Goal: Task Accomplishment & Management: Use online tool/utility

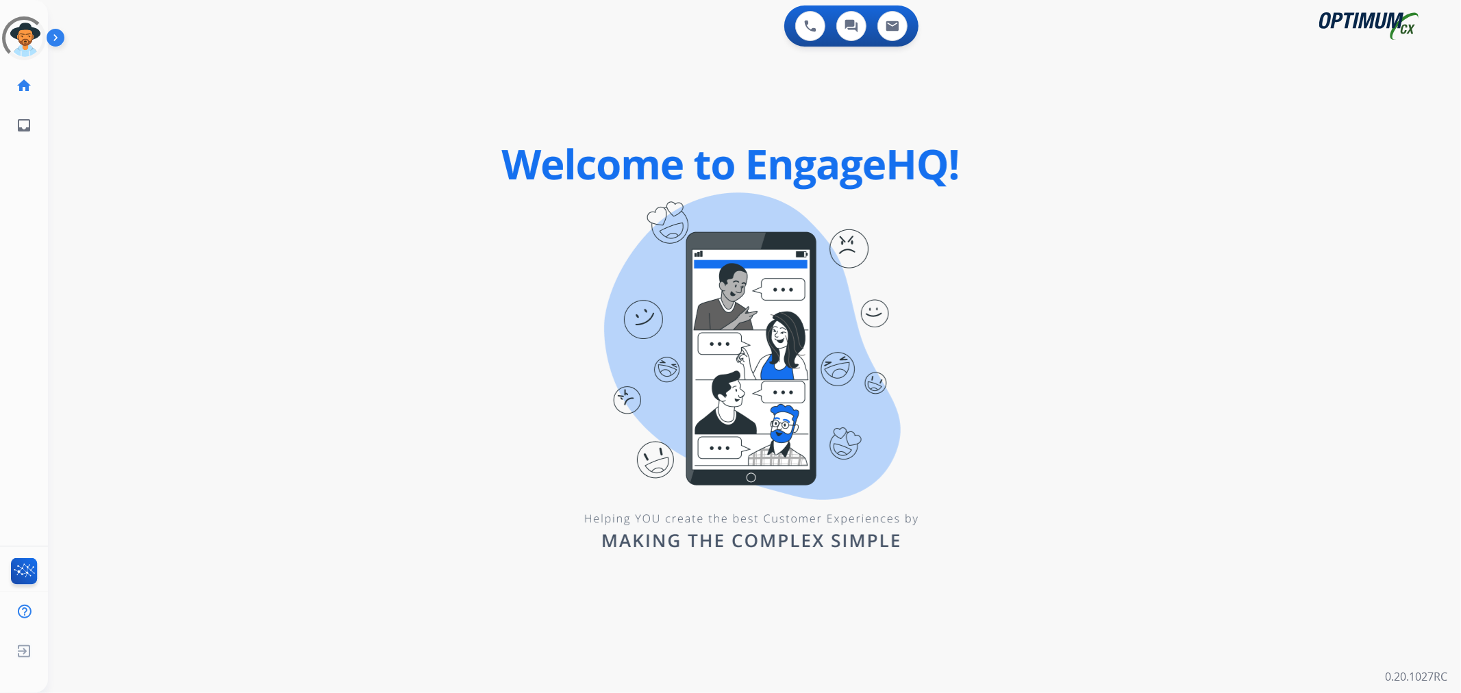
click at [59, 38] on img at bounding box center [58, 40] width 23 height 26
click at [59, 45] on img at bounding box center [58, 40] width 23 height 26
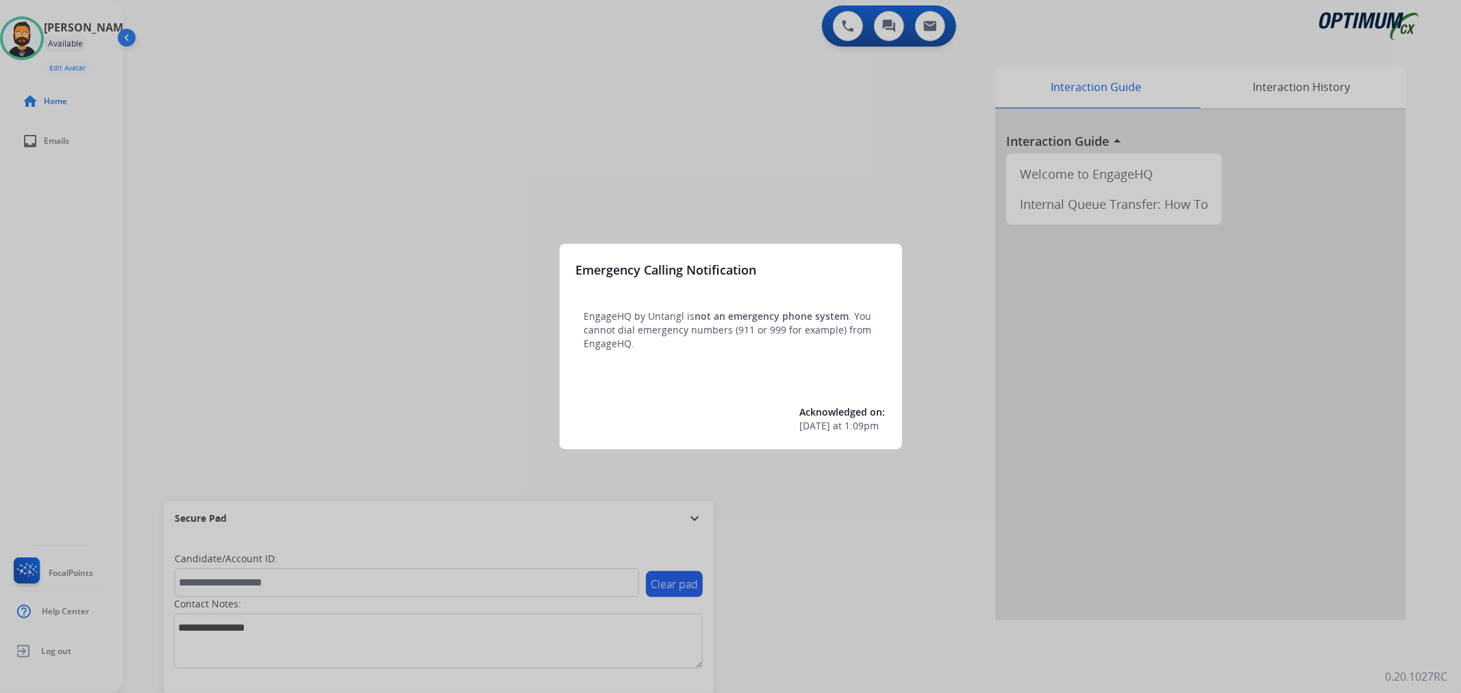
click at [422, 360] on div at bounding box center [730, 346] width 1461 height 693
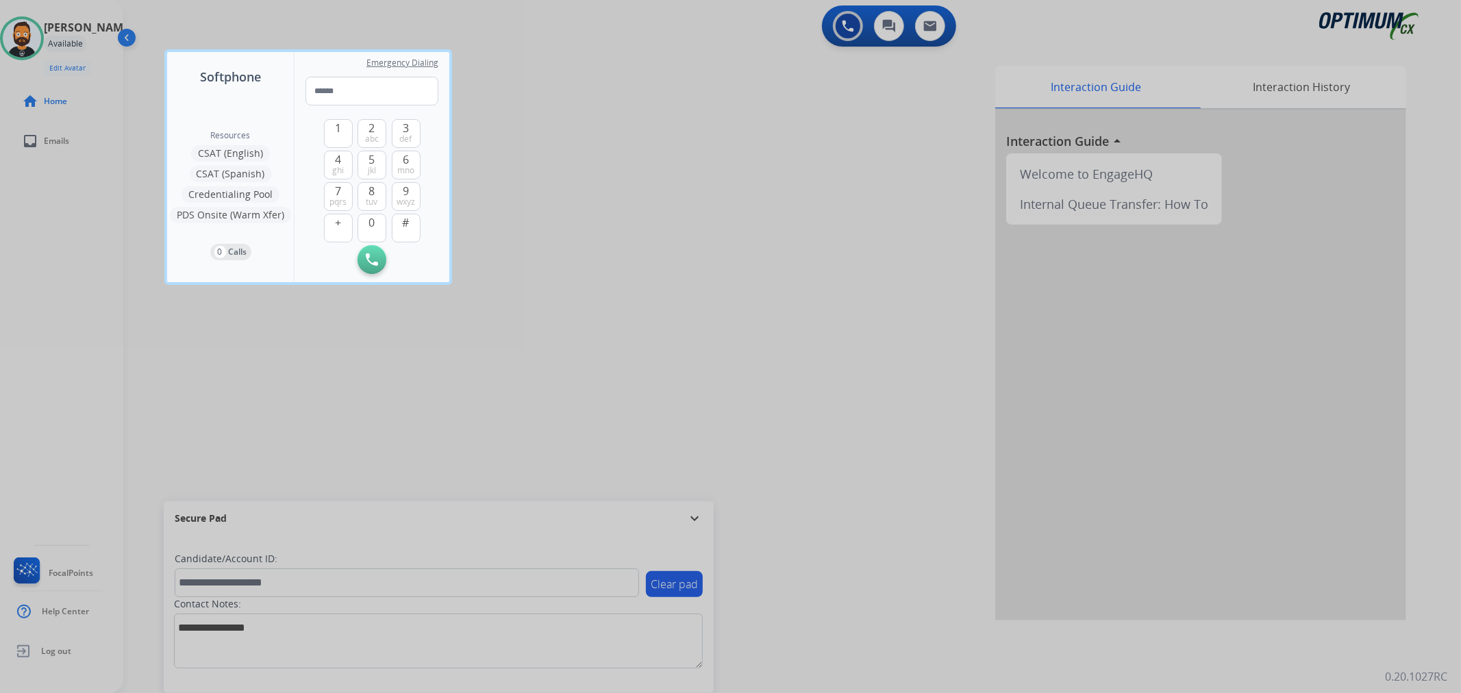
click at [687, 514] on div at bounding box center [730, 346] width 1461 height 693
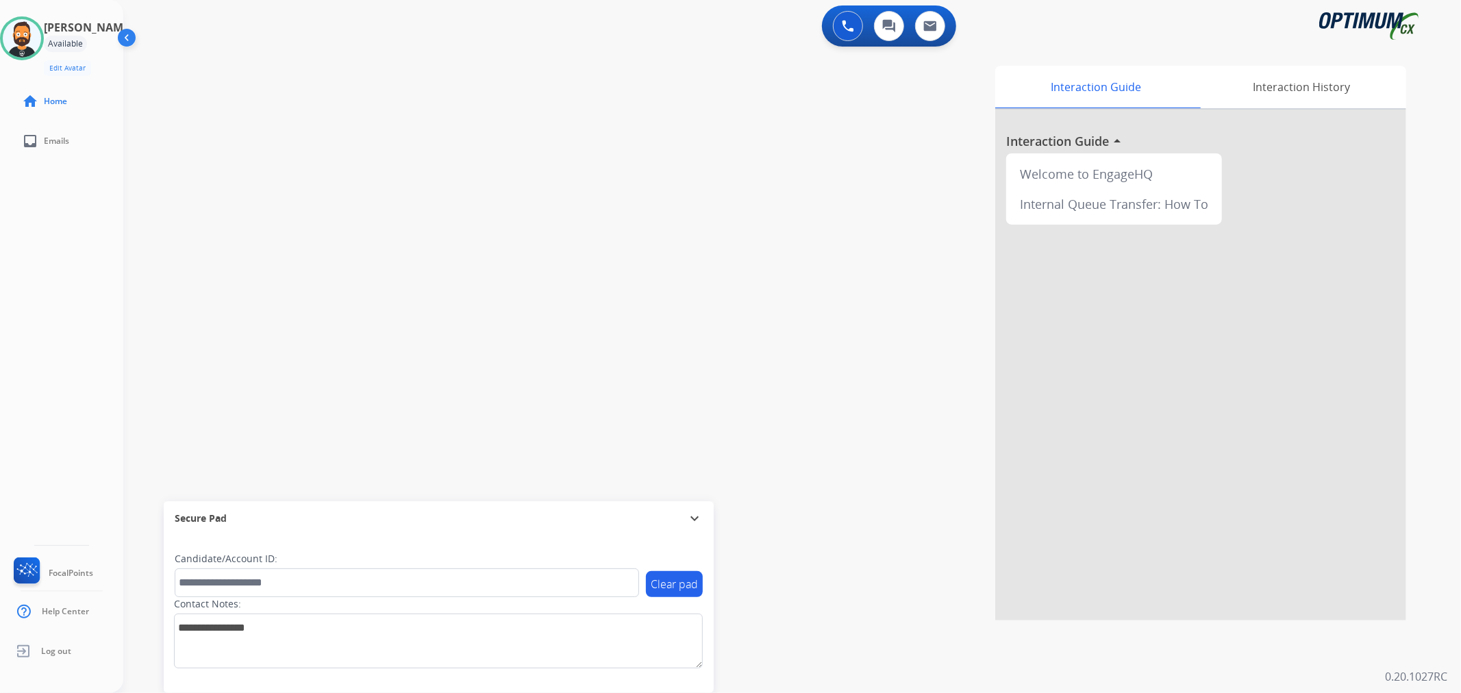
click at [689, 514] on mat-icon "expand_more" at bounding box center [694, 518] width 16 height 16
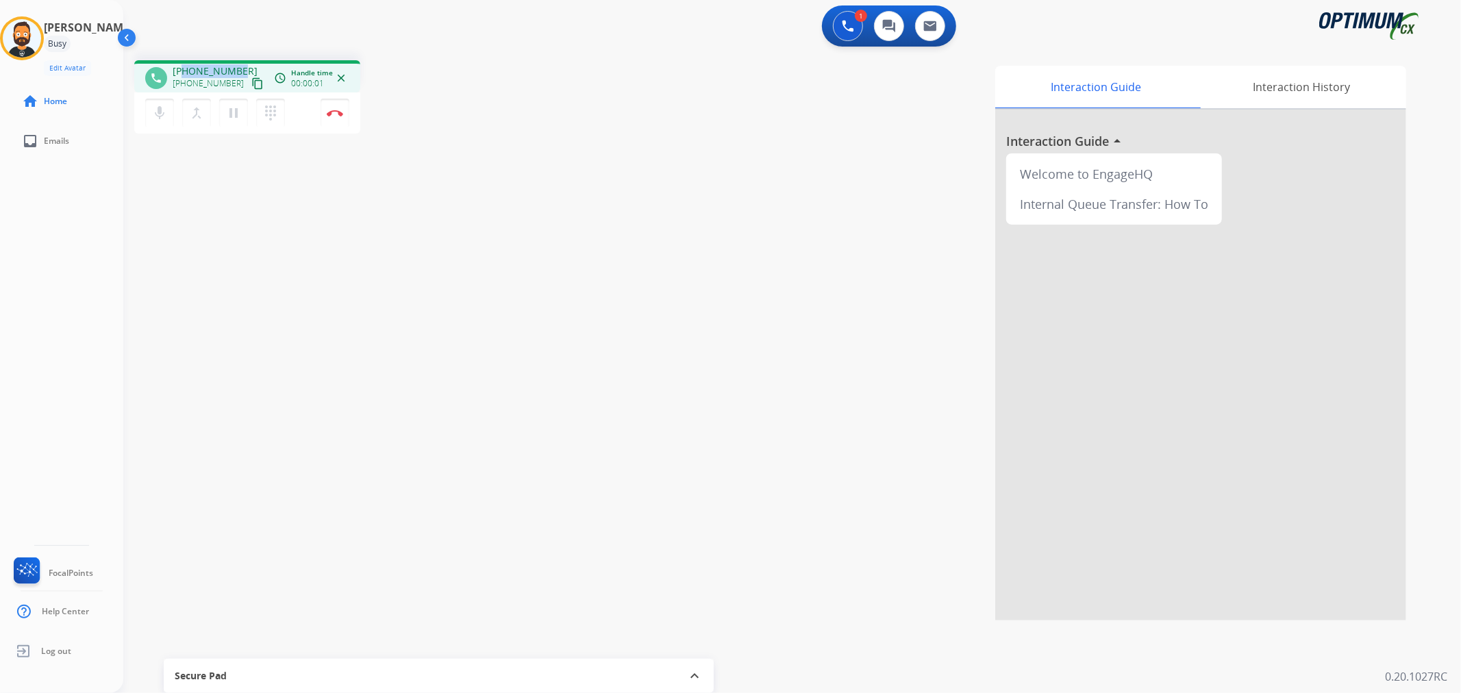
drag, startPoint x: 240, startPoint y: 60, endPoint x: 183, endPoint y: 66, distance: 57.8
click at [183, 66] on div "phone [PHONE_NUMBER] [PHONE_NUMBER] content_copy access_time Call metrics Queue…" at bounding box center [247, 76] width 226 height 32
copy span "6316203002"
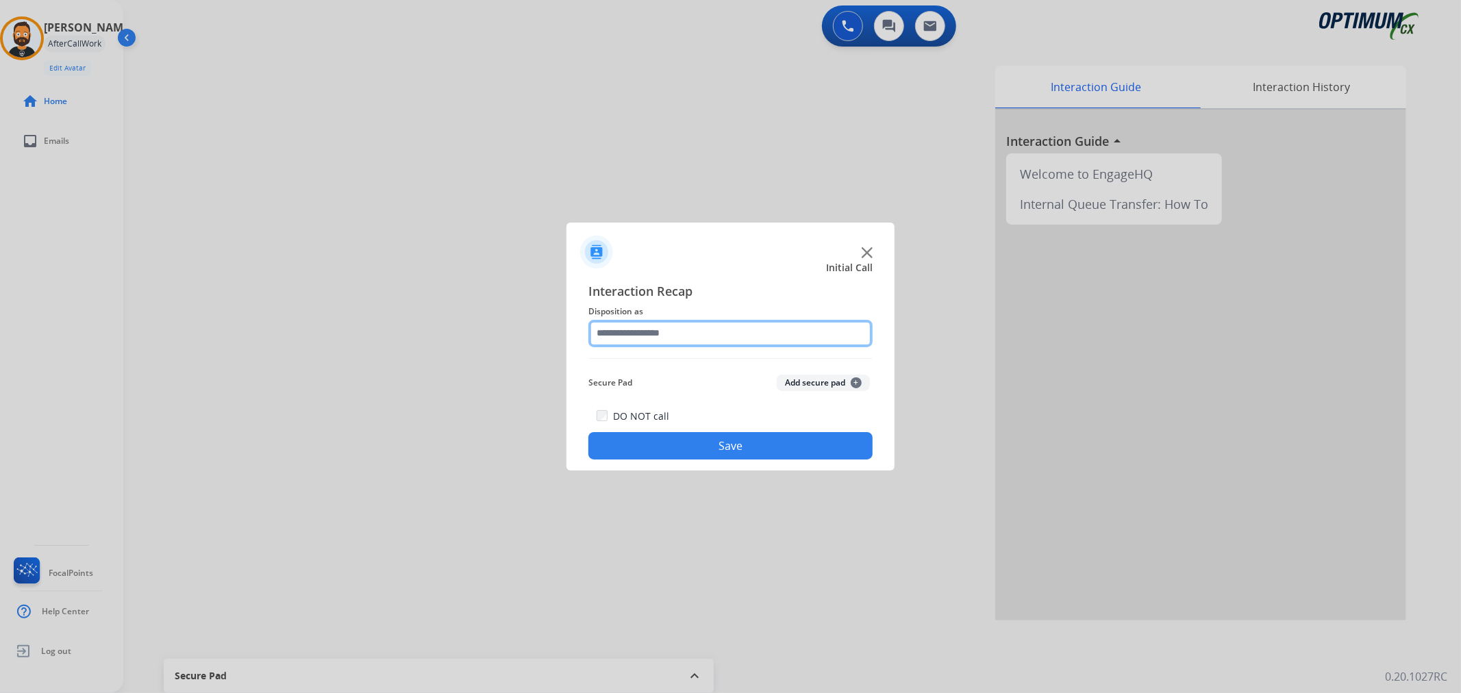
click at [686, 329] on input "text" at bounding box center [730, 333] width 284 height 27
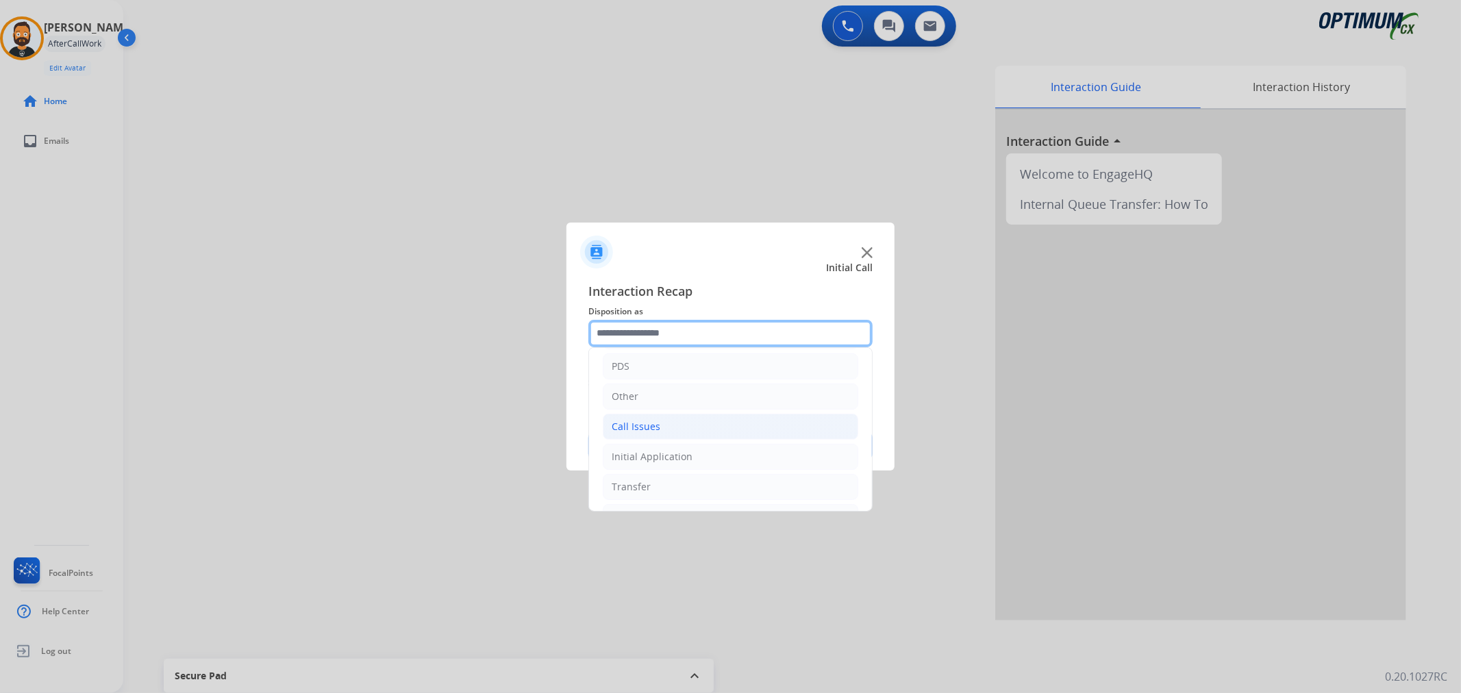
scroll to position [94, 0]
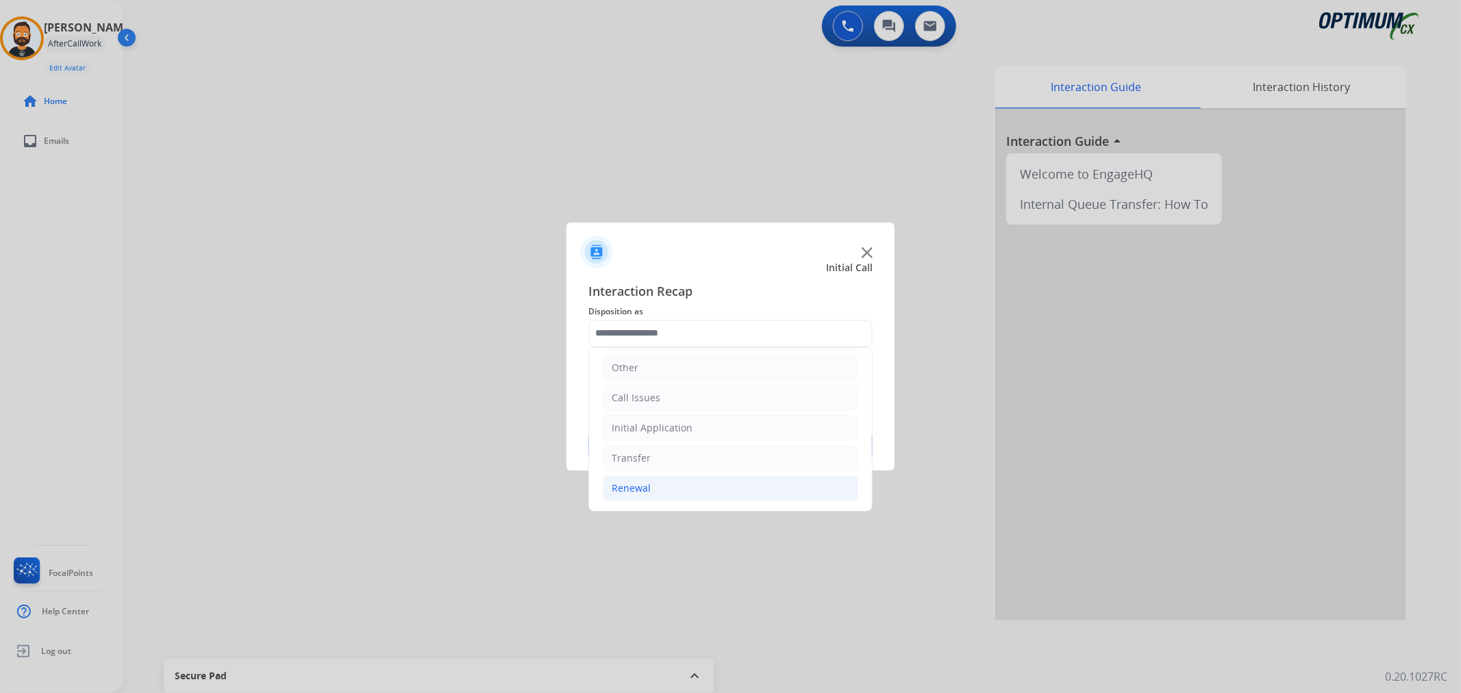
click at [664, 479] on li "Renewal" at bounding box center [730, 488] width 255 height 26
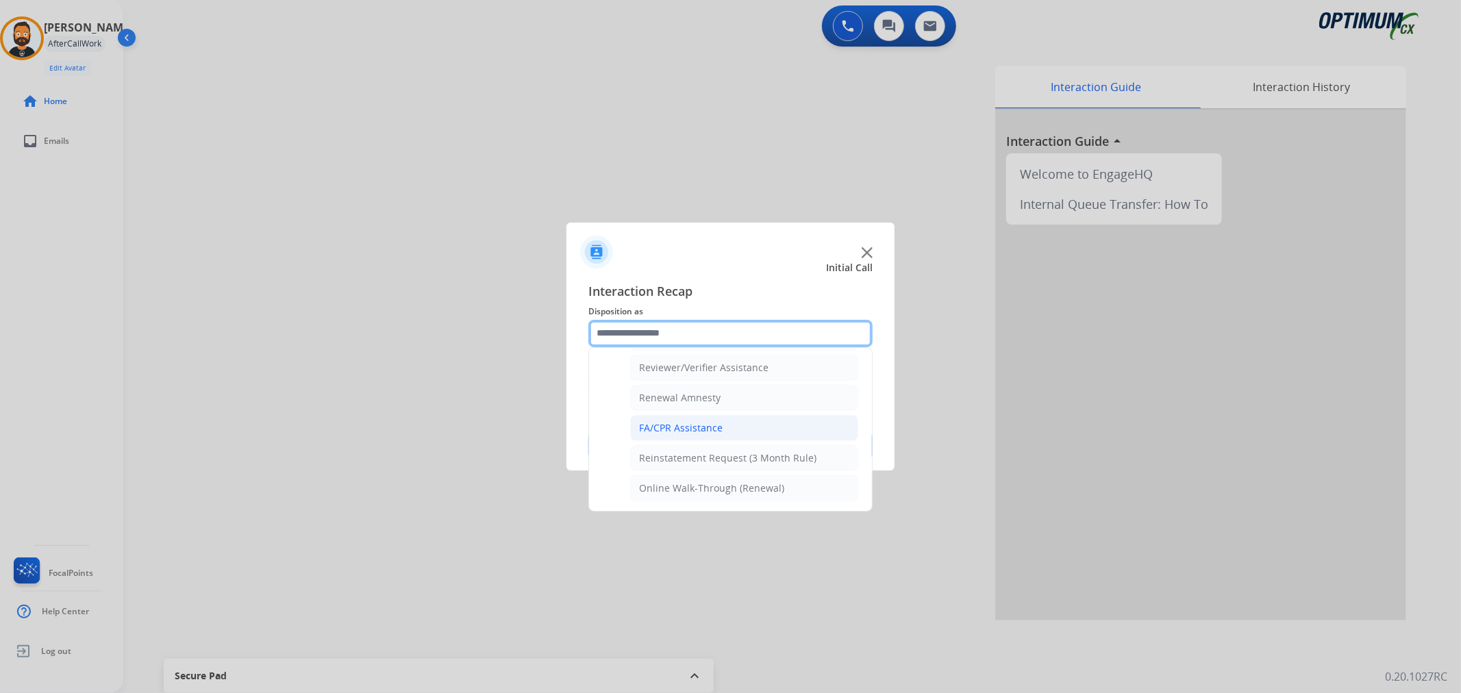
scroll to position [405, 0]
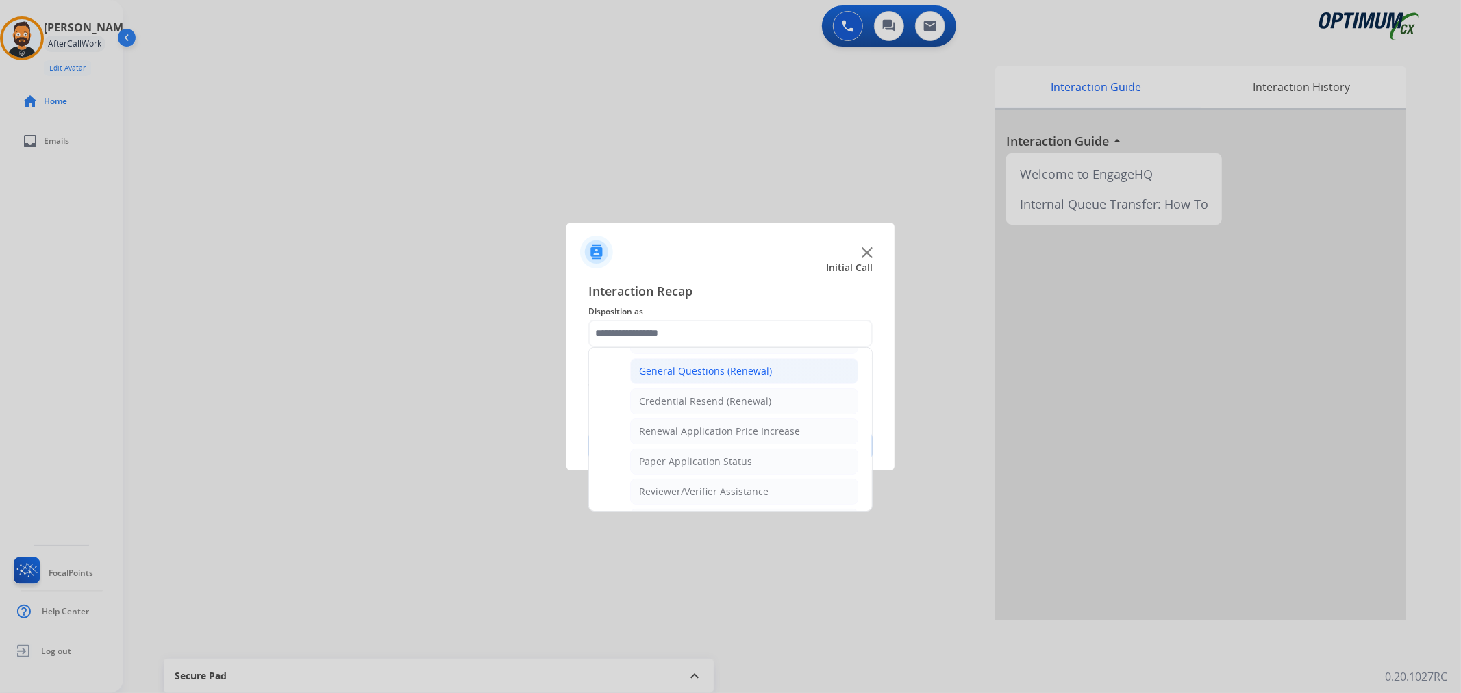
click at [693, 377] on div "General Questions (Renewal)" at bounding box center [705, 371] width 133 height 14
type input "**********"
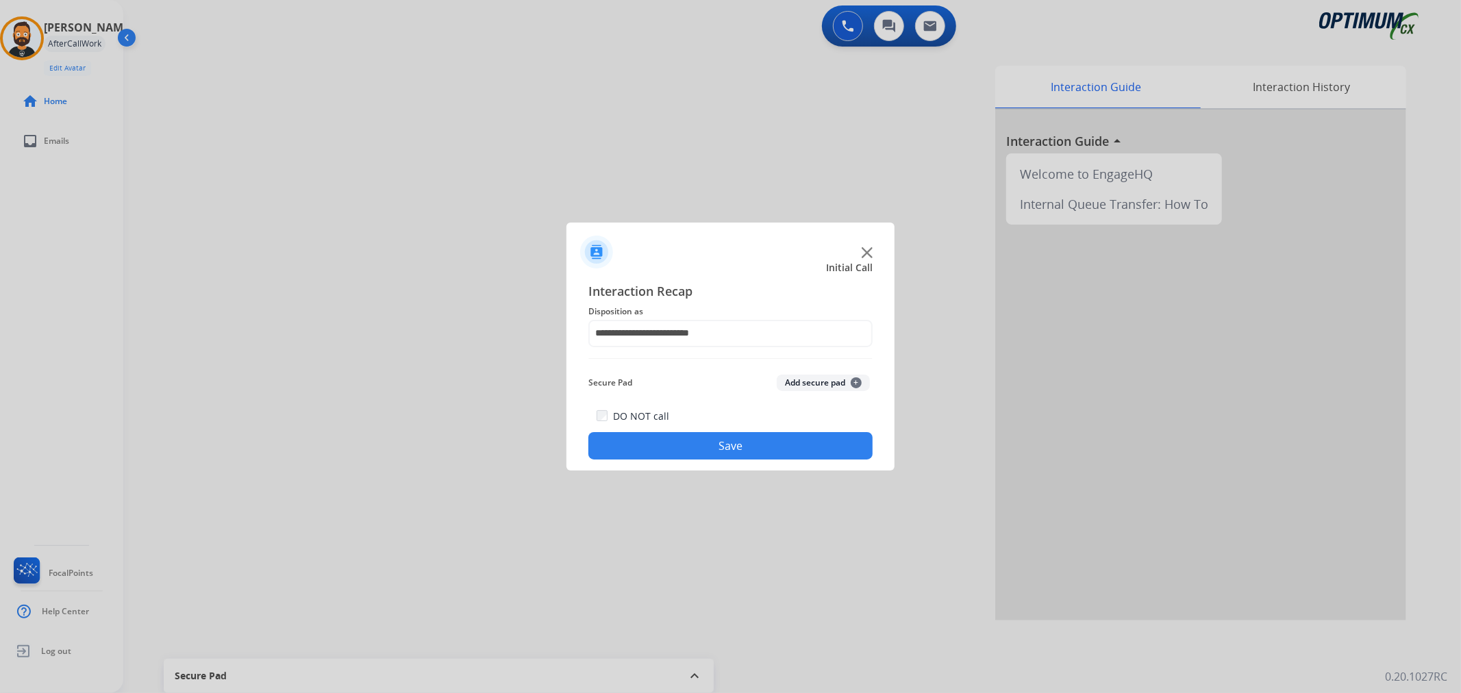
click at [686, 445] on button "Save" at bounding box center [730, 445] width 284 height 27
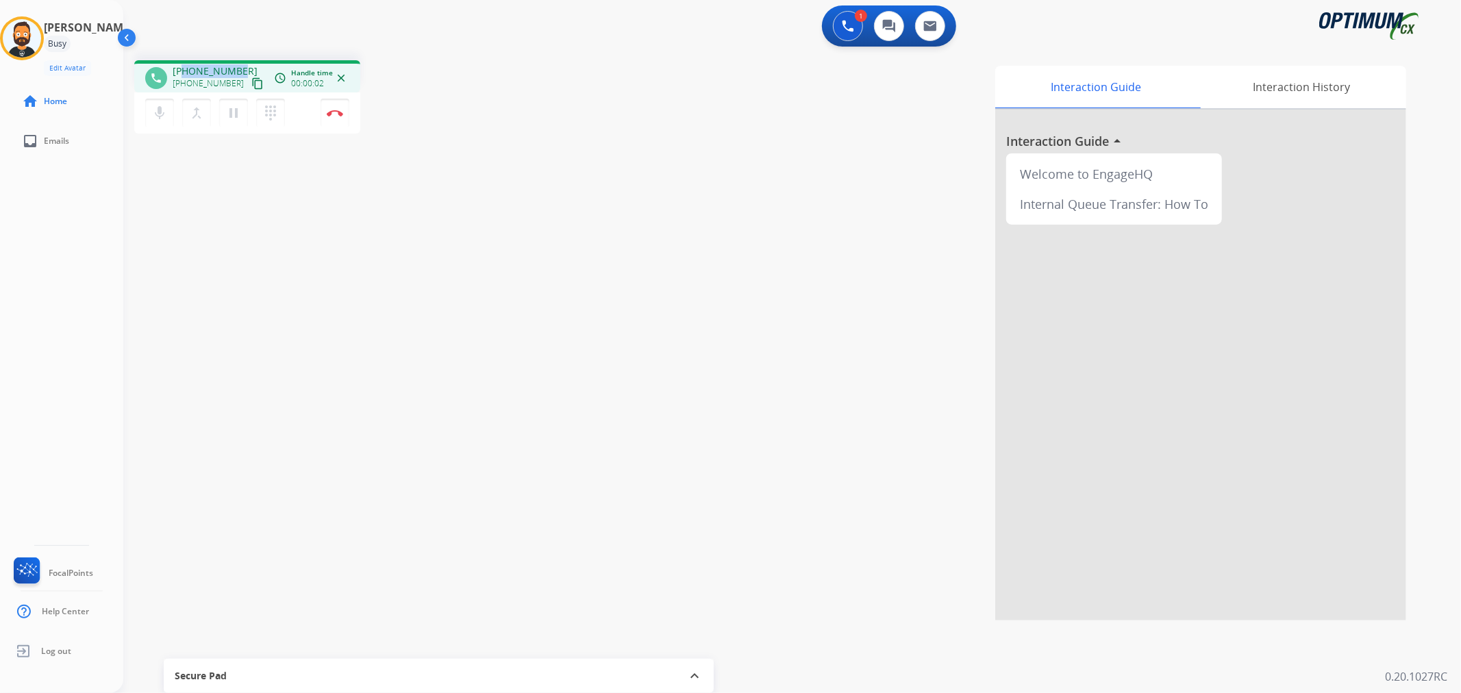
drag, startPoint x: 238, startPoint y: 66, endPoint x: 185, endPoint y: 65, distance: 52.7
click at [185, 65] on span "[PHONE_NUMBER]" at bounding box center [215, 71] width 85 height 14
copy span "6313779491"
click at [336, 111] on img at bounding box center [335, 113] width 16 height 7
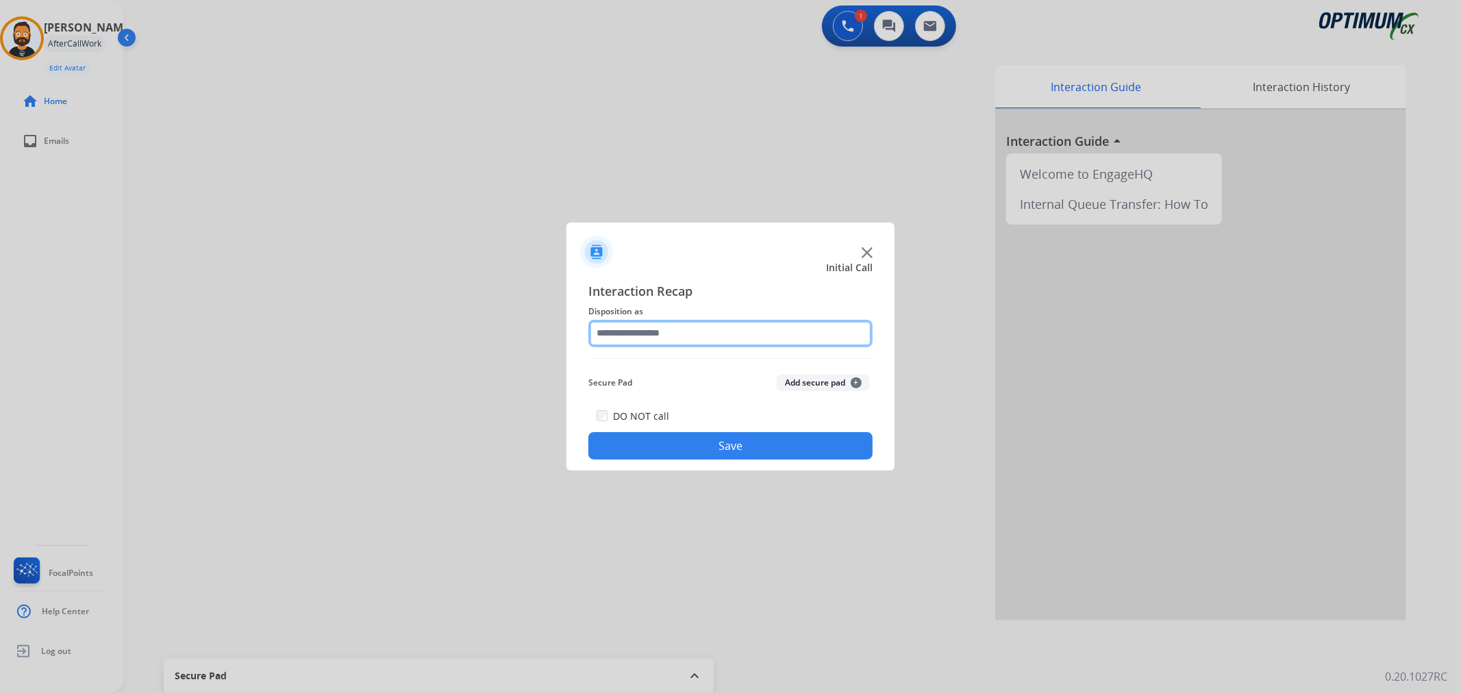
click at [642, 341] on input "text" at bounding box center [730, 333] width 284 height 27
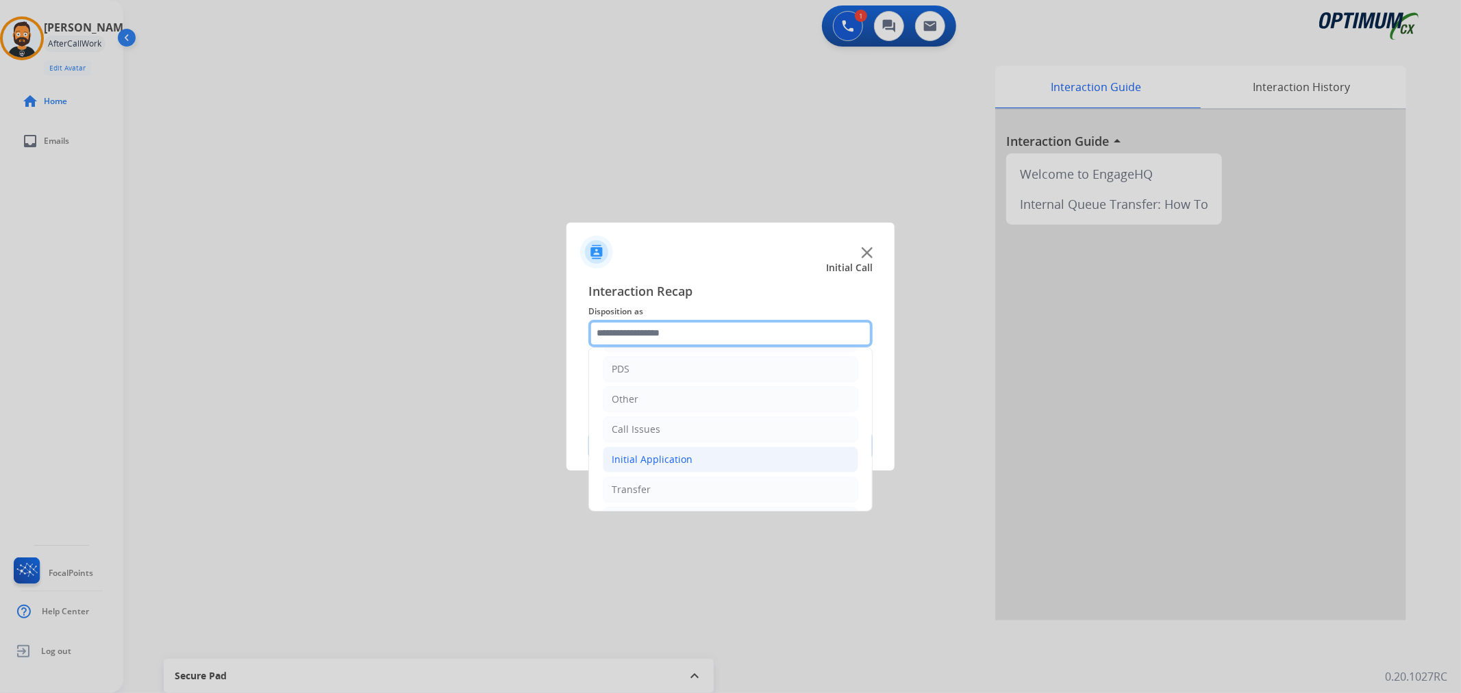
scroll to position [94, 0]
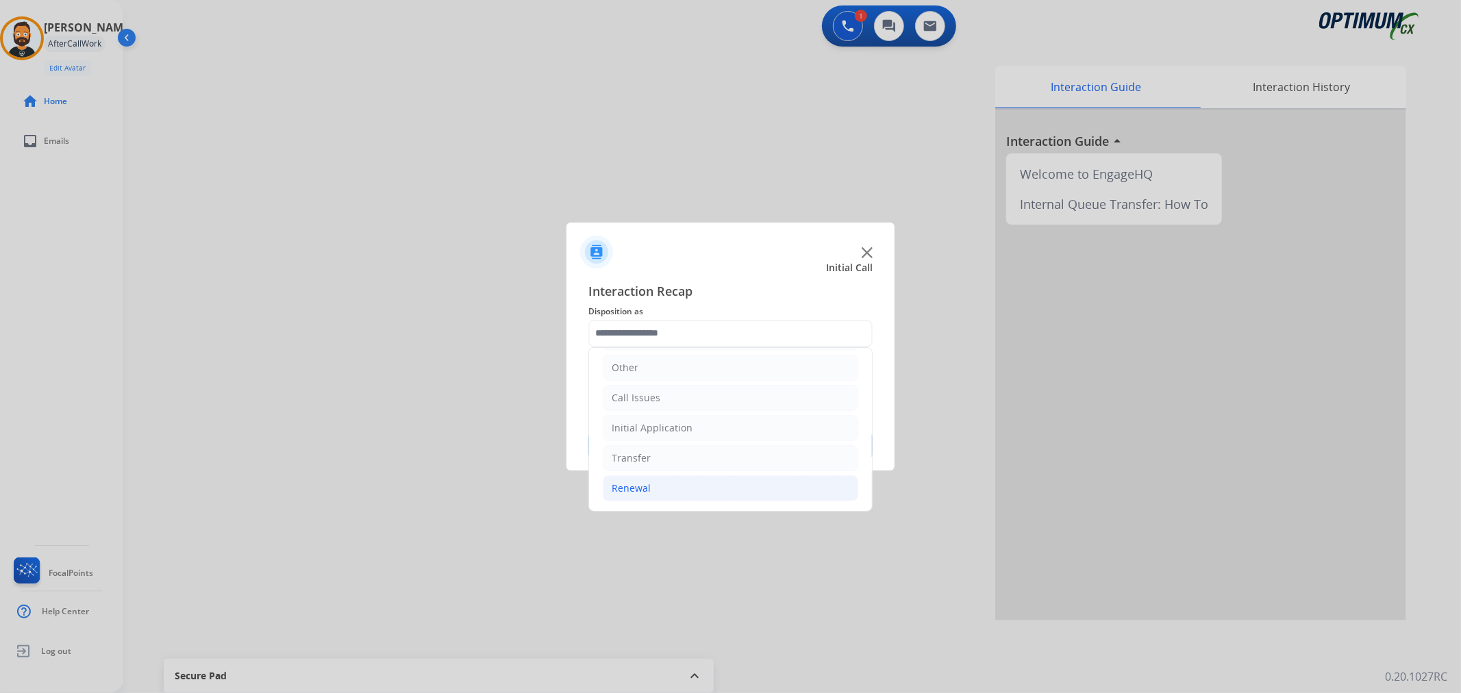
click at [647, 485] on div "Renewal" at bounding box center [630, 488] width 39 height 14
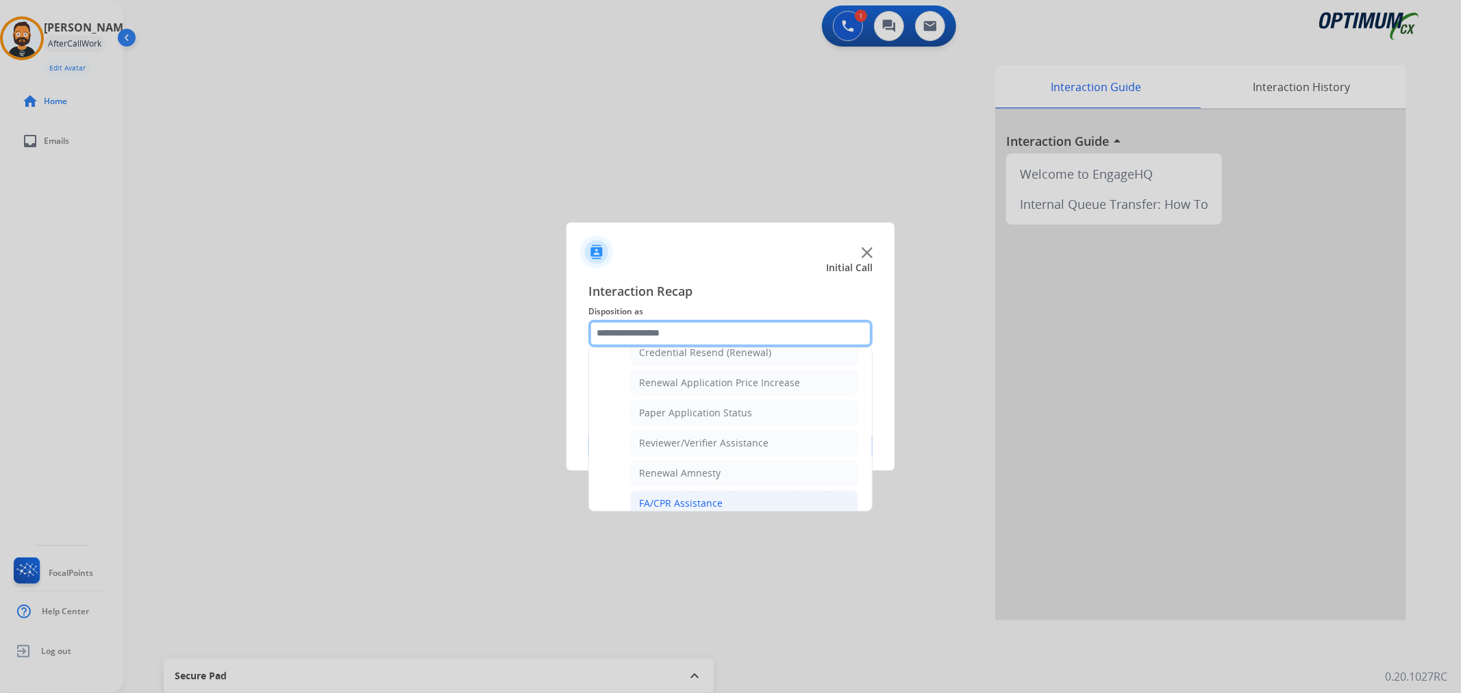
scroll to position [531, 0]
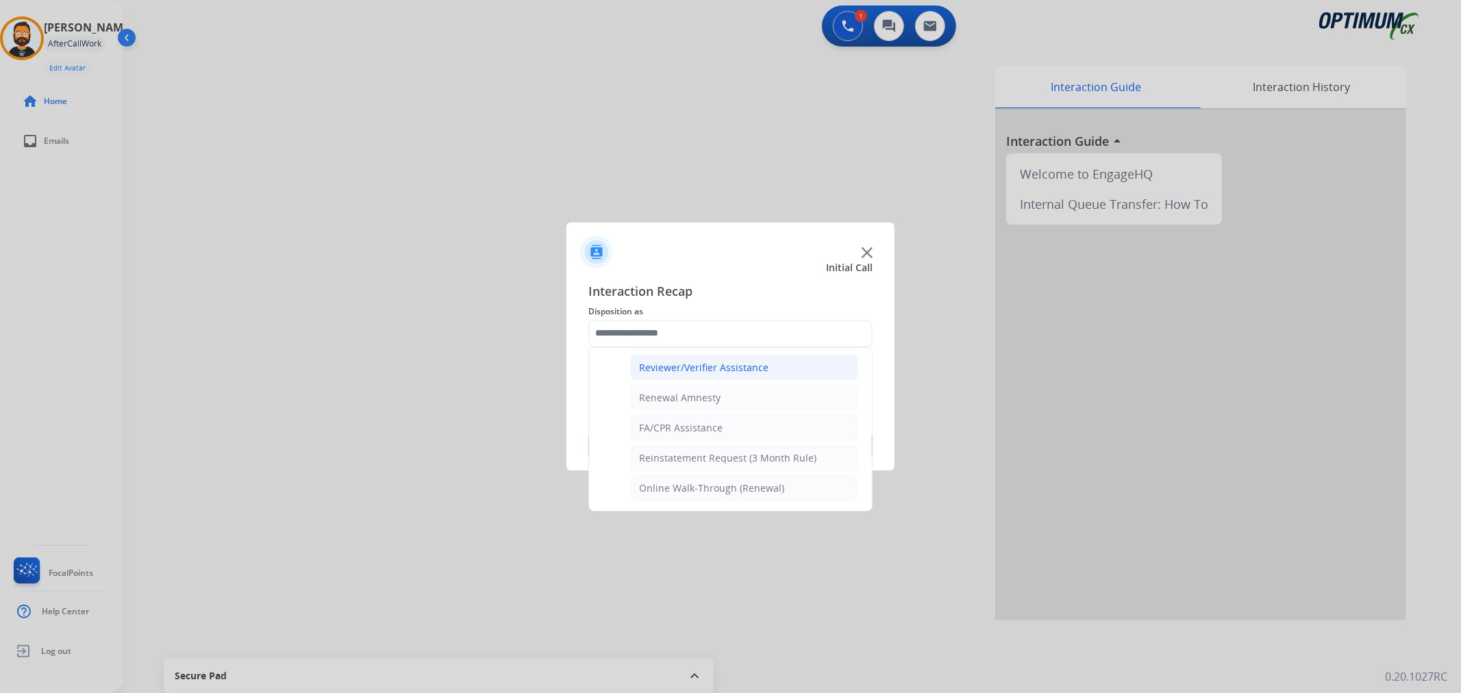
click at [717, 366] on div "Reviewer/Verifier Assistance" at bounding box center [703, 368] width 129 height 14
type input "**********"
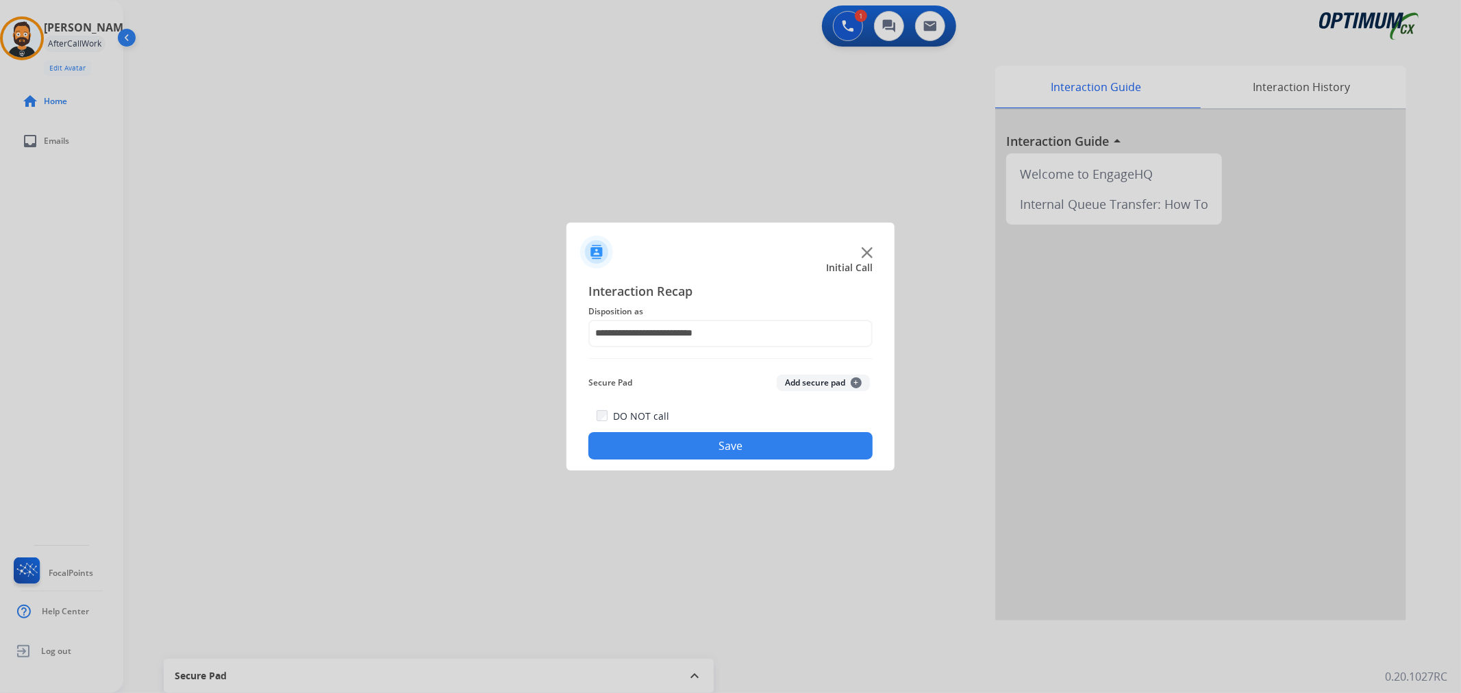
click at [704, 466] on div "**********" at bounding box center [730, 370] width 328 height 201
click at [715, 433] on button "Save" at bounding box center [730, 445] width 284 height 27
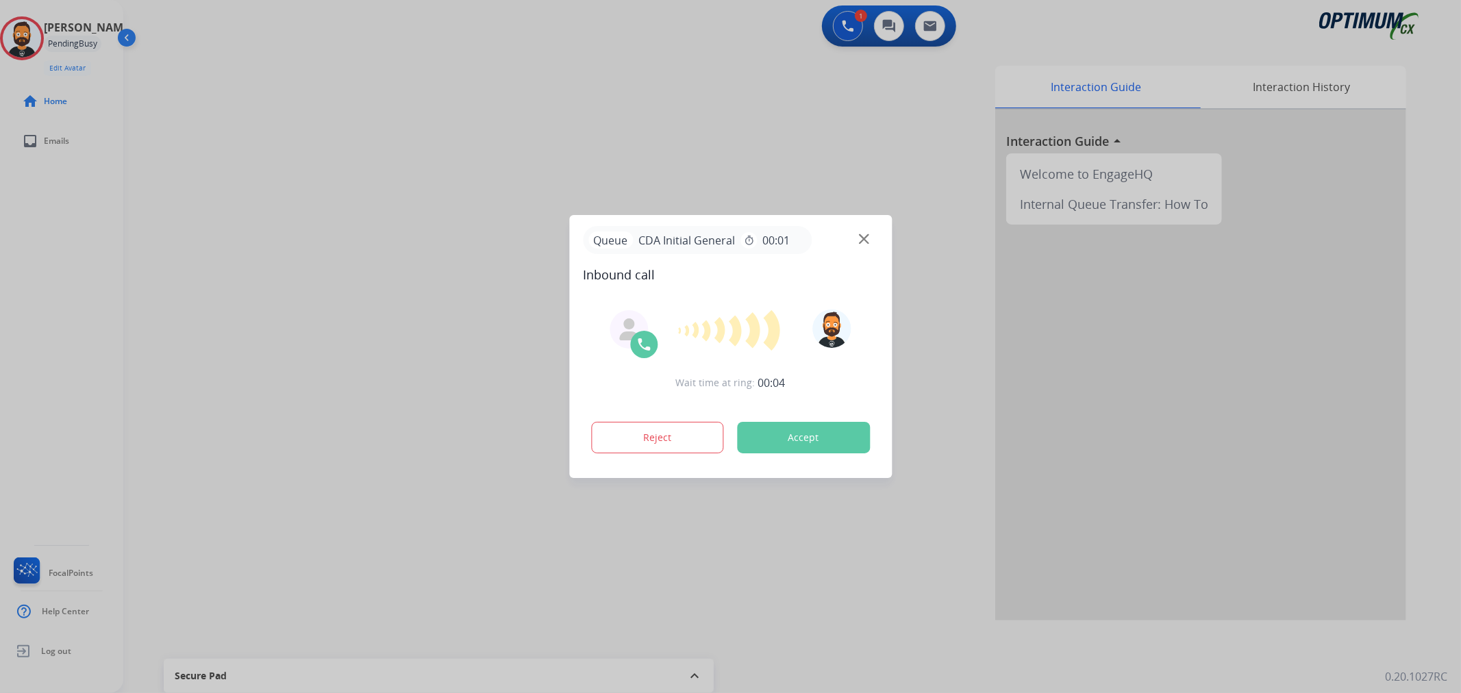
click at [97, 260] on div at bounding box center [730, 346] width 1461 height 693
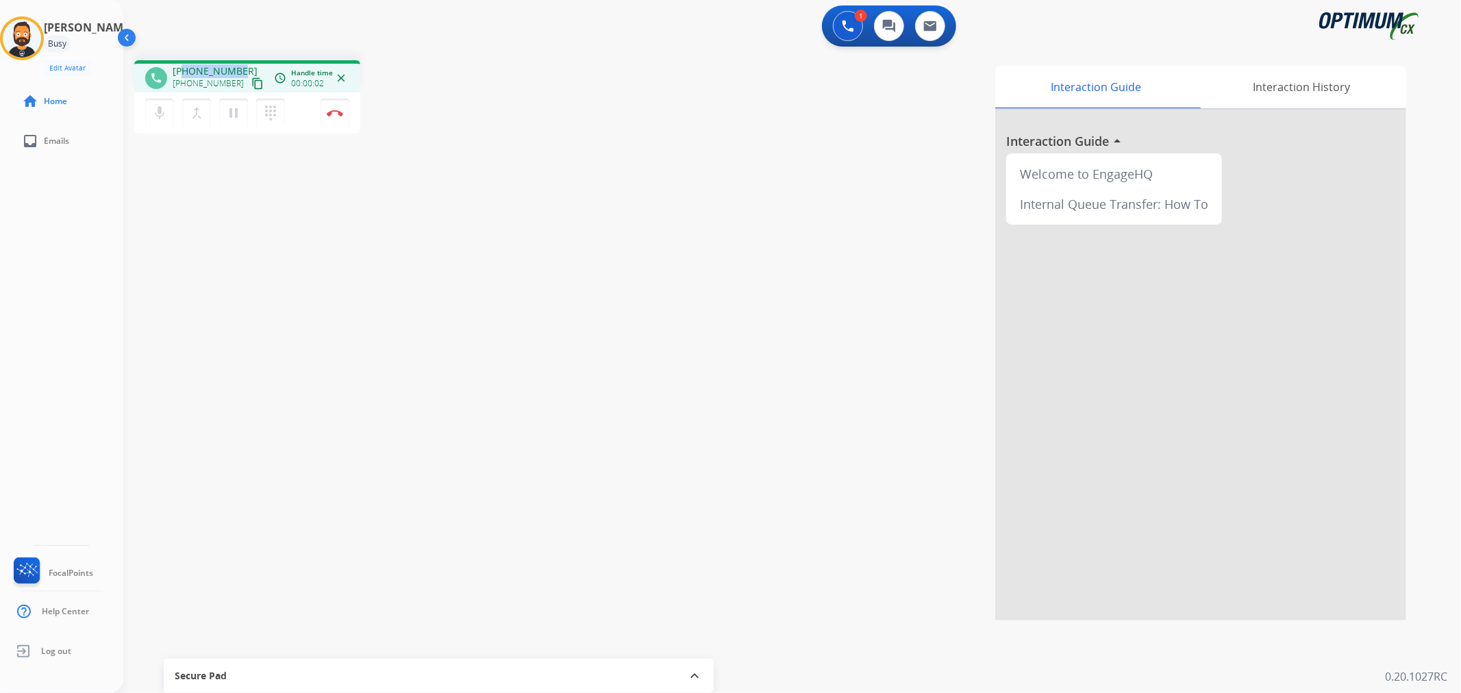
drag, startPoint x: 240, startPoint y: 65, endPoint x: 184, endPoint y: 68, distance: 56.3
click at [184, 68] on div "[PHONE_NUMBER] [PHONE_NUMBER] content_copy" at bounding box center [219, 77] width 93 height 27
copy span "2164079121"
click at [339, 114] on img at bounding box center [335, 113] width 16 height 7
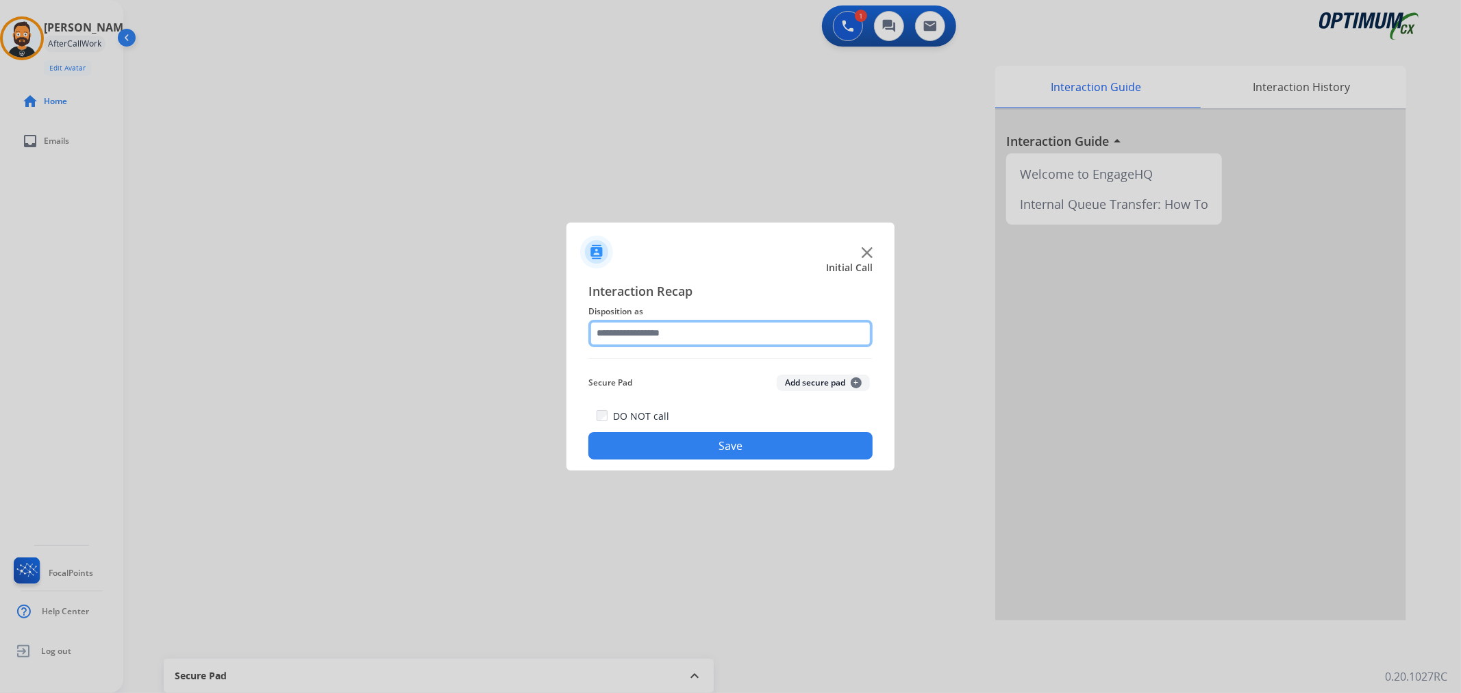
click at [655, 337] on input "text" at bounding box center [730, 333] width 284 height 27
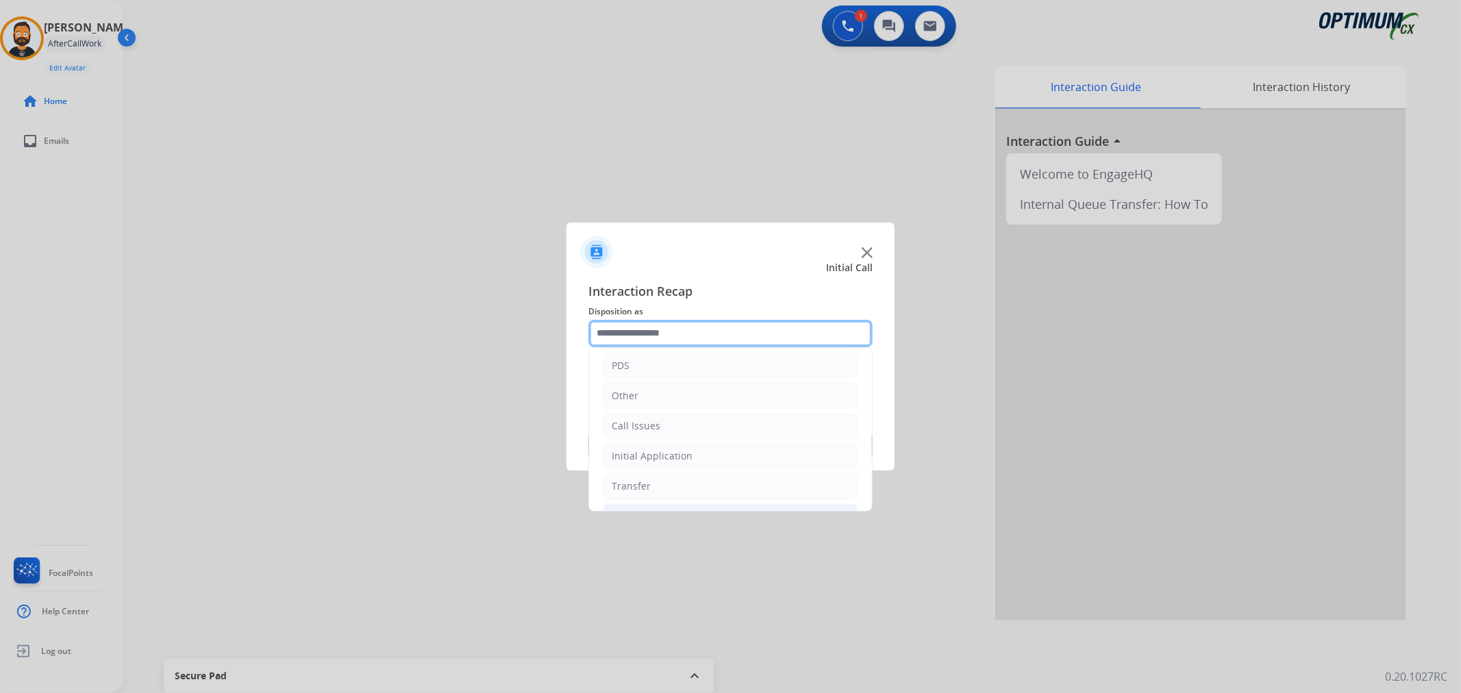
scroll to position [94, 0]
click at [656, 425] on div "Initial Application" at bounding box center [651, 428] width 81 height 14
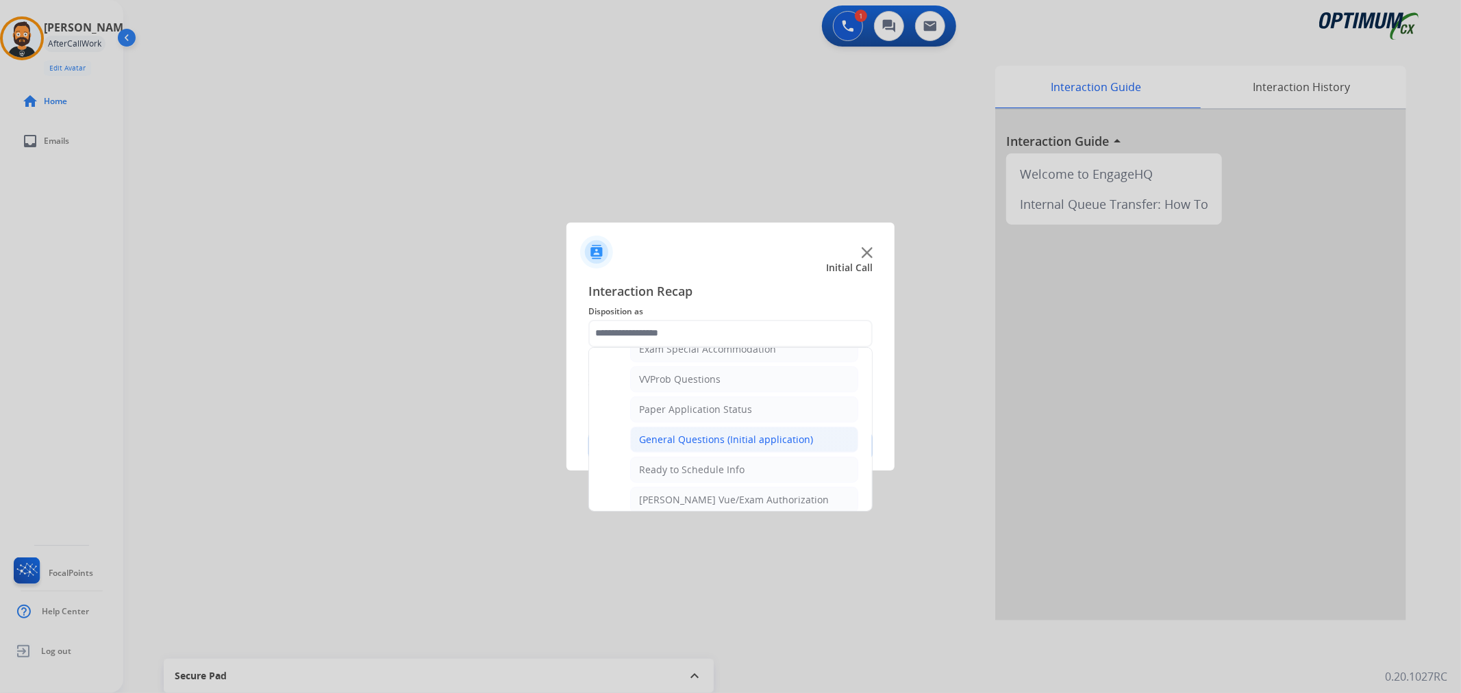
click at [700, 446] on div "General Questions (Initial application)" at bounding box center [726, 440] width 174 height 14
type input "**********"
click at [700, 446] on button "Save" at bounding box center [730, 445] width 284 height 27
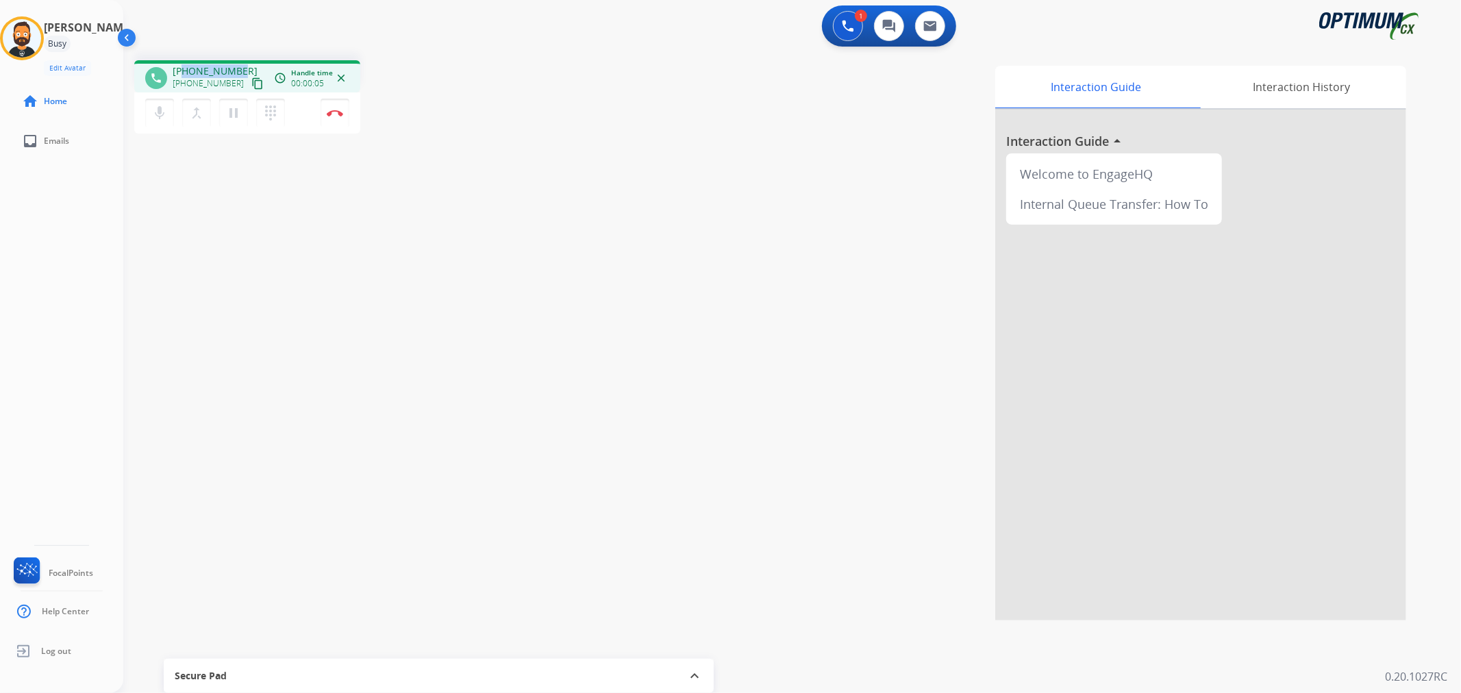
drag, startPoint x: 240, startPoint y: 64, endPoint x: 182, endPoint y: 64, distance: 58.2
click at [182, 64] on div "[PHONE_NUMBER] [PHONE_NUMBER] content_copy" at bounding box center [219, 77] width 93 height 27
copy span "4699682034"
click at [340, 112] on img at bounding box center [335, 113] width 16 height 7
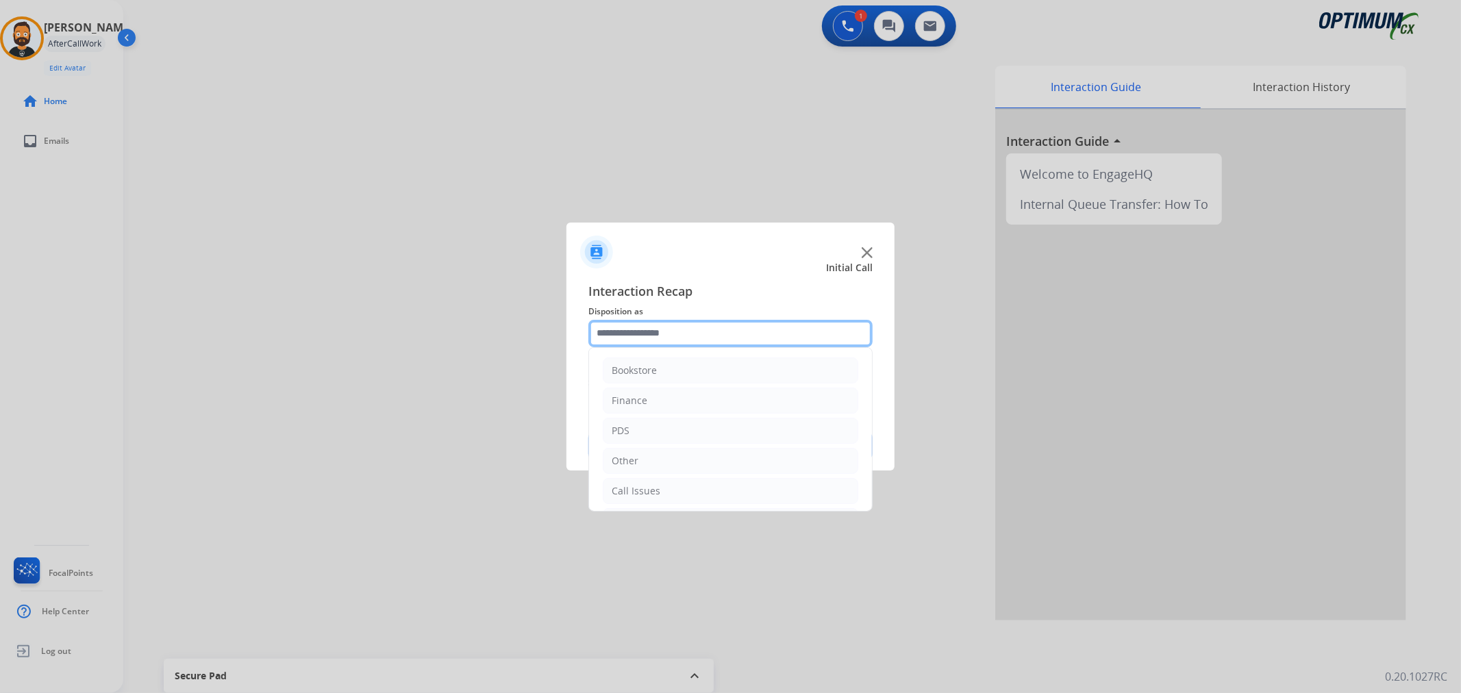
click at [690, 327] on input "text" at bounding box center [730, 333] width 284 height 27
click at [661, 418] on li "Initial Application" at bounding box center [730, 428] width 255 height 26
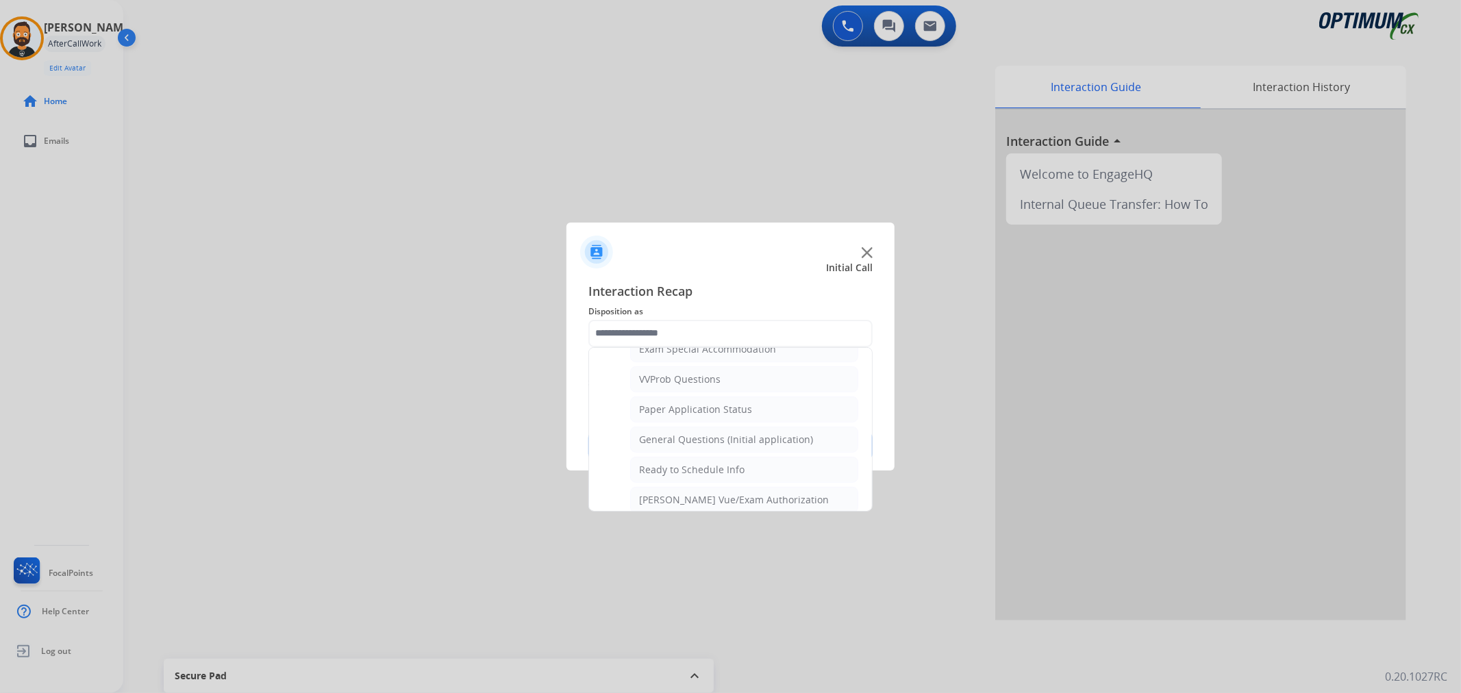
click at [687, 436] on div "General Questions (Initial application)" at bounding box center [726, 440] width 174 height 14
type input "**********"
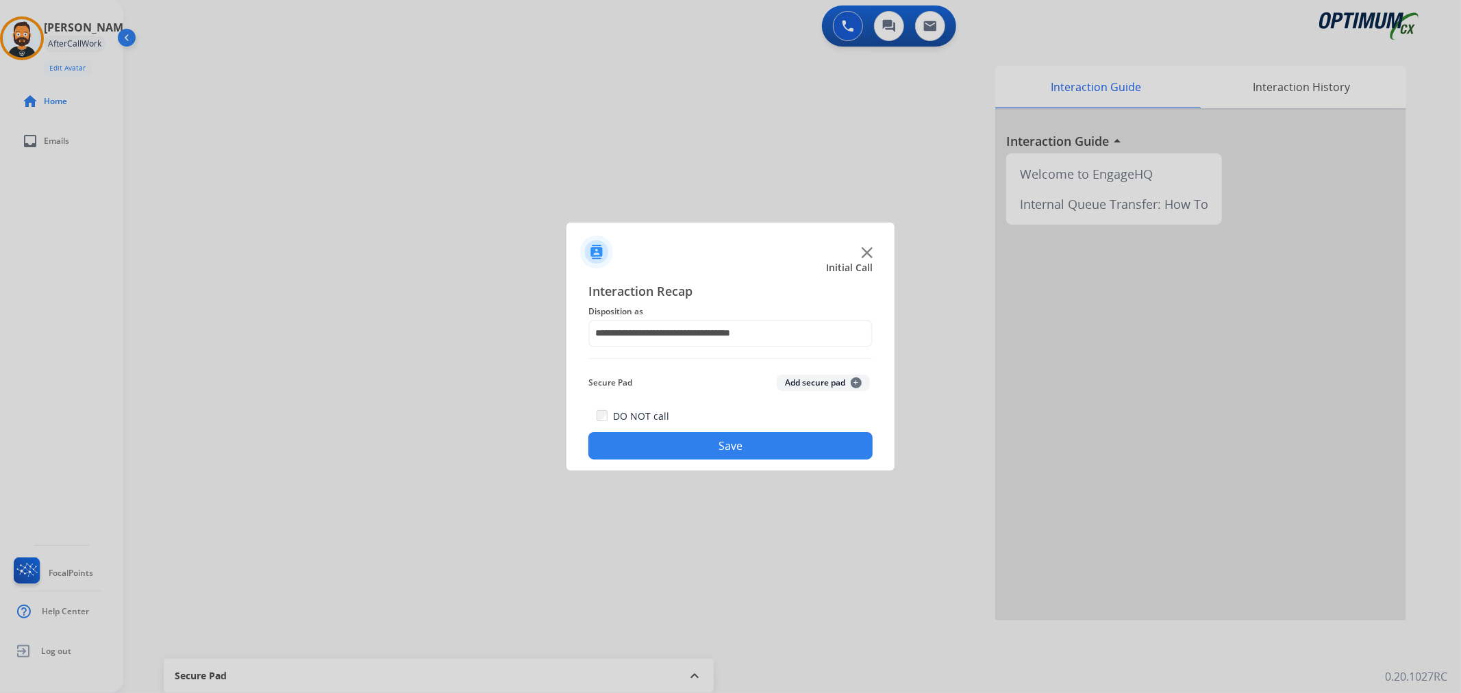
click at [687, 436] on button "Save" at bounding box center [730, 445] width 284 height 27
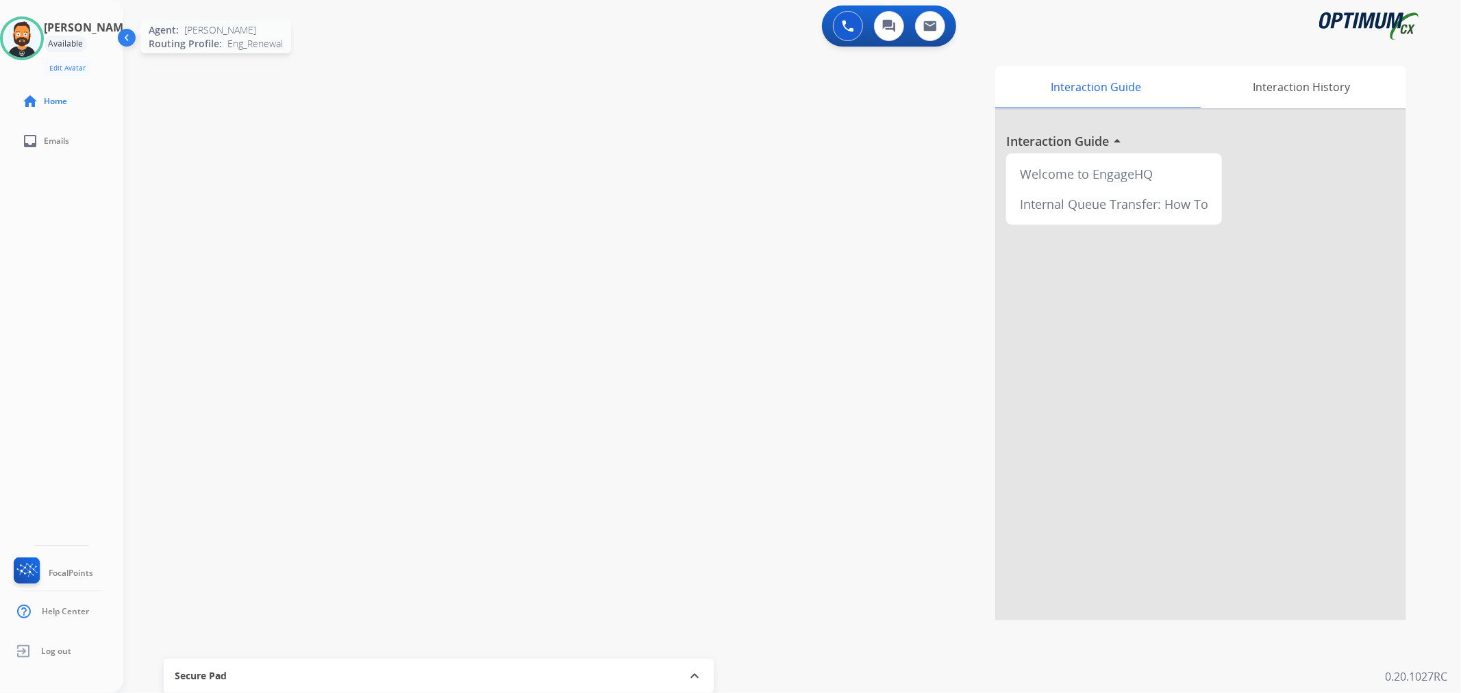
click at [39, 31] on img at bounding box center [22, 38] width 38 height 38
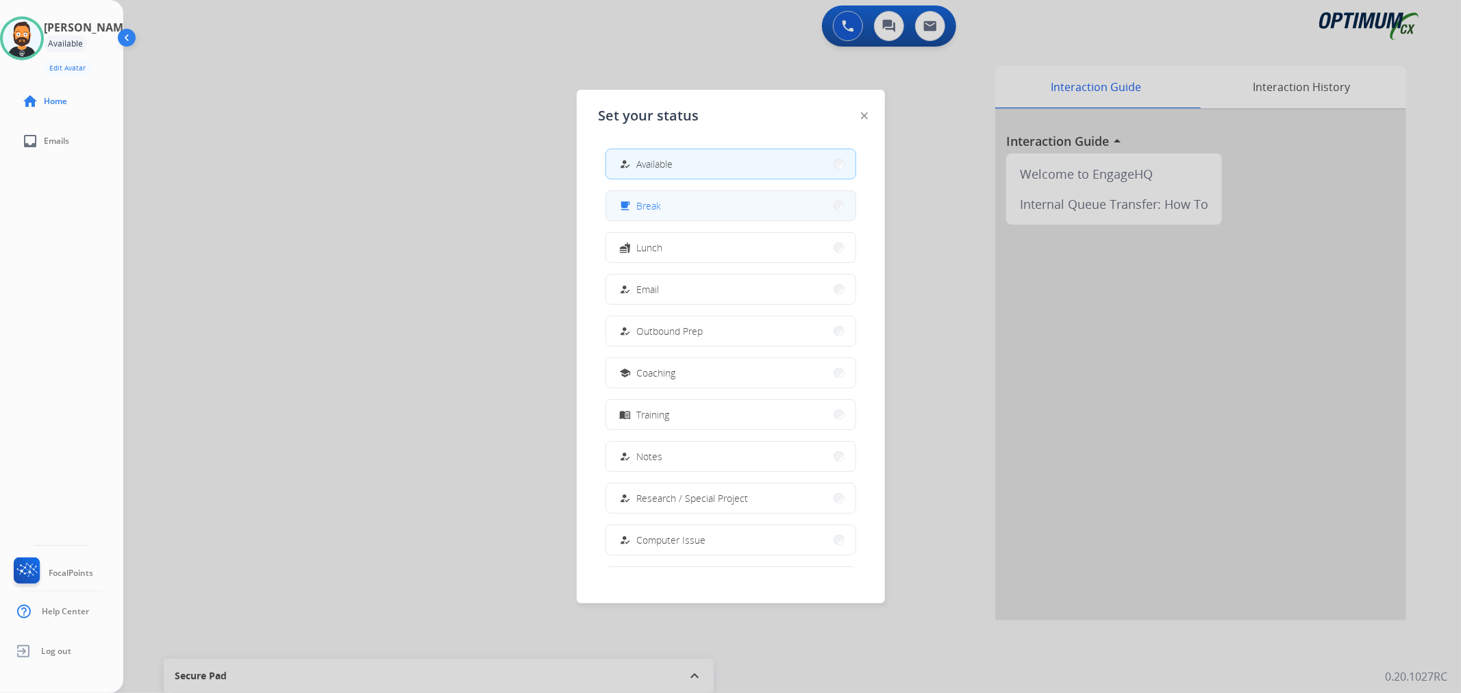
click at [619, 216] on button "free_breakfast Break" at bounding box center [730, 205] width 249 height 29
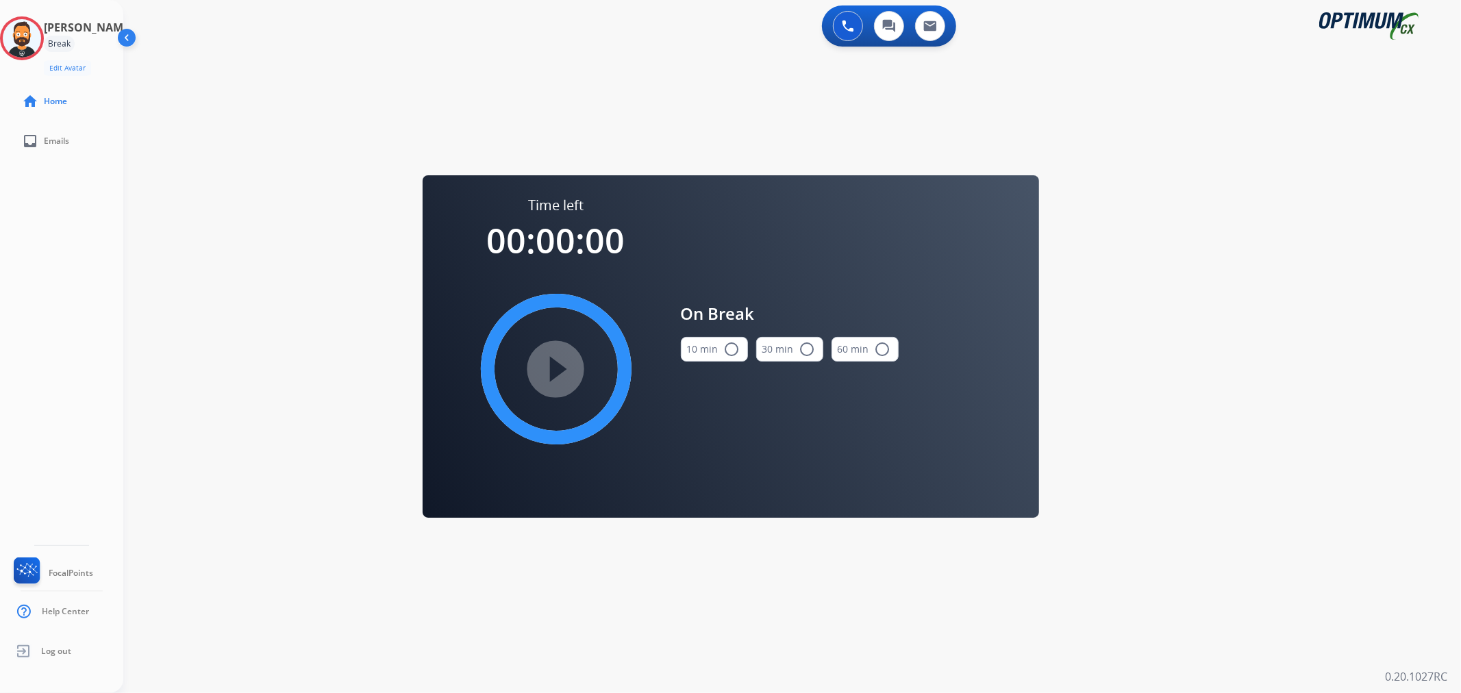
click at [716, 351] on button "10 min radio_button_unchecked" at bounding box center [714, 349] width 67 height 25
click at [564, 361] on mat-icon "play_circle_filled" at bounding box center [556, 369] width 16 height 16
click at [42, 36] on icon at bounding box center [22, 38] width 45 height 45
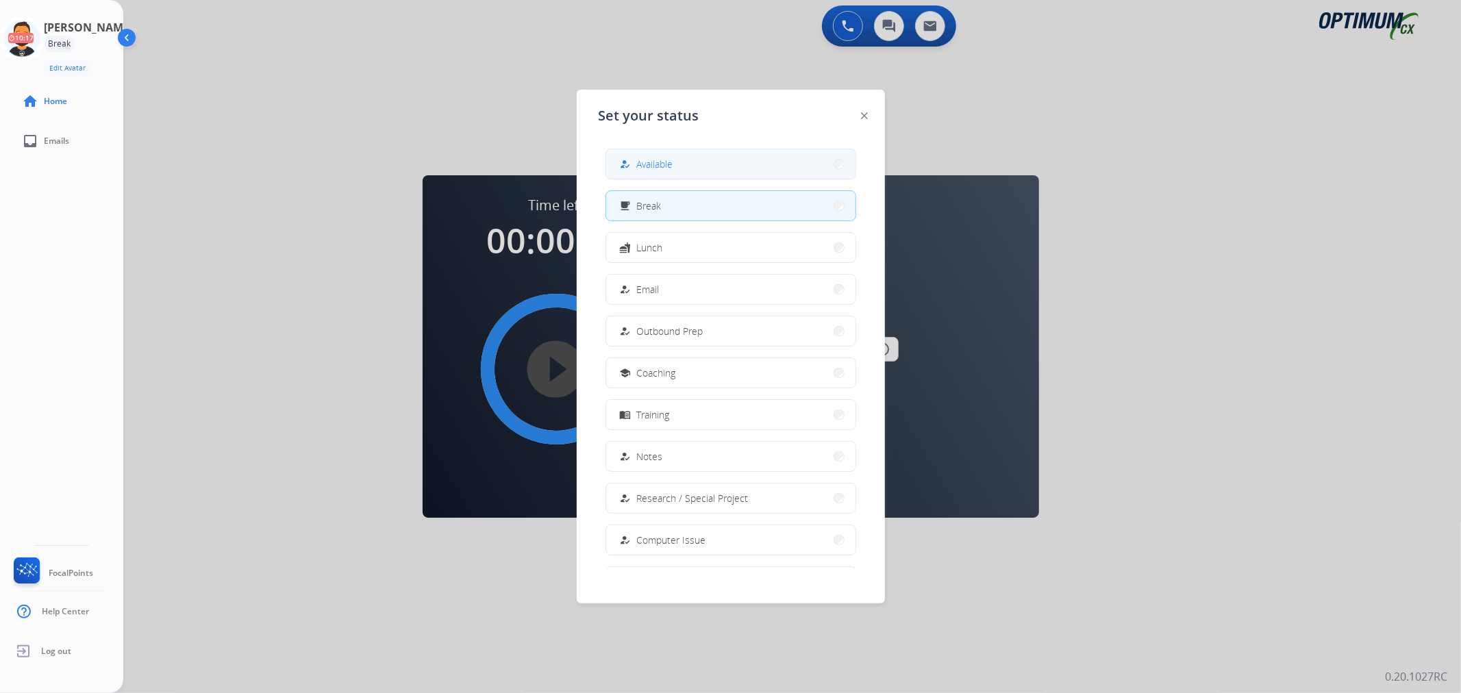
click at [624, 162] on mat-icon "how_to_reg" at bounding box center [625, 164] width 12 height 12
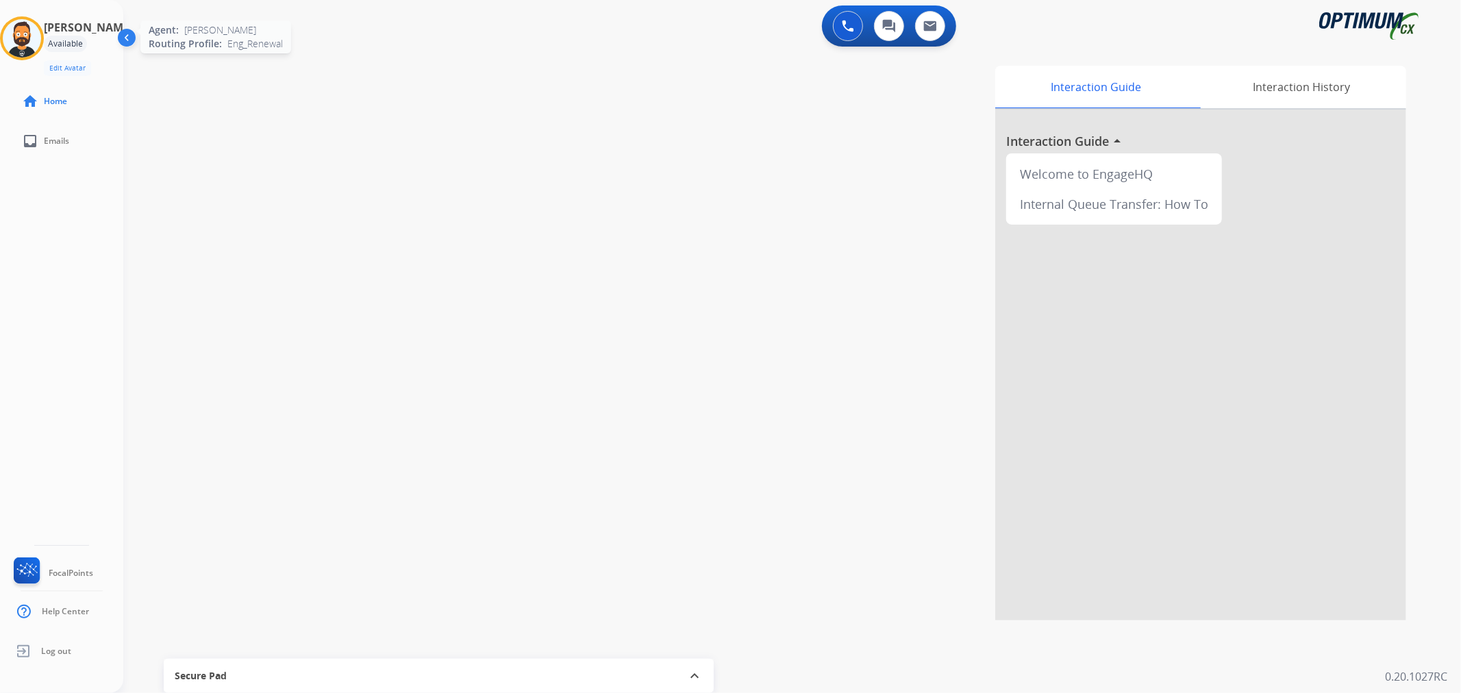
drag, startPoint x: 34, startPoint y: 29, endPoint x: 49, endPoint y: 29, distance: 15.1
click at [34, 29] on img at bounding box center [22, 38] width 38 height 38
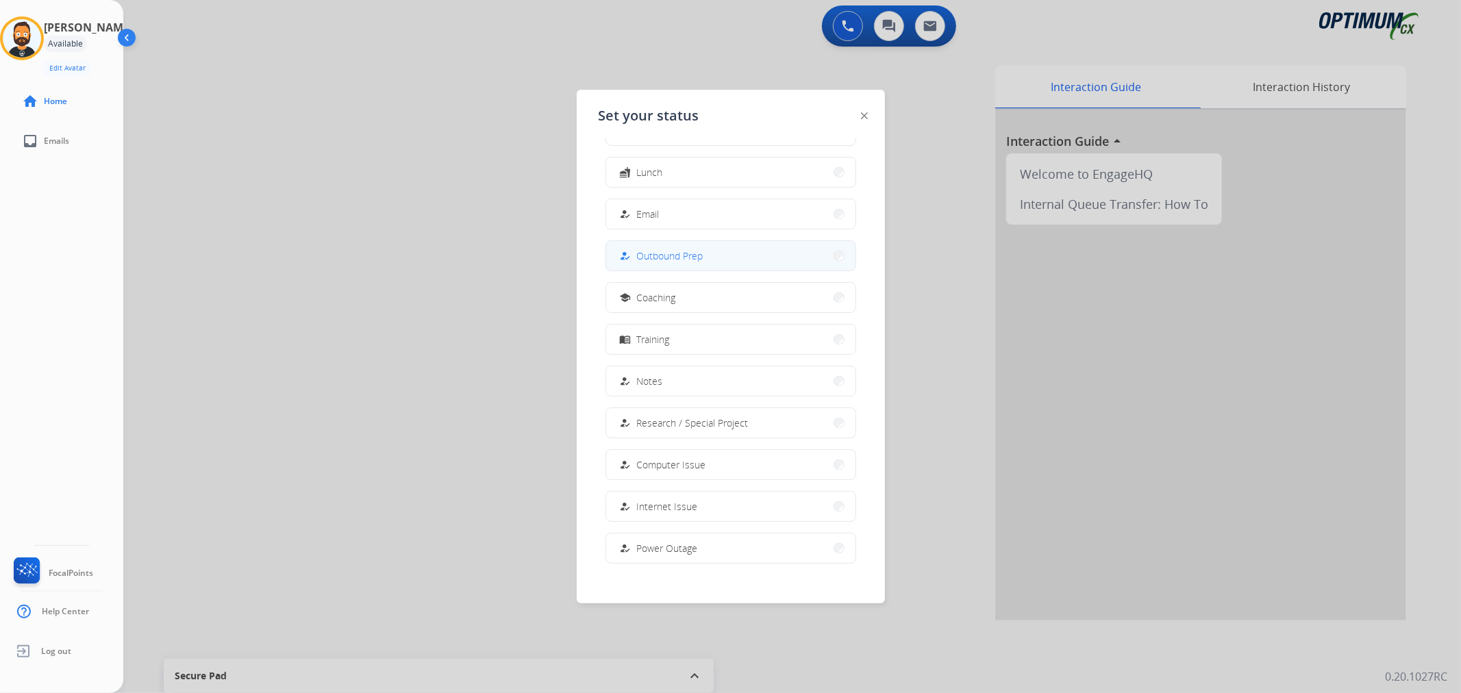
scroll to position [127, 0]
click at [654, 296] on button "menu_book Training" at bounding box center [730, 287] width 249 height 29
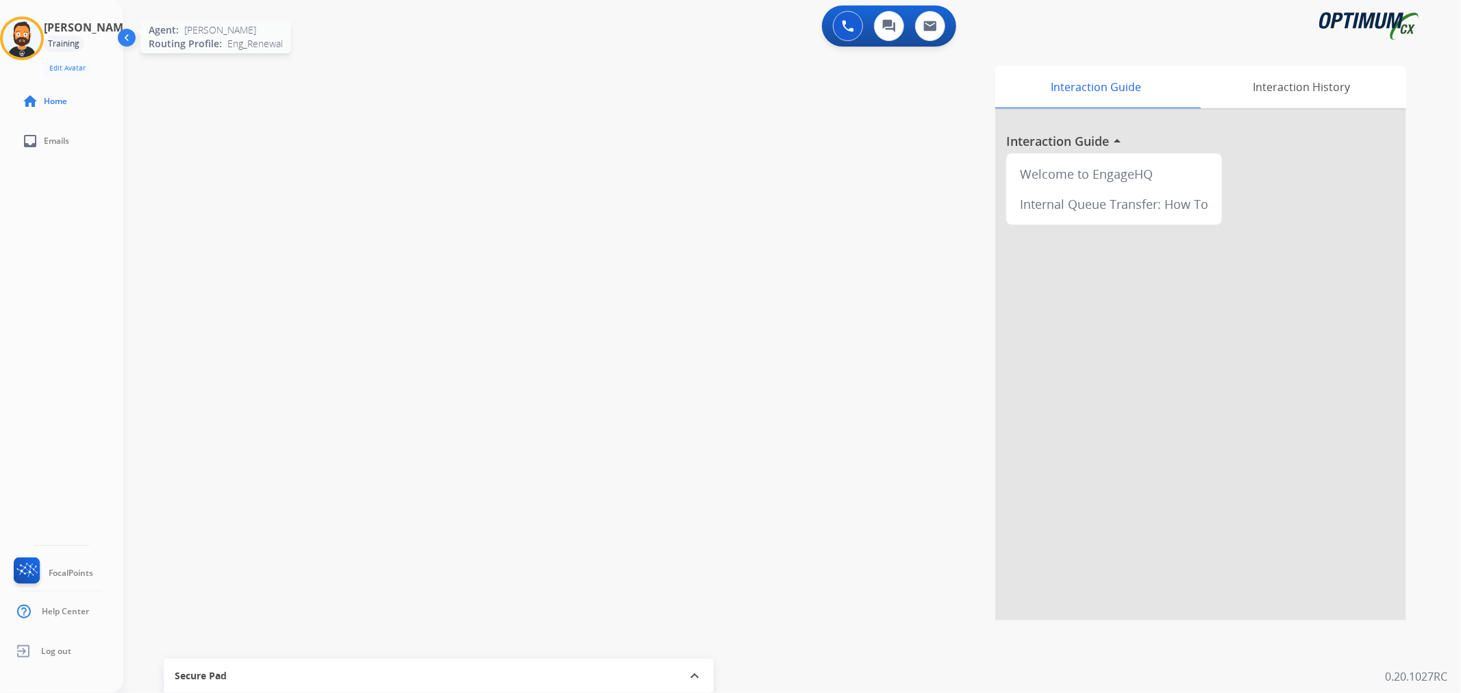
click at [23, 45] on img at bounding box center [22, 38] width 38 height 38
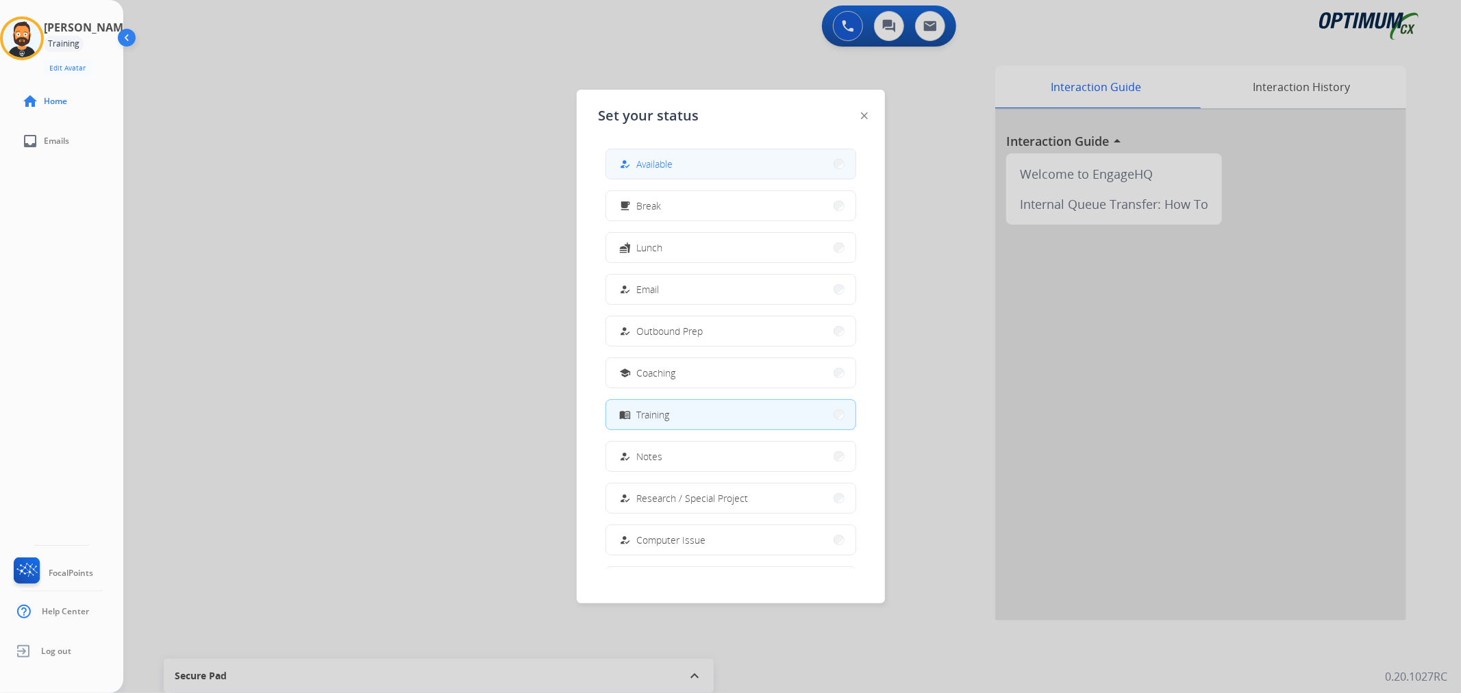
click at [687, 159] on button "how_to_reg Available" at bounding box center [730, 163] width 249 height 29
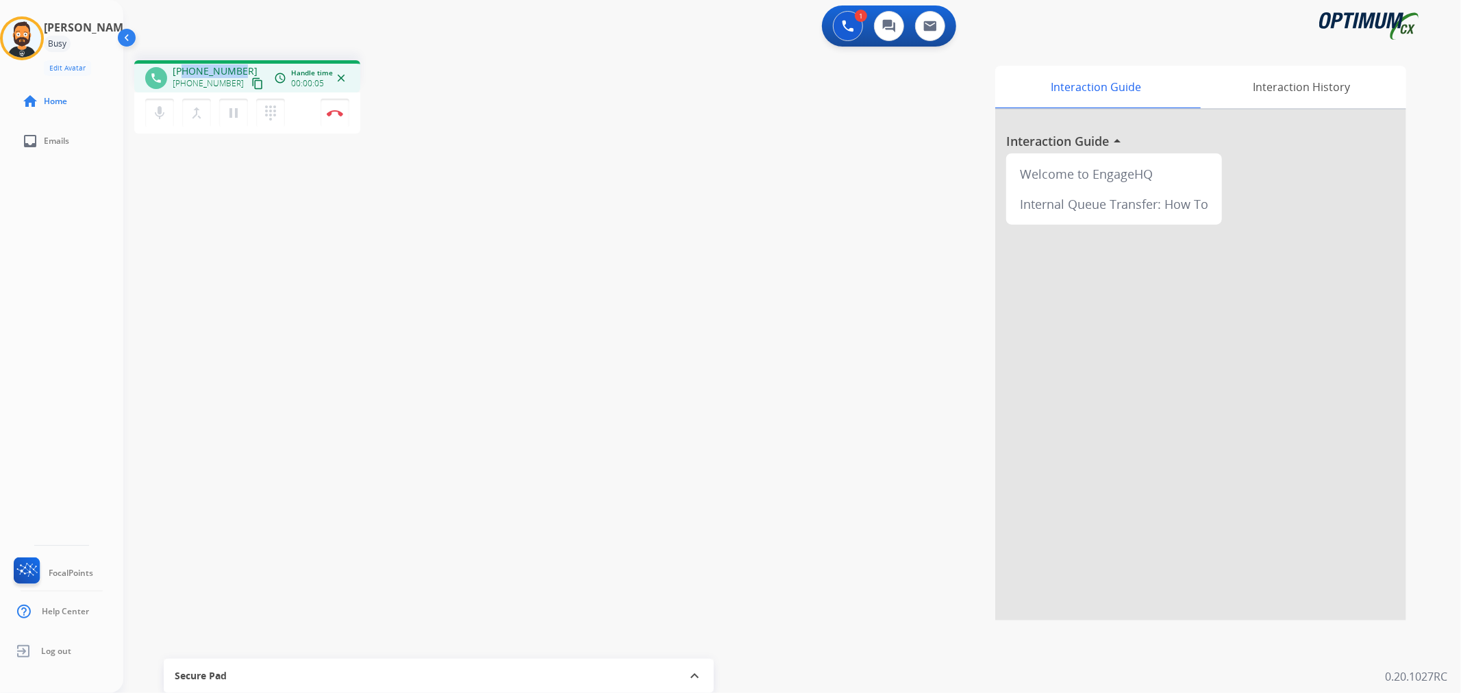
drag, startPoint x: 244, startPoint y: 64, endPoint x: 184, endPoint y: 67, distance: 61.0
click at [184, 67] on div "[PHONE_NUMBER] [PHONE_NUMBER] content_copy" at bounding box center [219, 77] width 93 height 27
copy span "3608093471"
click at [331, 110] on img at bounding box center [335, 113] width 16 height 7
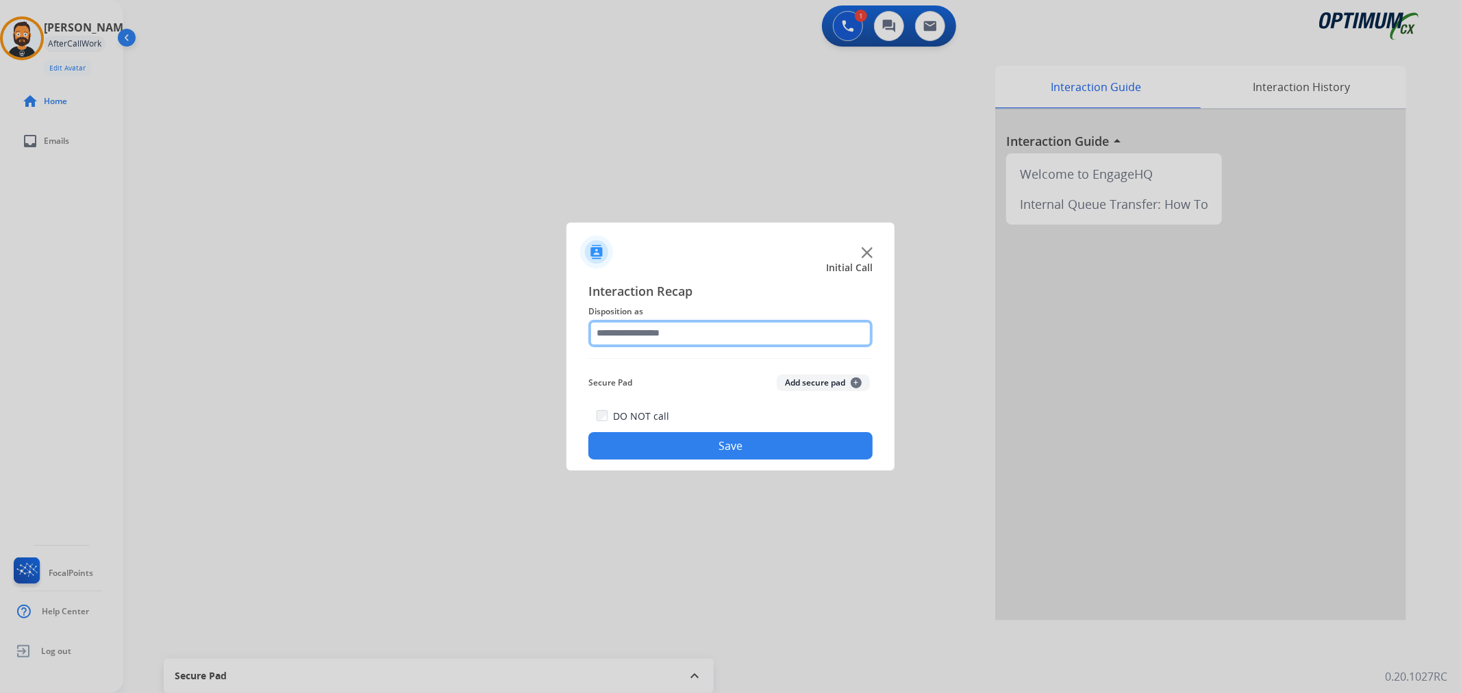
click at [642, 340] on input "text" at bounding box center [730, 333] width 284 height 27
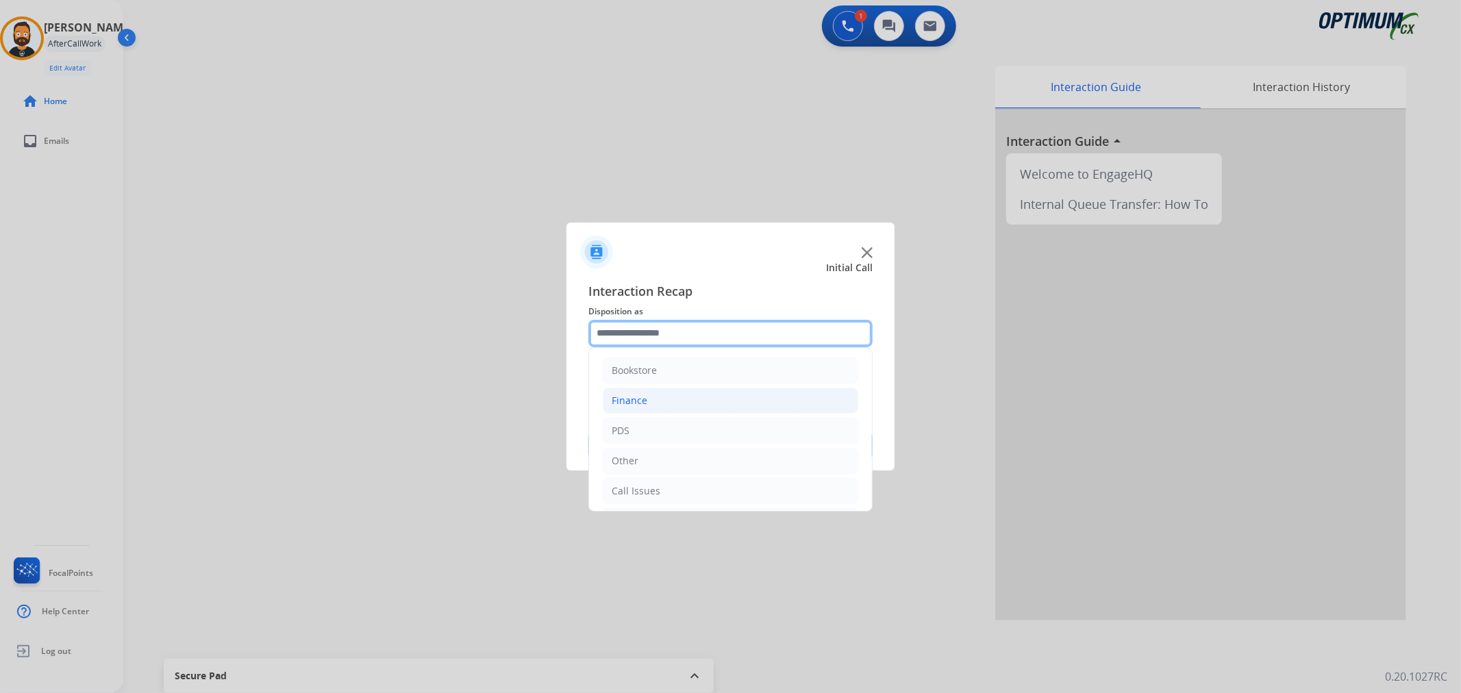
scroll to position [94, 0]
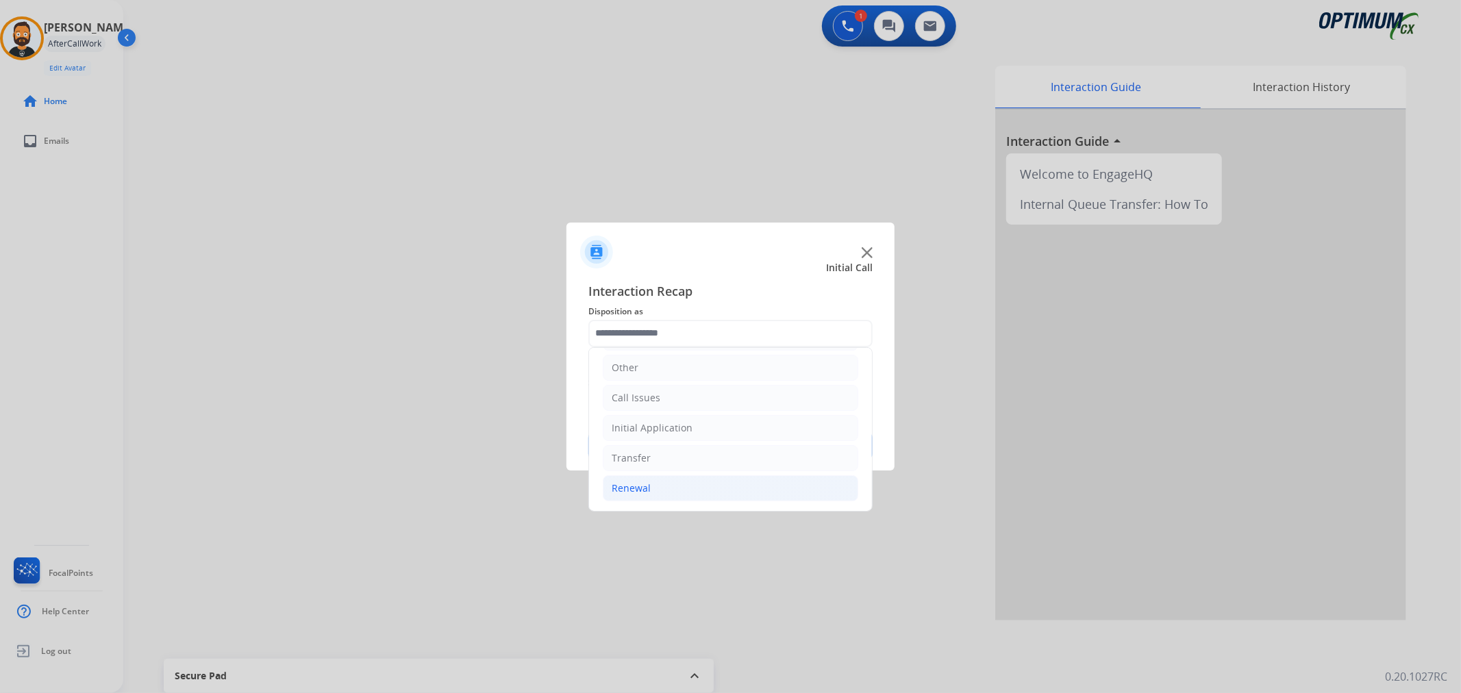
click at [651, 479] on li "Renewal" at bounding box center [730, 488] width 255 height 26
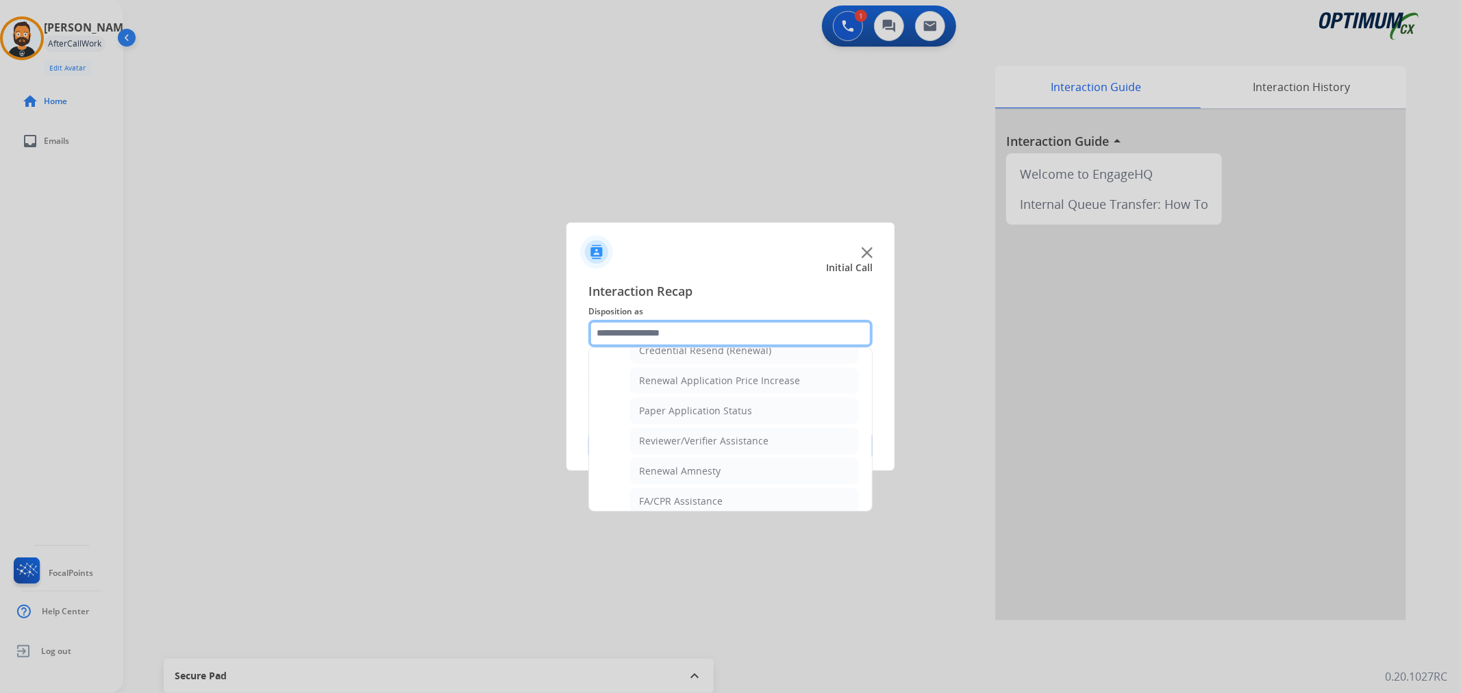
scroll to position [531, 0]
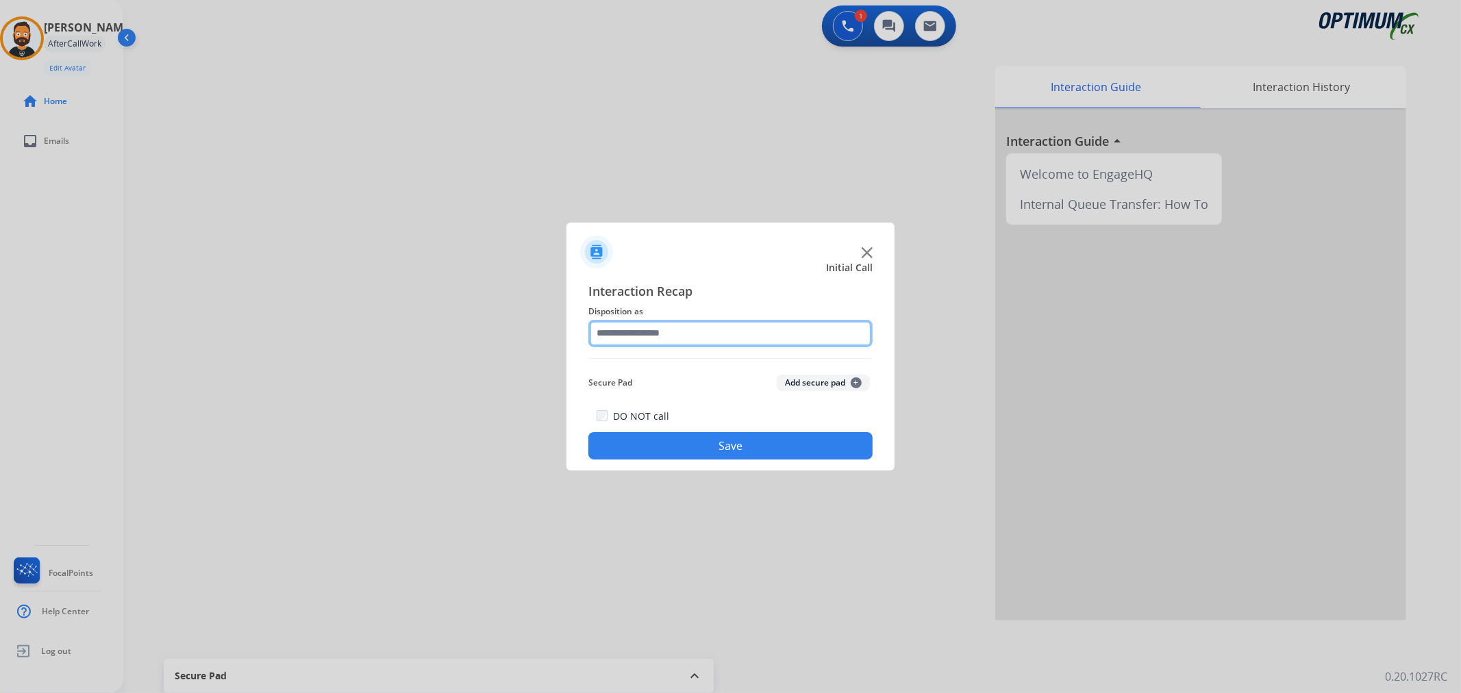
click at [631, 333] on input "text" at bounding box center [730, 333] width 284 height 27
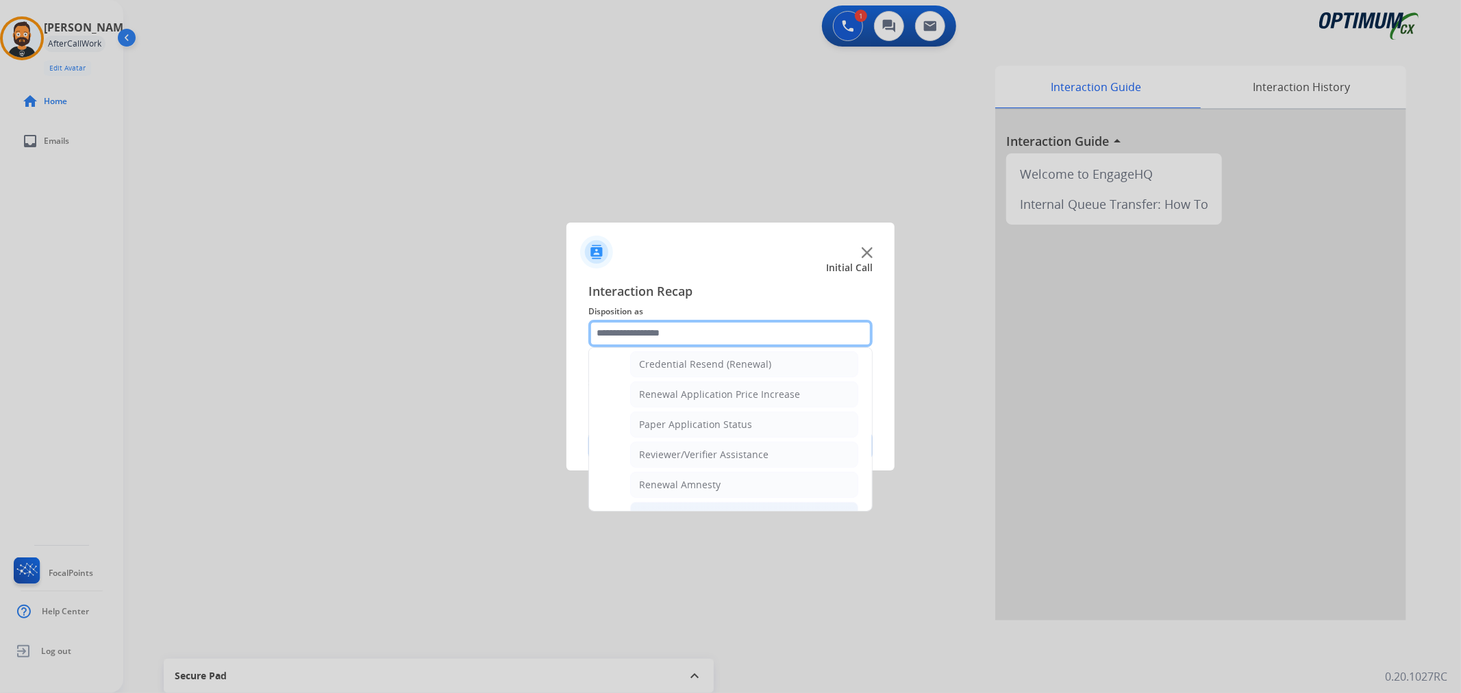
scroll to position [405, 0]
click at [686, 371] on div "General Questions (Renewal)" at bounding box center [705, 371] width 133 height 14
type input "**********"
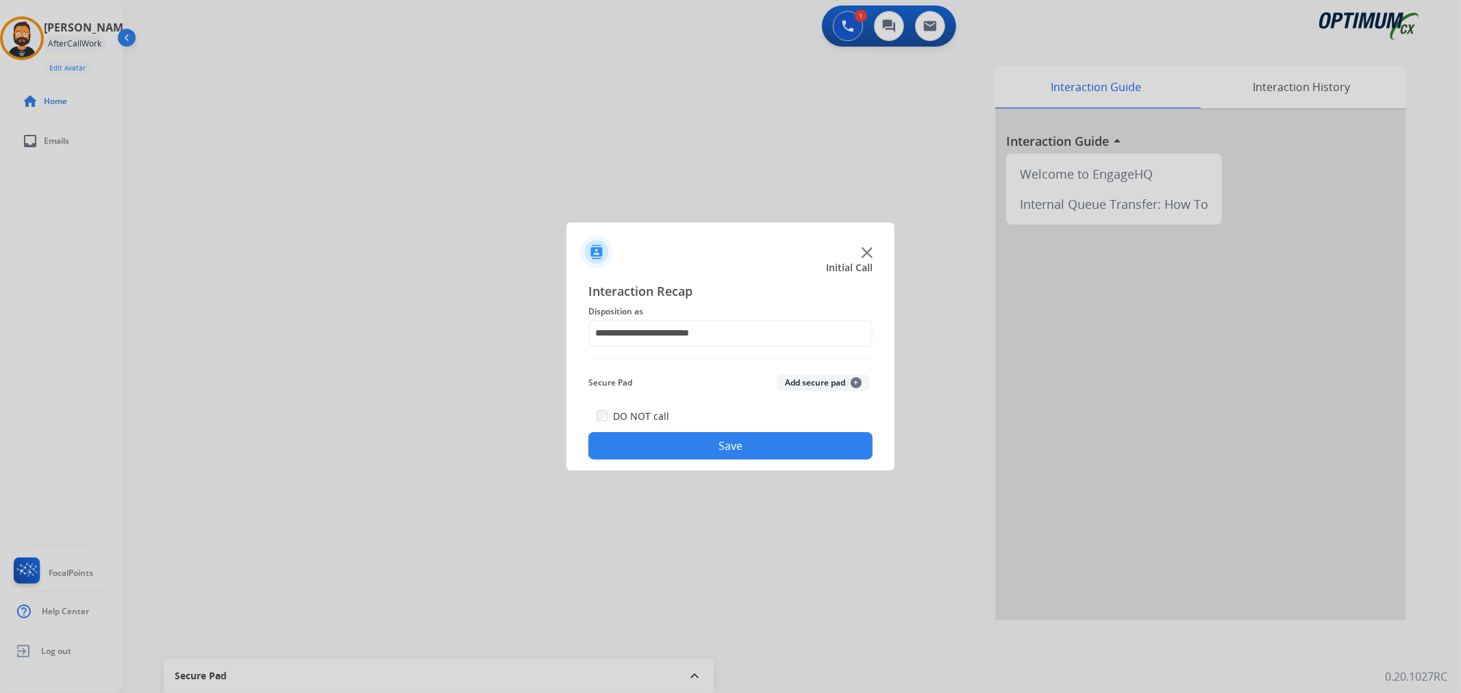
click at [674, 463] on div "**********" at bounding box center [730, 370] width 328 height 201
click at [677, 445] on button "Save" at bounding box center [730, 445] width 284 height 27
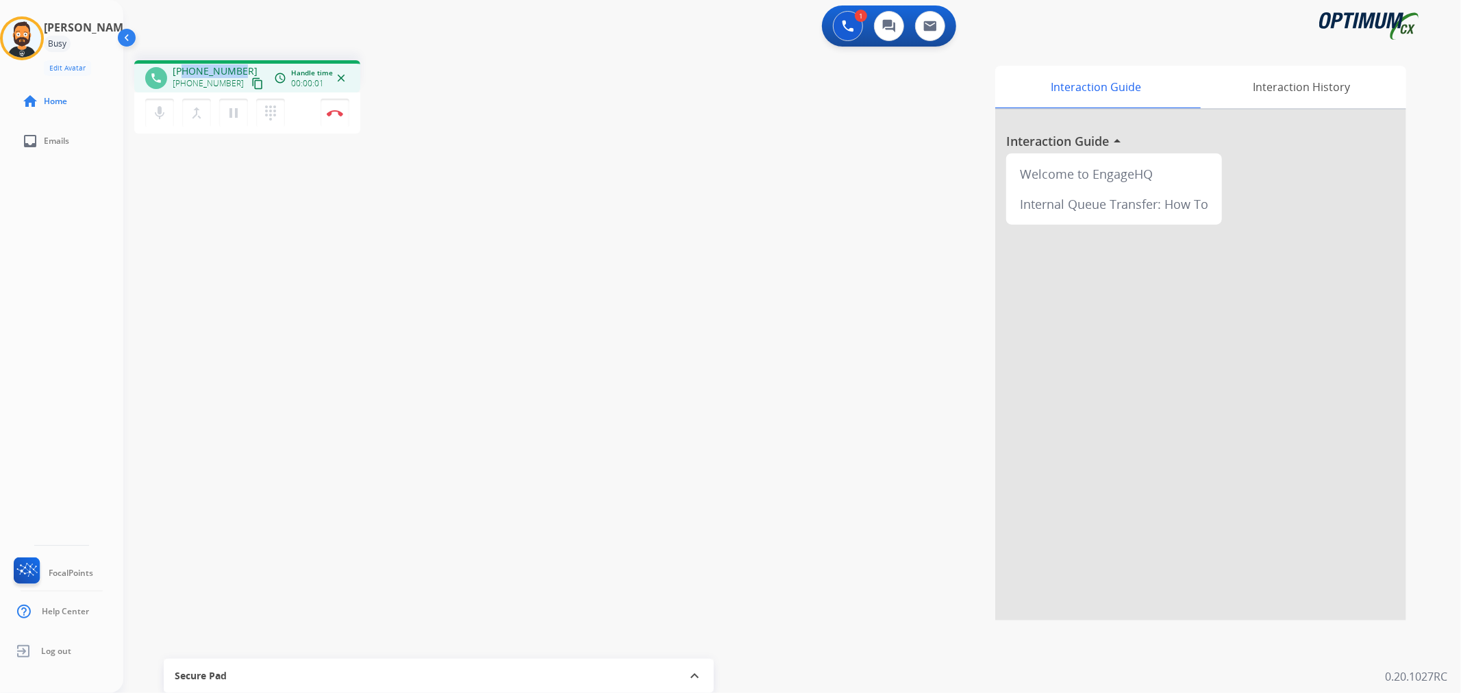
drag, startPoint x: 240, startPoint y: 65, endPoint x: 186, endPoint y: 67, distance: 54.8
click at [186, 67] on div "[PHONE_NUMBER] [PHONE_NUMBER] content_copy" at bounding box center [219, 77] width 93 height 27
copy span "4699682034"
click at [341, 114] on img at bounding box center [335, 113] width 16 height 7
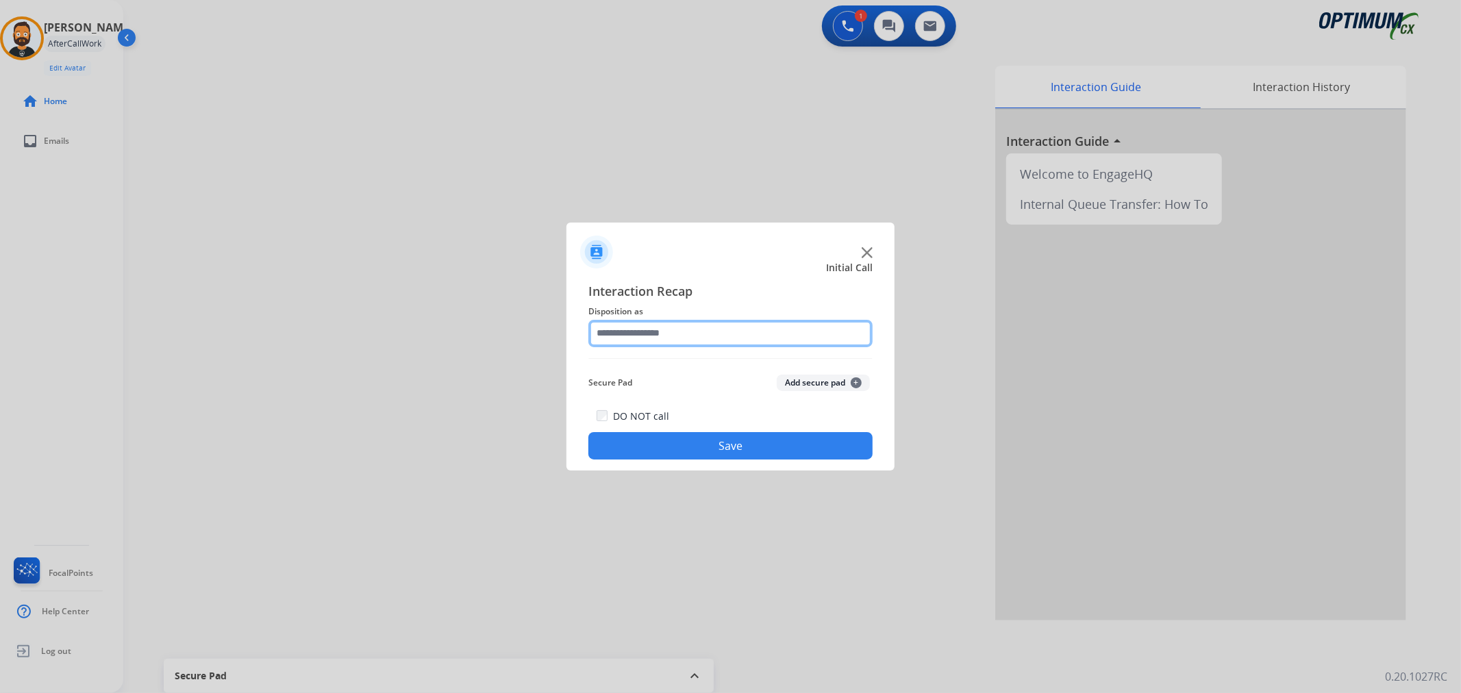
click at [635, 340] on input "text" at bounding box center [730, 333] width 284 height 27
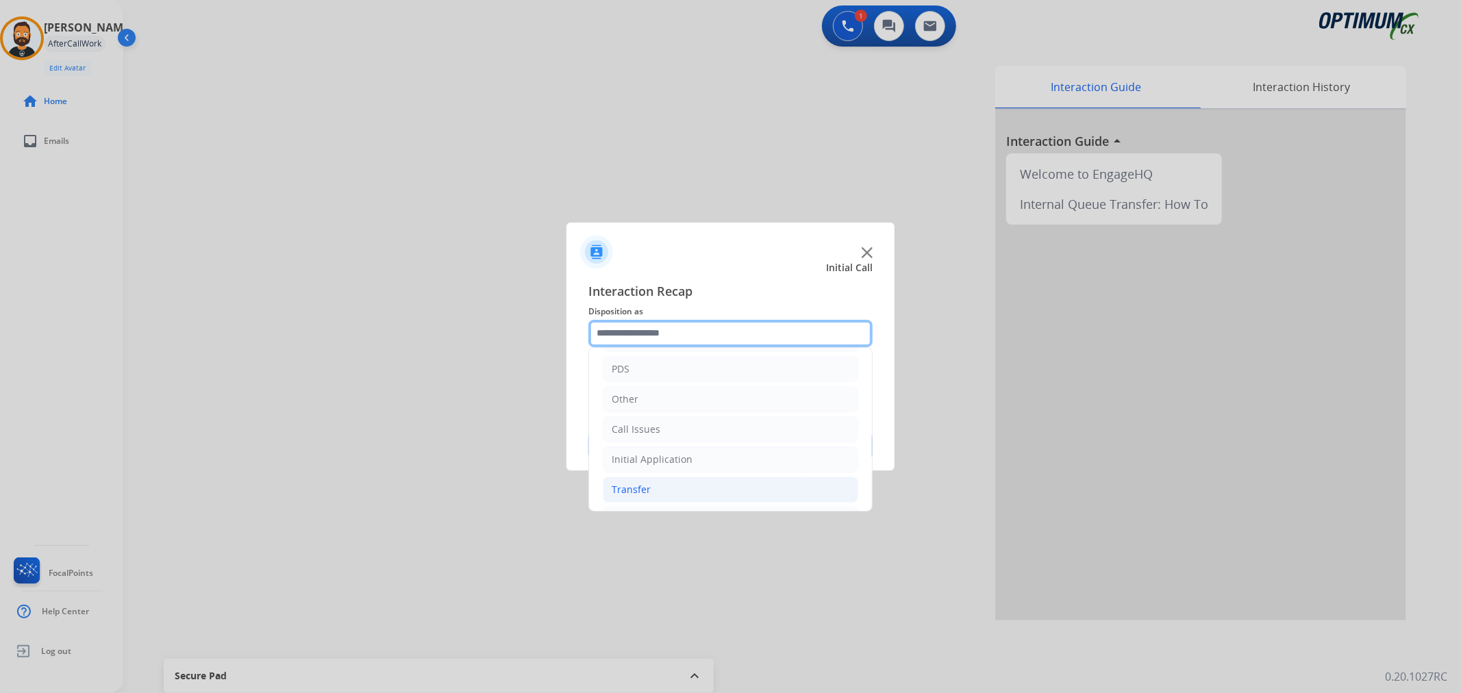
scroll to position [94, 0]
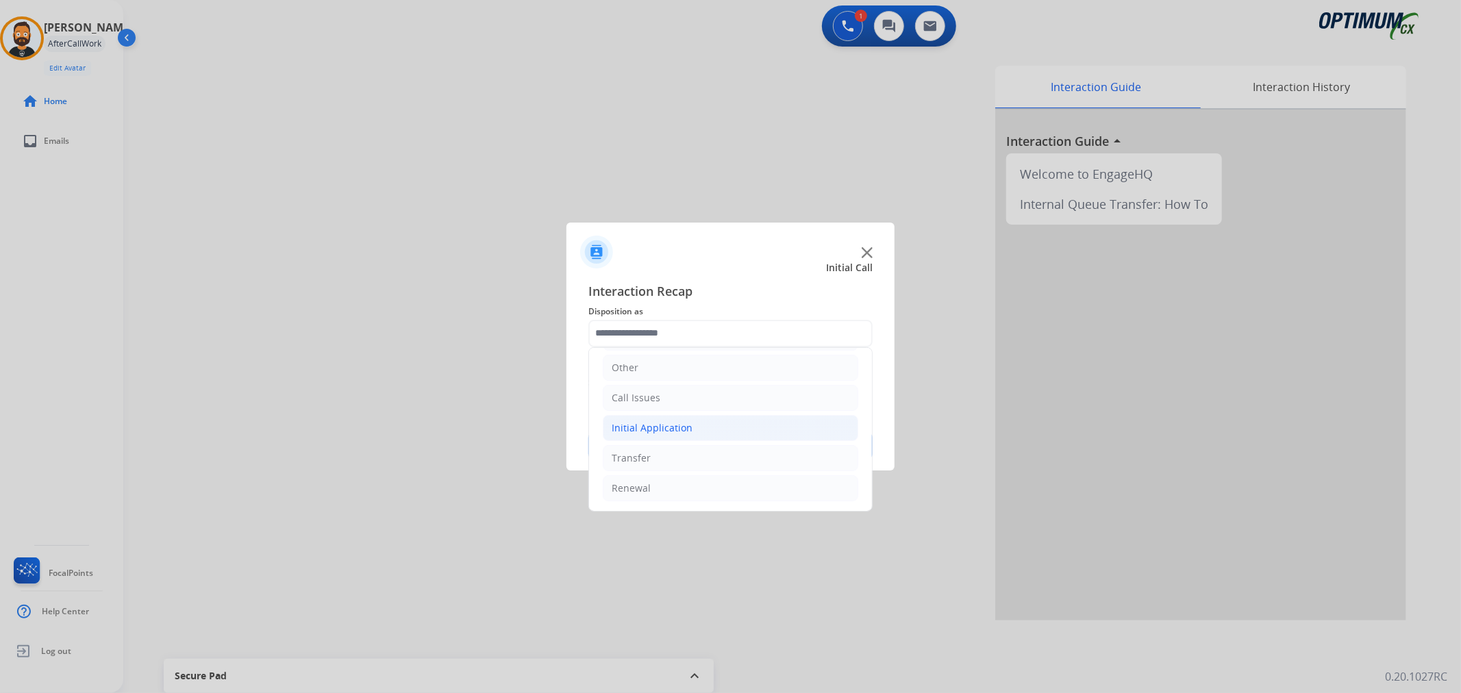
click at [664, 423] on div "Initial Application" at bounding box center [651, 428] width 81 height 14
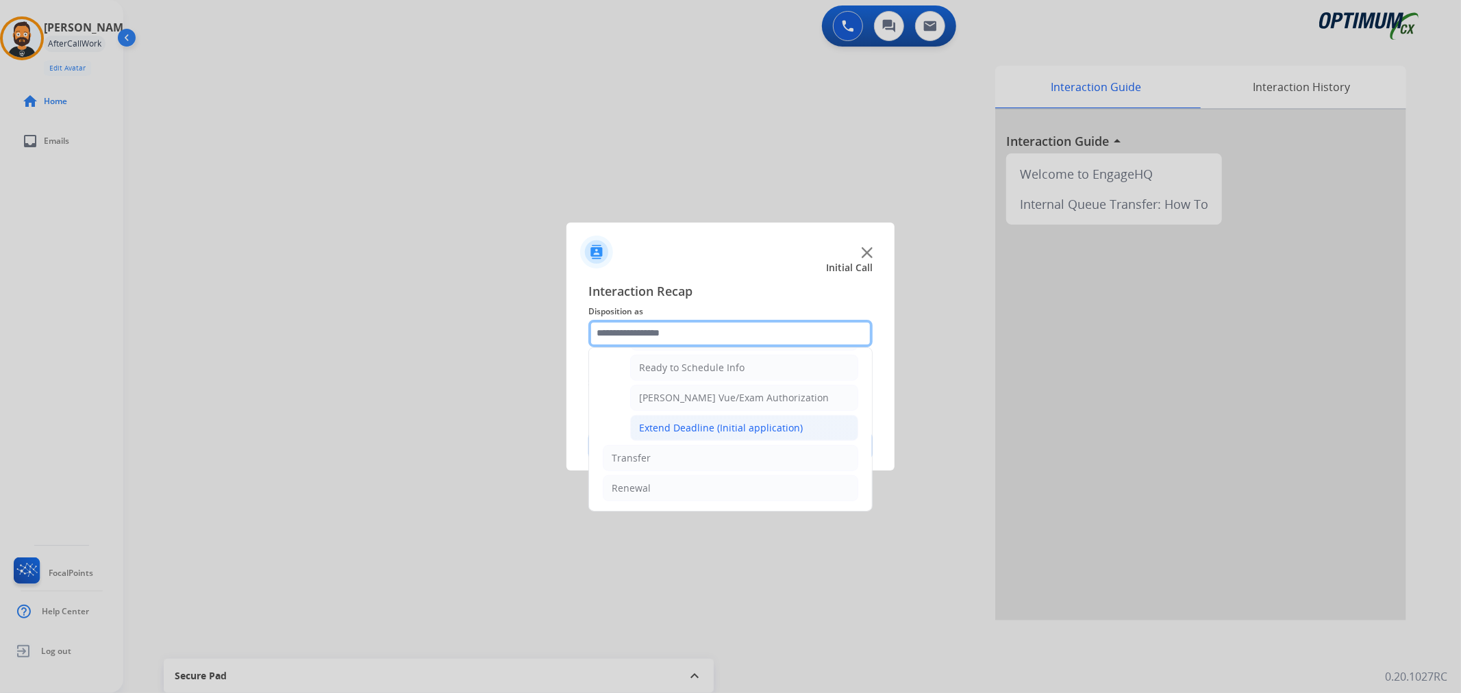
scroll to position [707, 0]
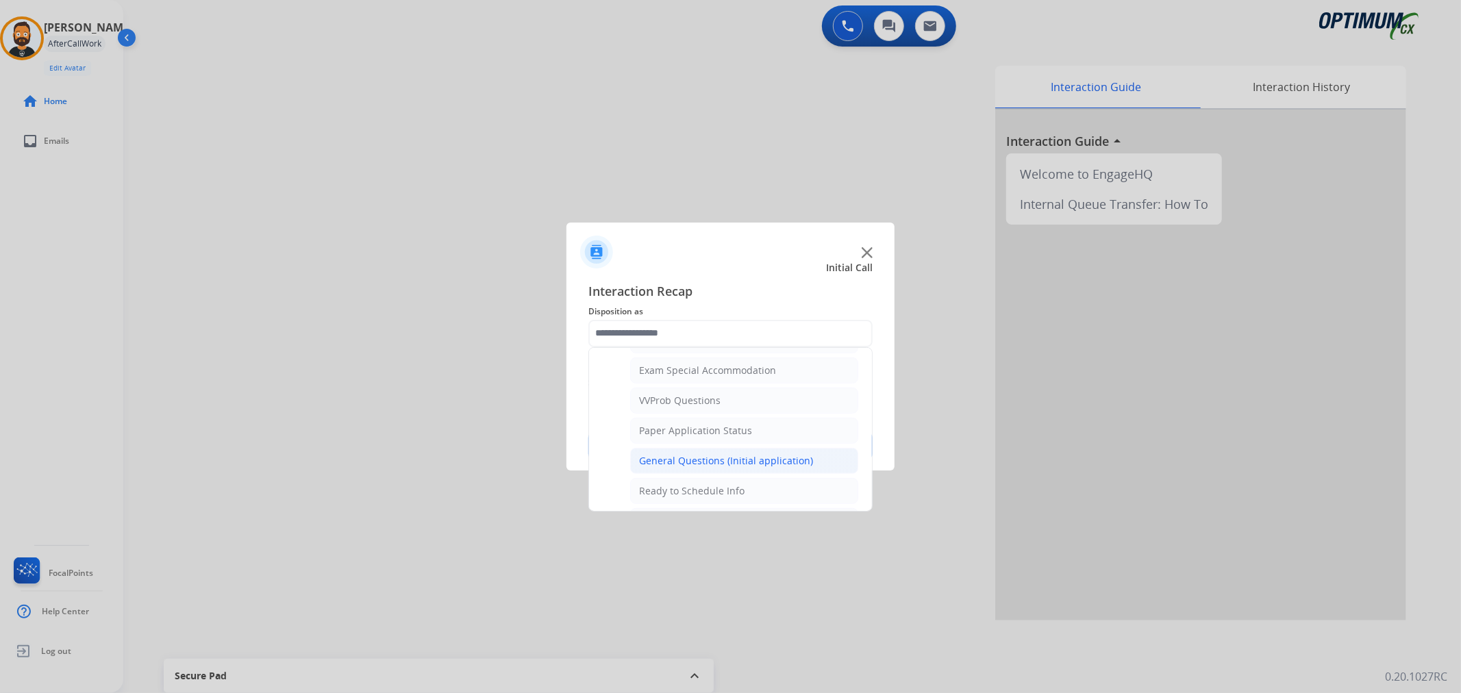
click at [701, 459] on div "General Questions (Initial application)" at bounding box center [726, 461] width 174 height 14
type input "**********"
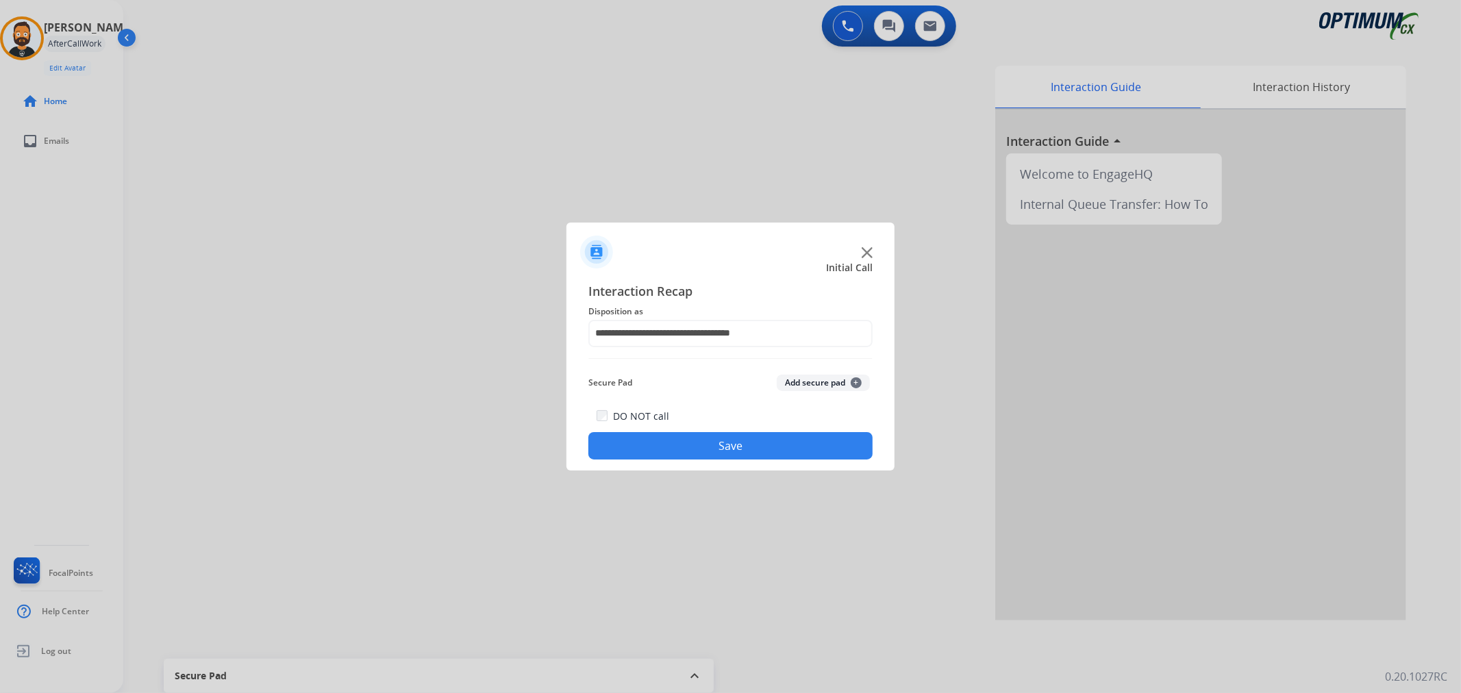
click at [709, 444] on button "Save" at bounding box center [730, 445] width 284 height 27
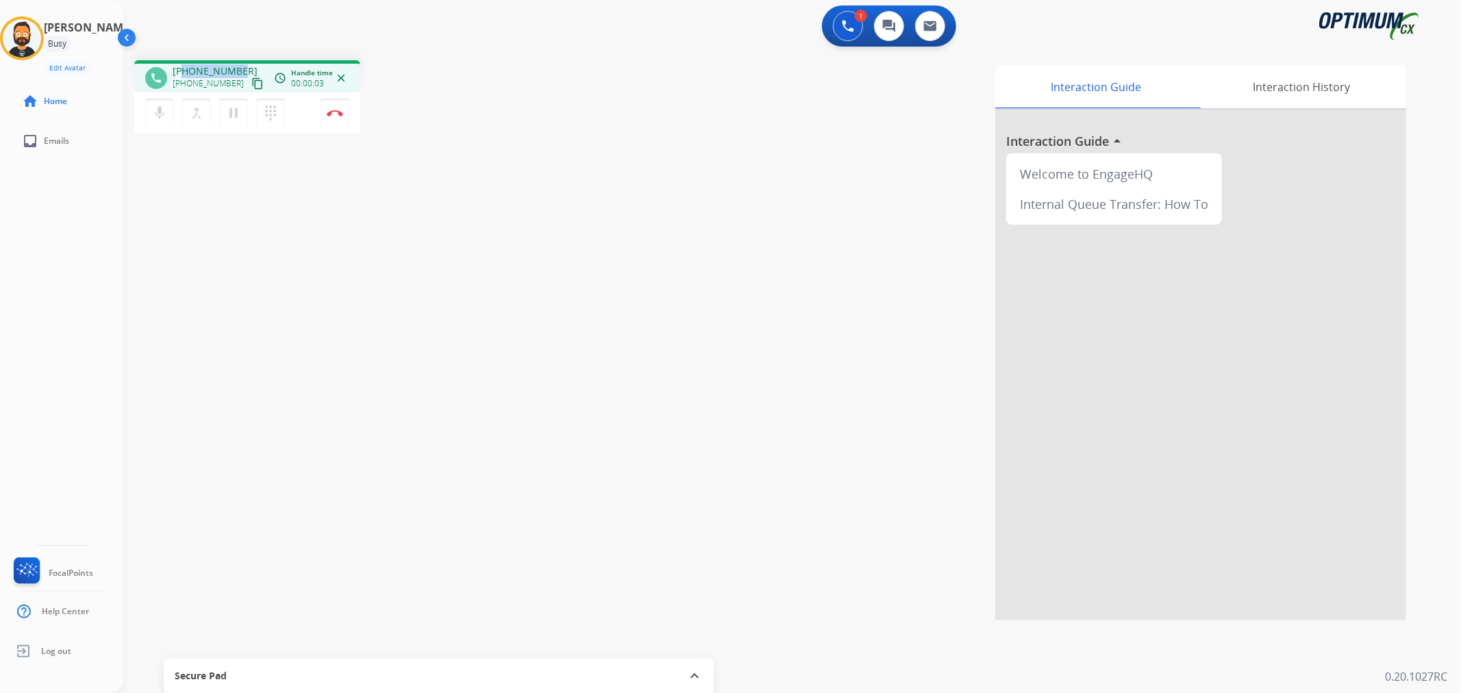
drag, startPoint x: 235, startPoint y: 64, endPoint x: 186, endPoint y: 64, distance: 49.3
click at [186, 64] on div "[PHONE_NUMBER] [PHONE_NUMBER] content_copy" at bounding box center [219, 77] width 93 height 27
copy span "6149352129"
click at [334, 107] on button "Disconnect" at bounding box center [334, 113] width 29 height 29
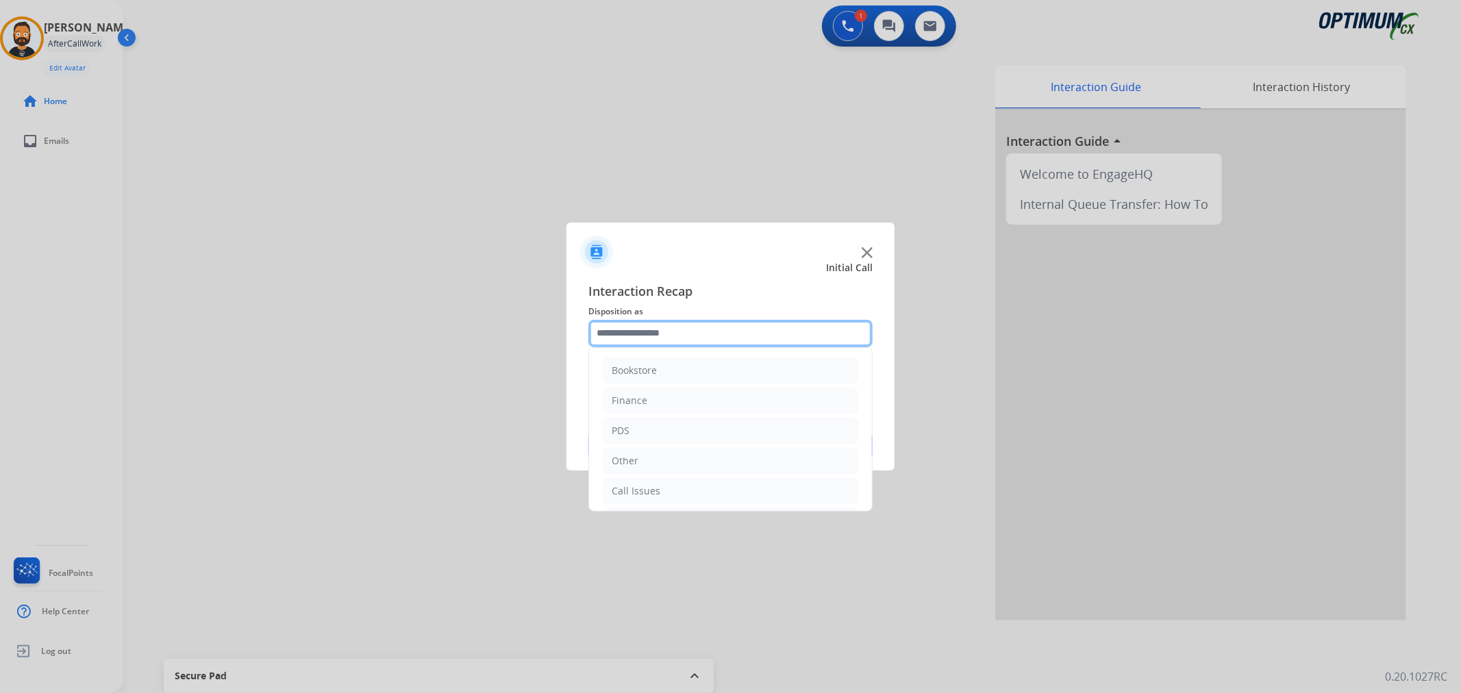
click at [657, 323] on input "text" at bounding box center [730, 333] width 284 height 27
click at [655, 481] on li "Renewal" at bounding box center [730, 488] width 255 height 26
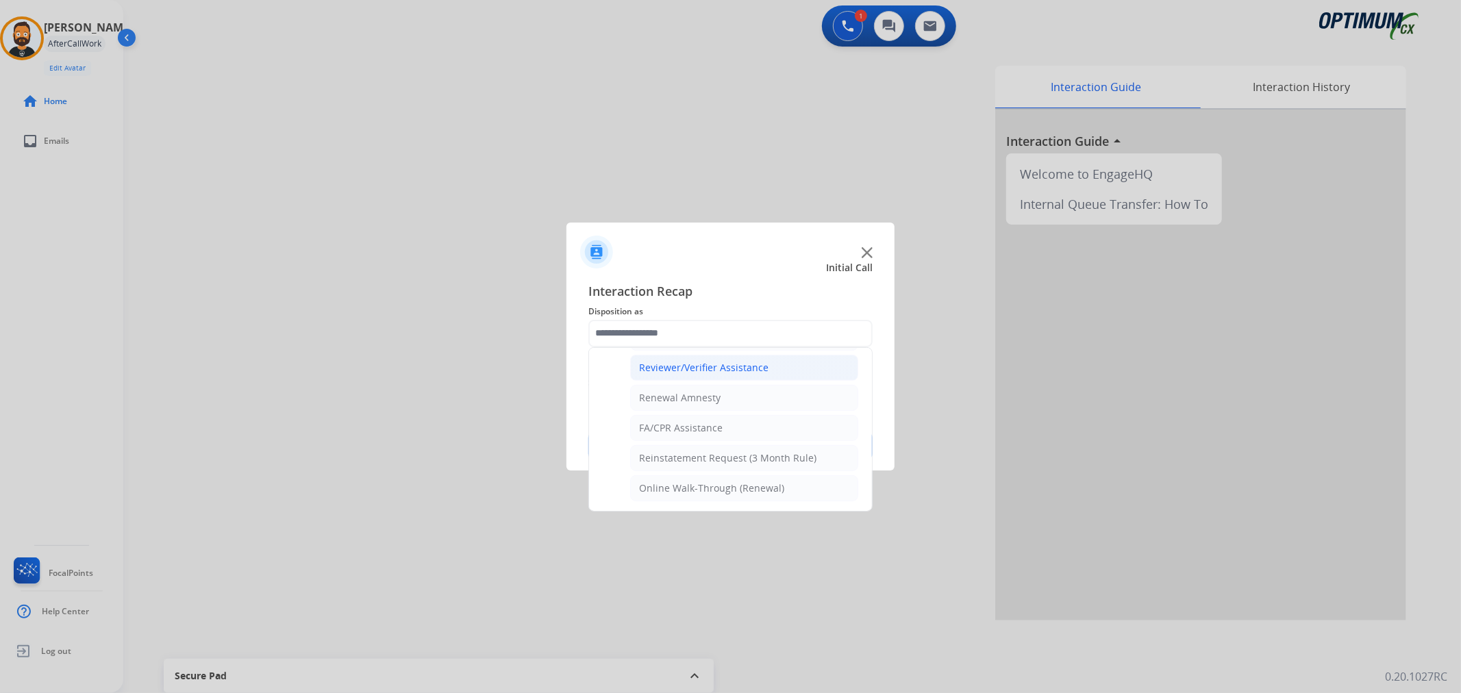
click at [707, 370] on div "Reviewer/Verifier Assistance" at bounding box center [703, 368] width 129 height 14
type input "**********"
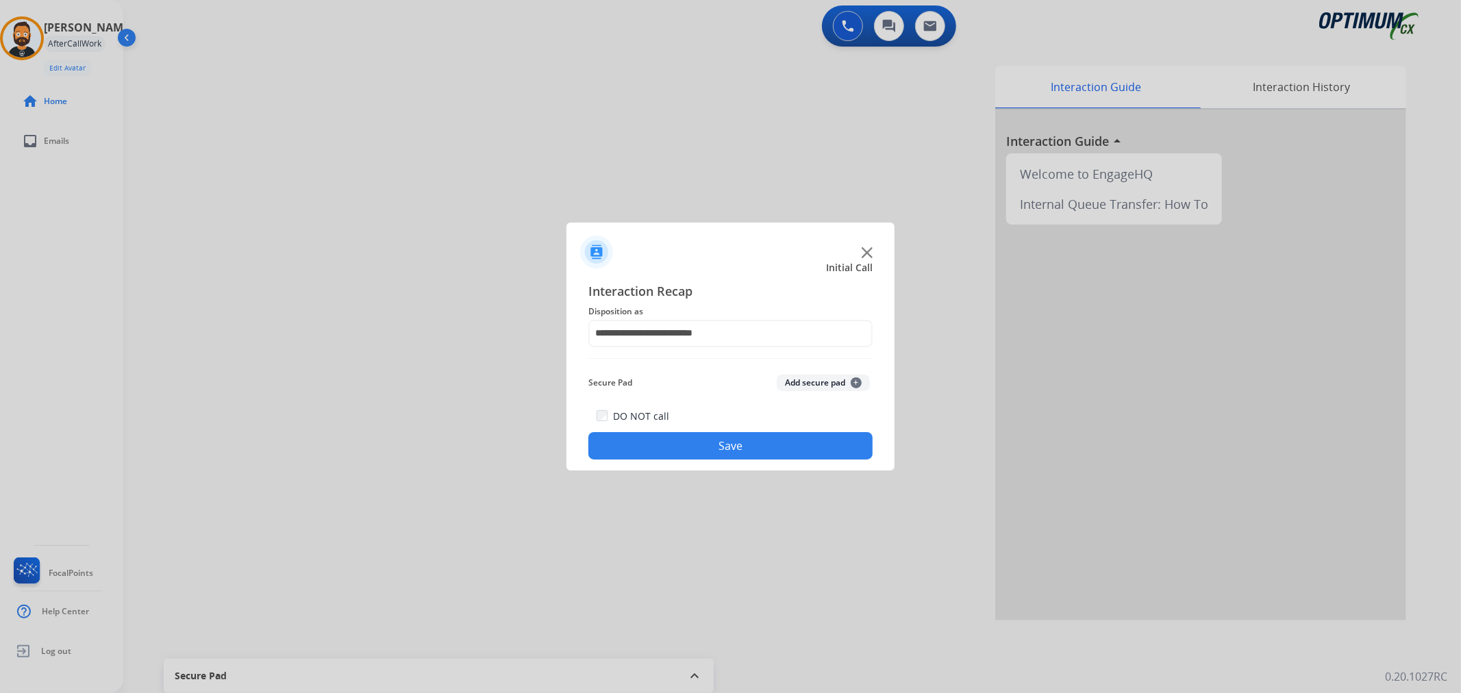
click at [703, 448] on button "Save" at bounding box center [730, 445] width 284 height 27
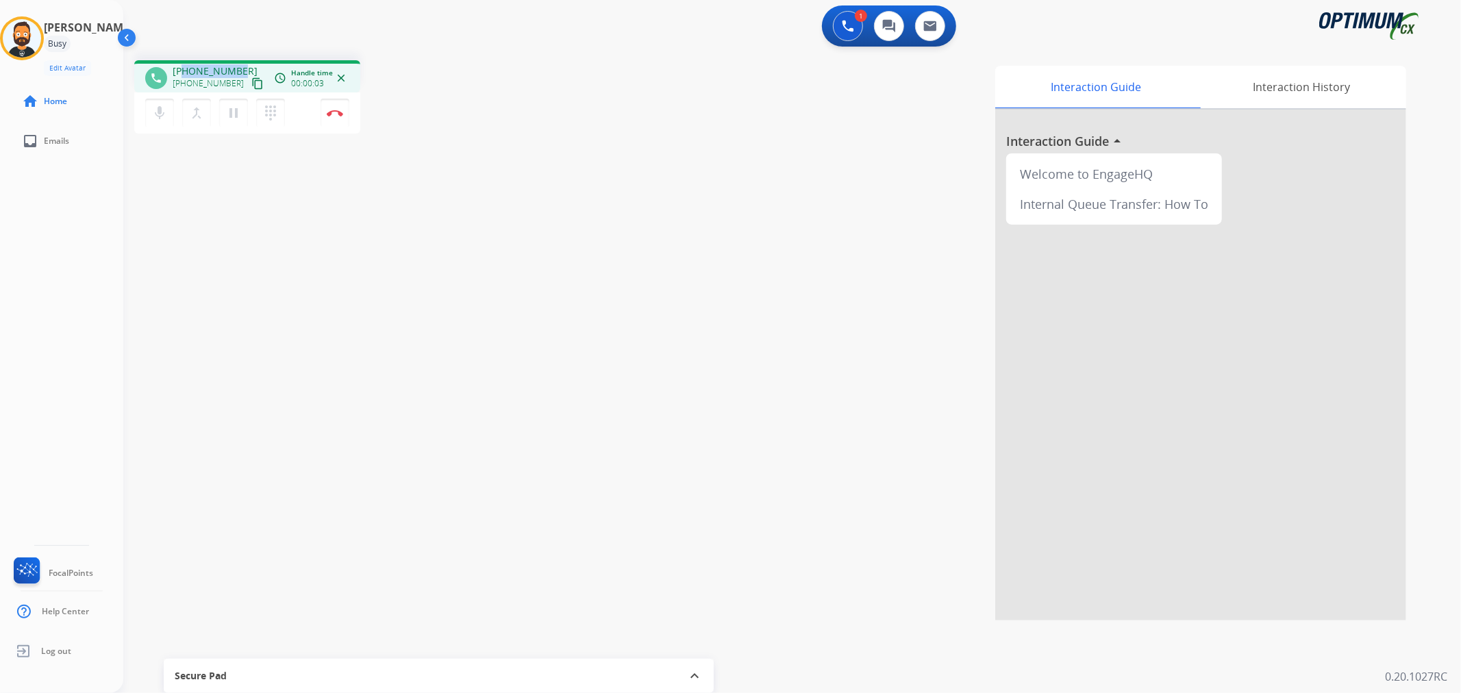
drag, startPoint x: 236, startPoint y: 66, endPoint x: 184, endPoint y: 64, distance: 52.8
click at [184, 64] on span "[PHONE_NUMBER]" at bounding box center [215, 71] width 85 height 14
copy span "4403648772"
click at [344, 114] on button "Disconnect" at bounding box center [334, 113] width 29 height 29
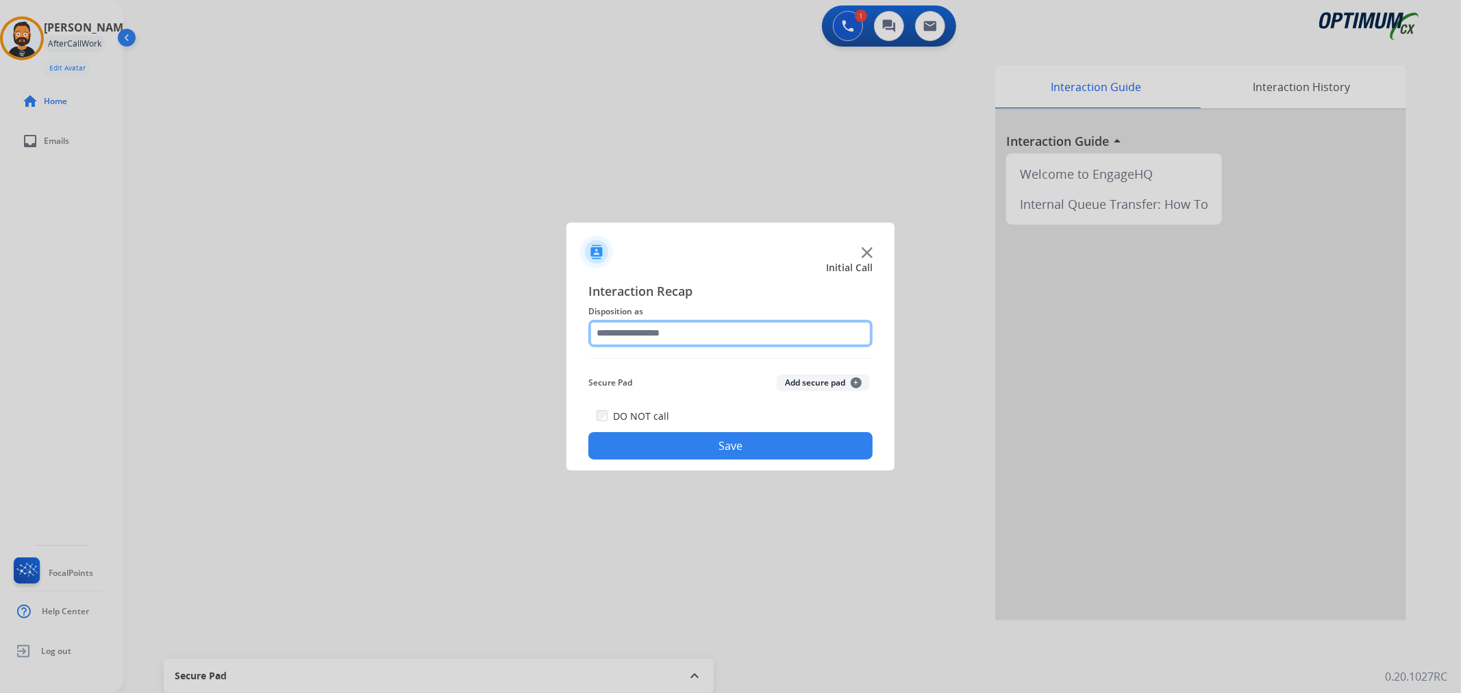
click at [633, 331] on input "text" at bounding box center [730, 333] width 284 height 27
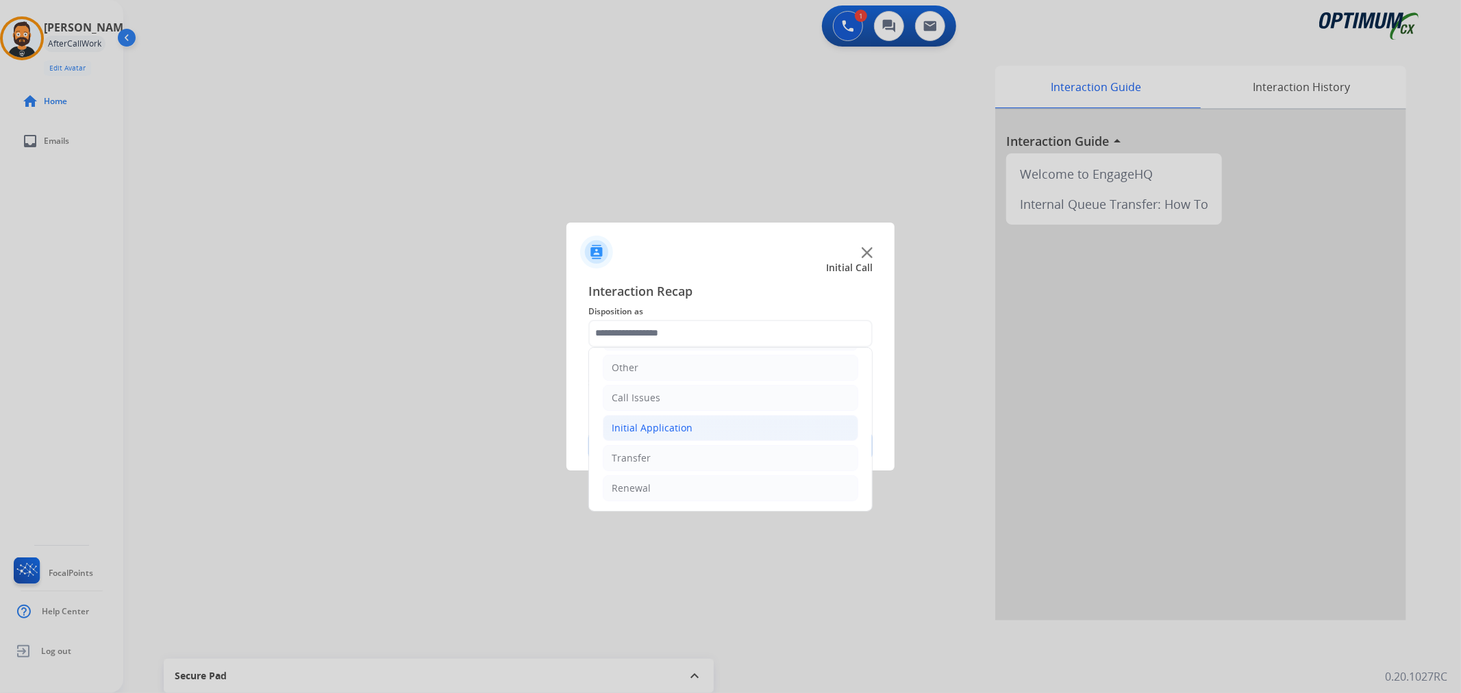
click at [682, 430] on div "Initial Application" at bounding box center [651, 428] width 81 height 14
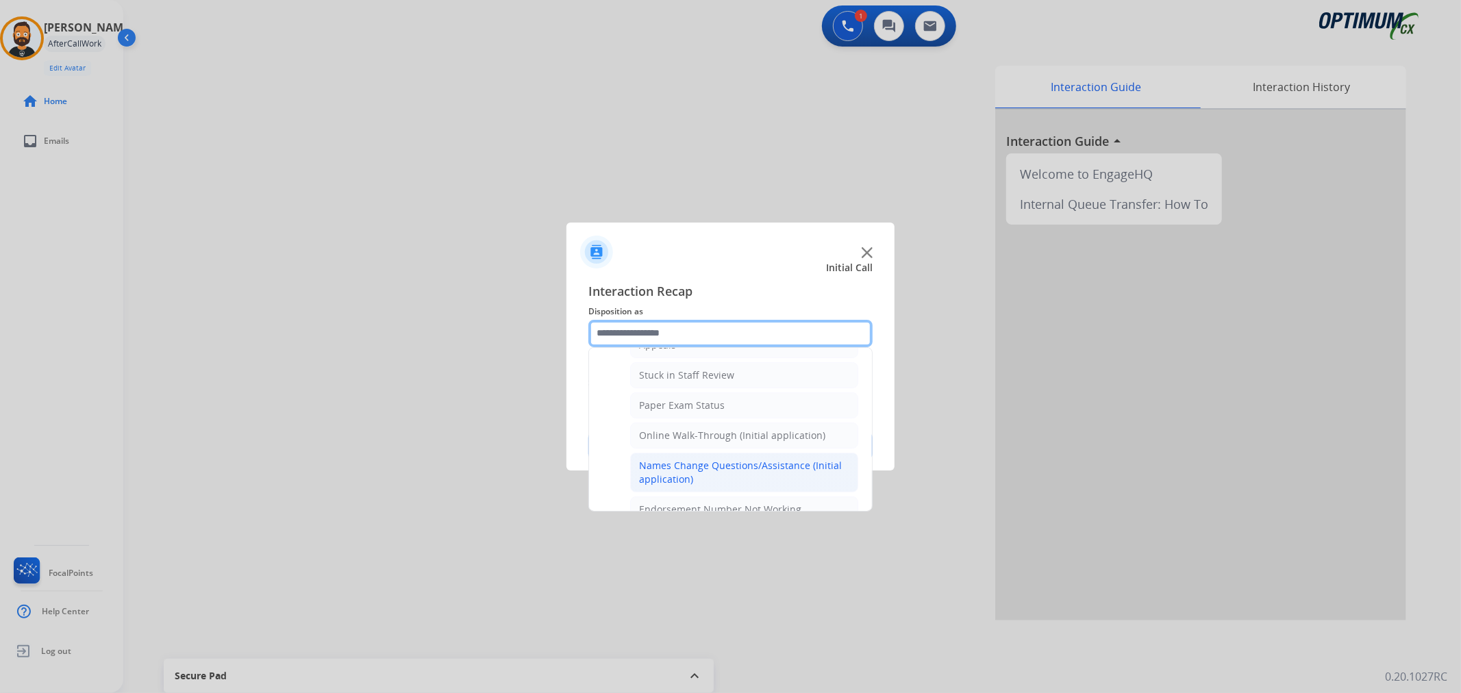
scroll to position [200, 0]
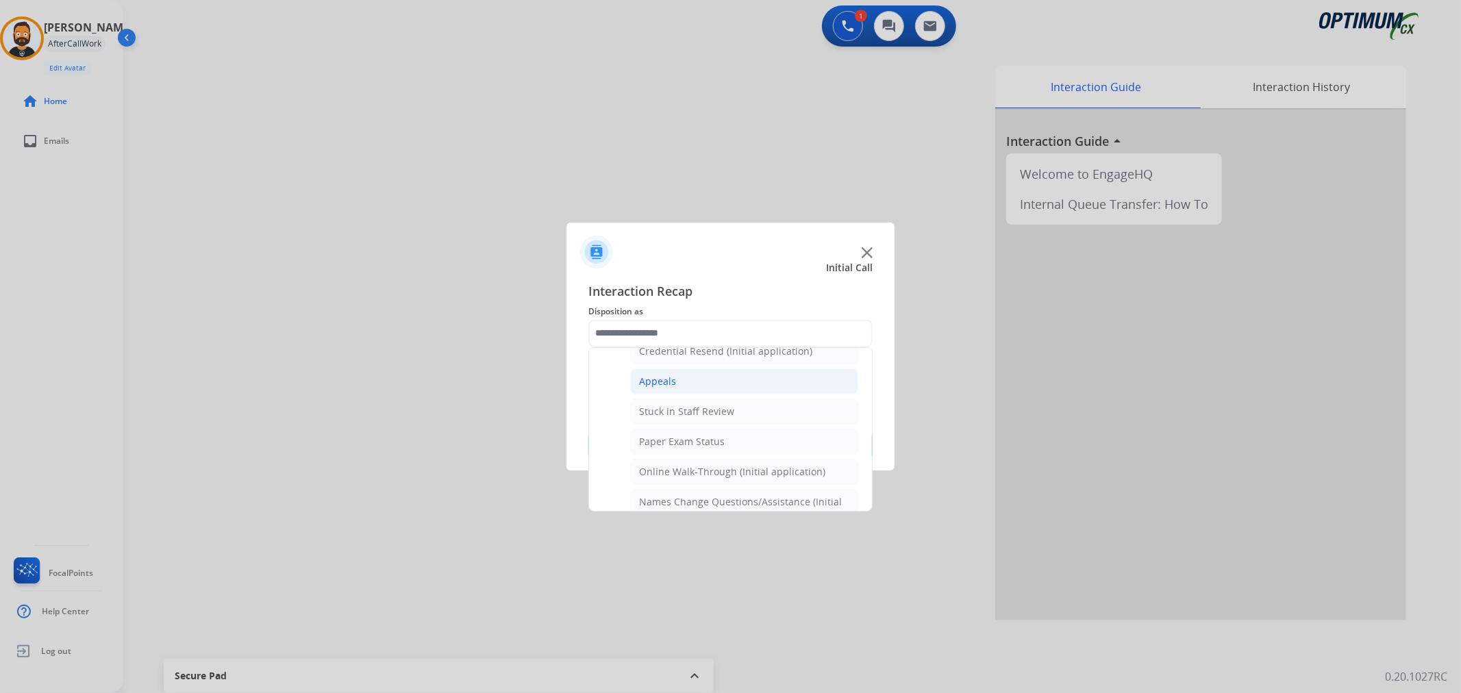
click at [672, 379] on div "Appeals" at bounding box center [657, 382] width 37 height 14
type input "*******"
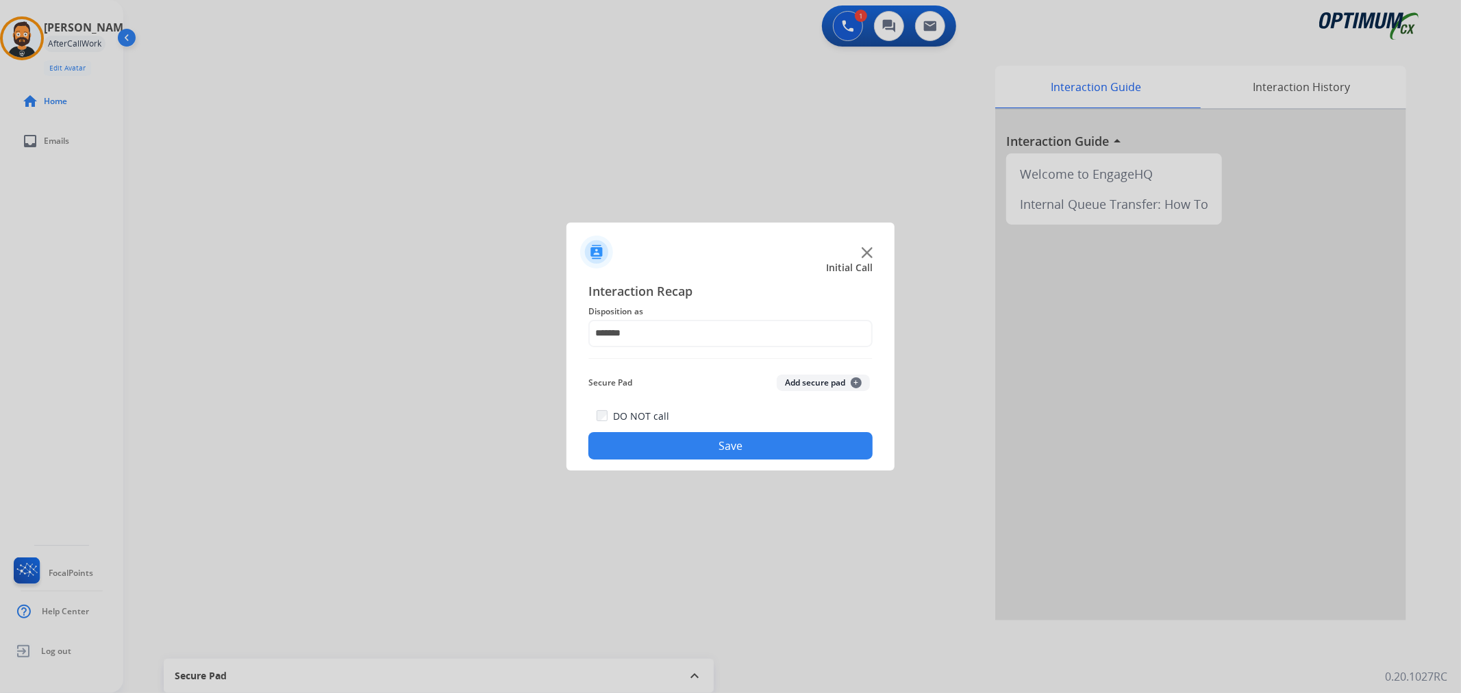
click at [680, 435] on button "Save" at bounding box center [730, 445] width 284 height 27
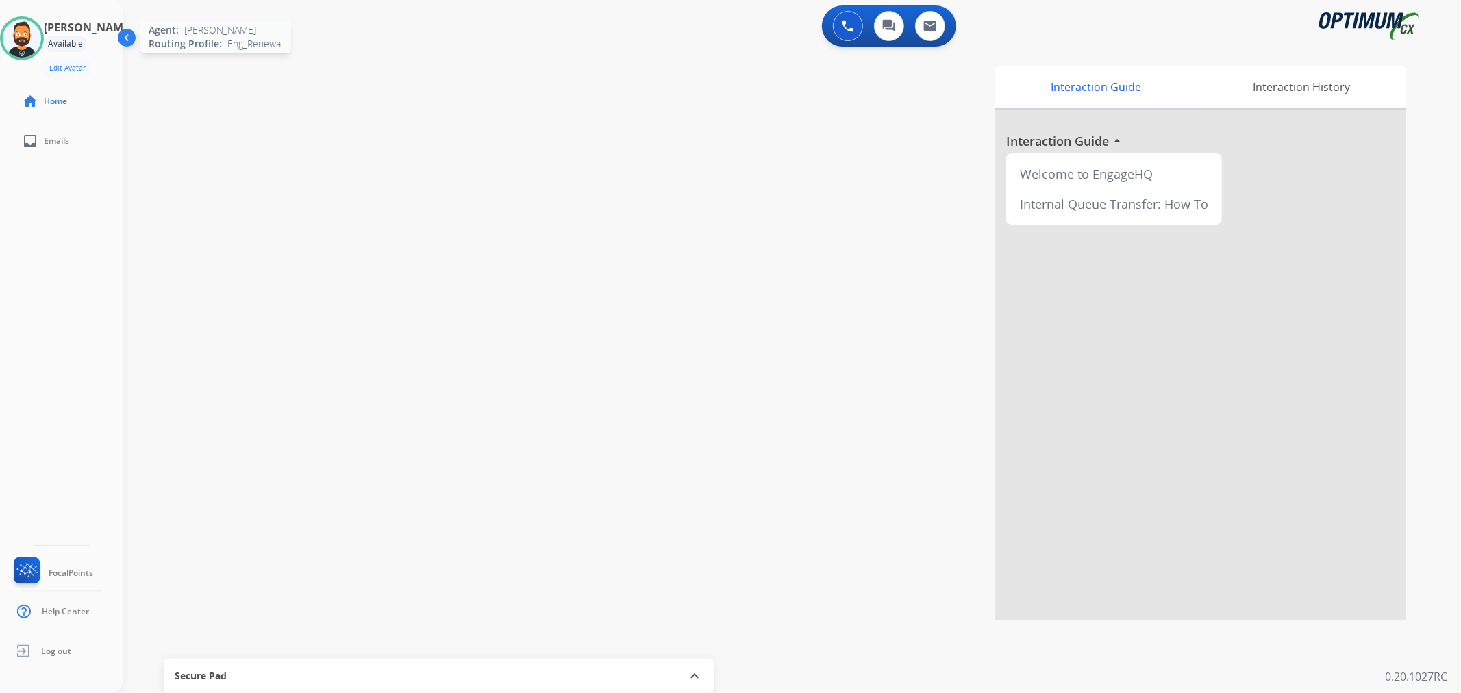
click at [36, 42] on img at bounding box center [22, 38] width 38 height 38
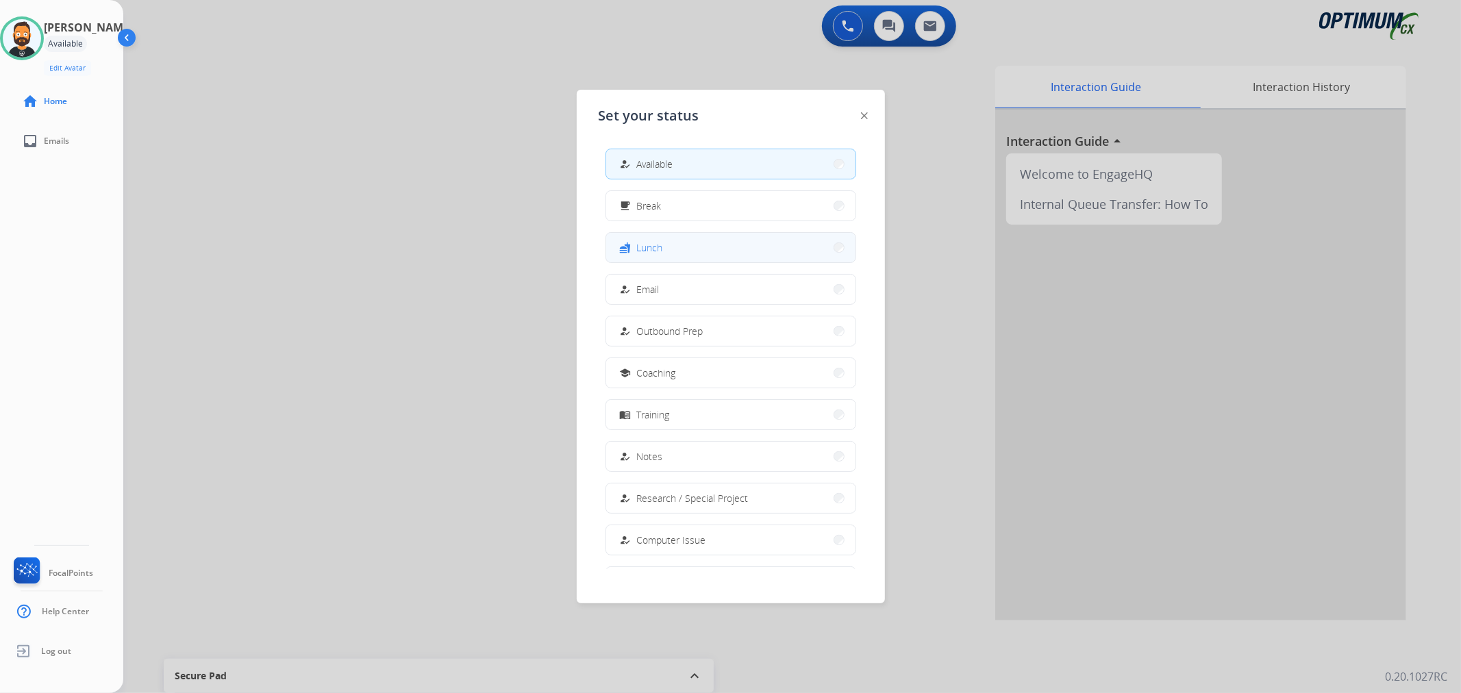
click at [642, 249] on span "Lunch" at bounding box center [650, 247] width 26 height 14
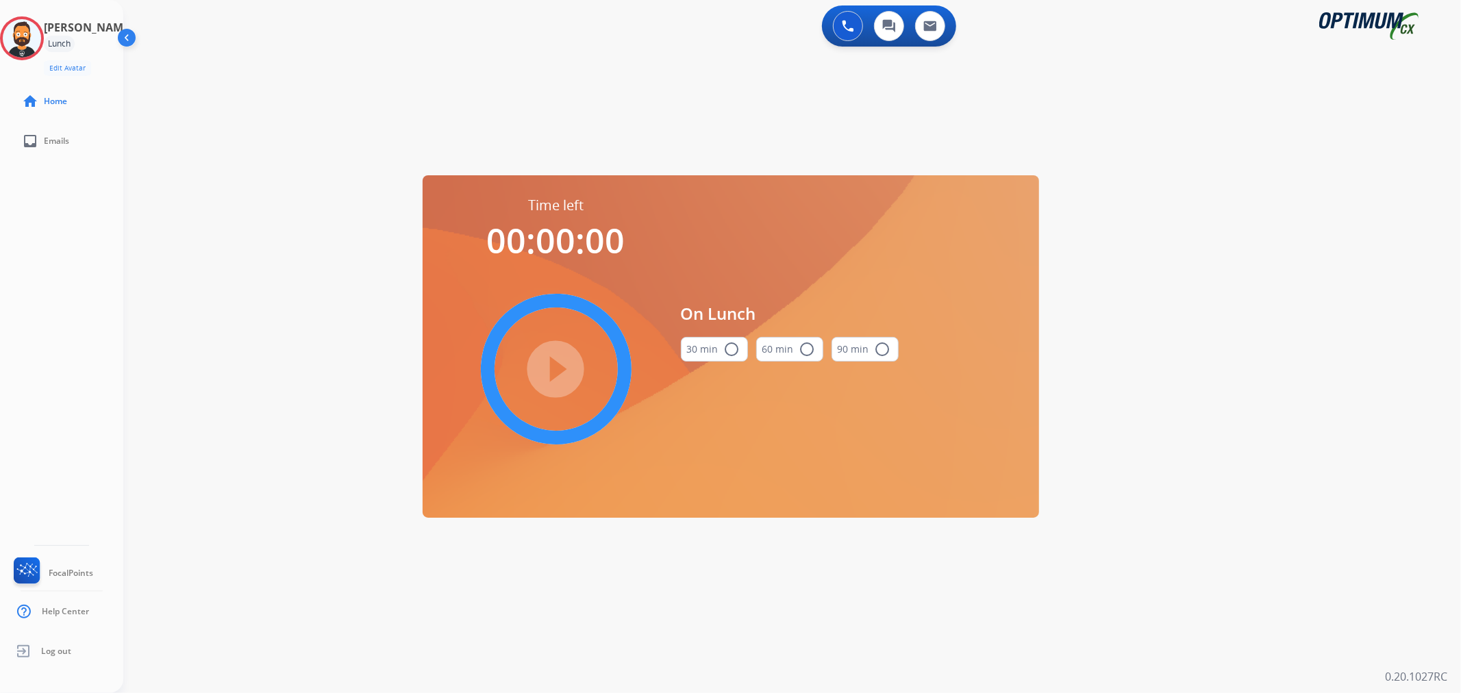
click at [709, 351] on button "30 min radio_button_unchecked" at bounding box center [714, 349] width 67 height 25
click at [550, 362] on mat-icon "play_circle_filled" at bounding box center [556, 369] width 16 height 16
click at [34, 44] on icon at bounding box center [22, 38] width 45 height 45
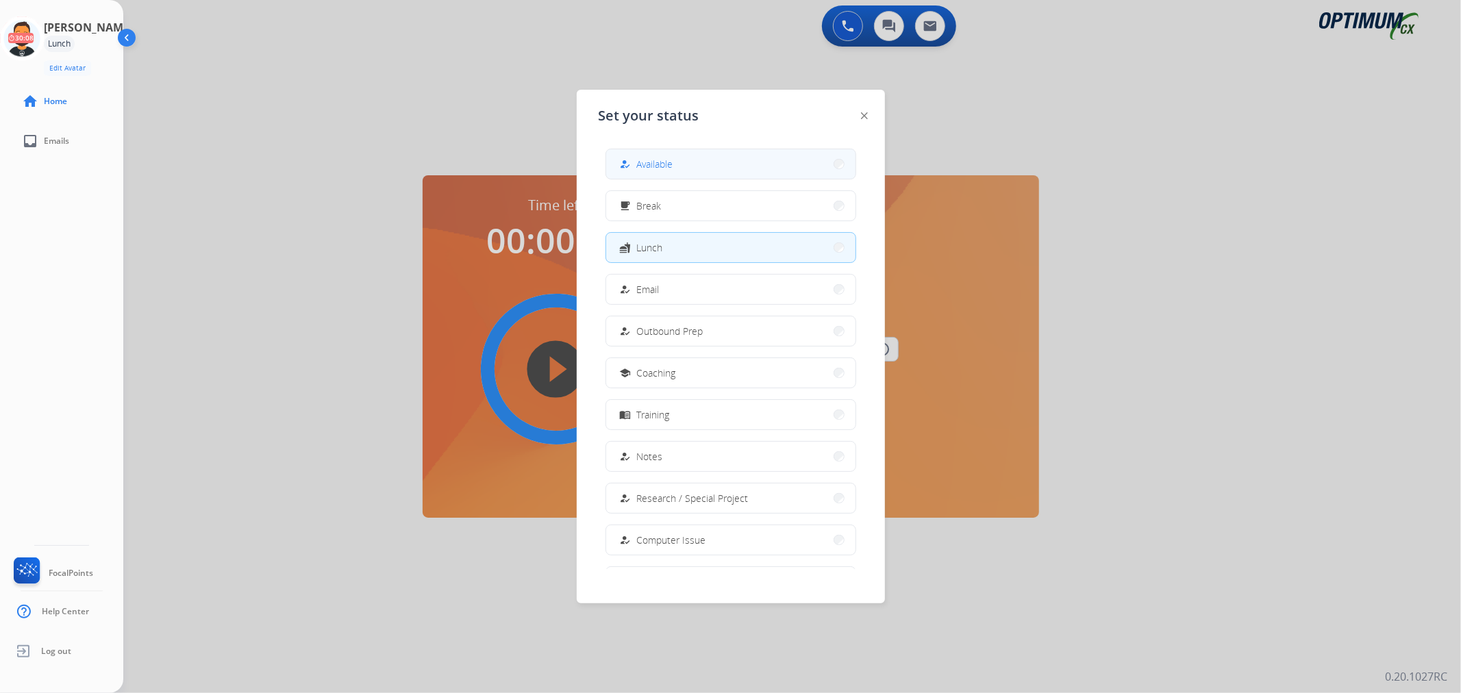
click at [665, 174] on button "how_to_reg Available" at bounding box center [730, 163] width 249 height 29
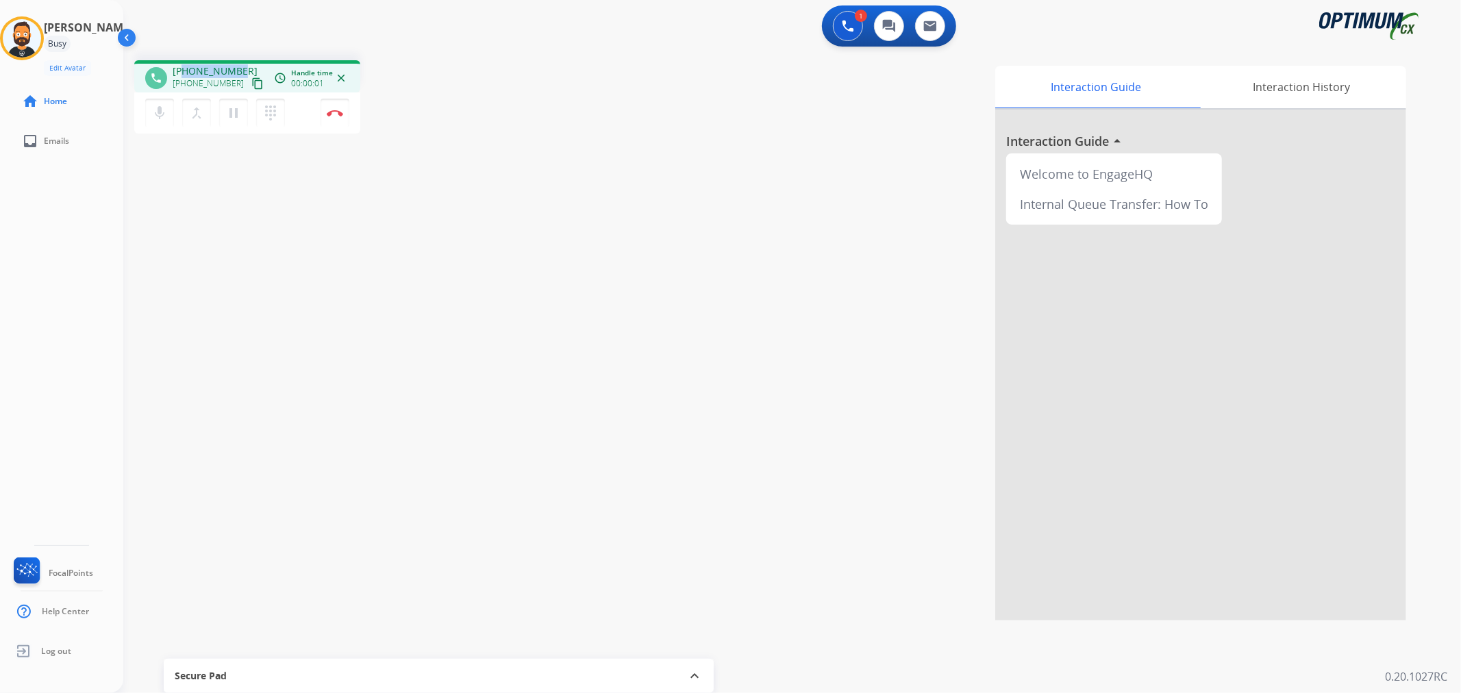
drag, startPoint x: 236, startPoint y: 63, endPoint x: 185, endPoint y: 70, distance: 51.8
click at [185, 70] on div "phone [PHONE_NUMBER] [PHONE_NUMBER] content_copy access_time Call metrics Queue…" at bounding box center [247, 76] width 226 height 32
copy span "6313682273"
click at [339, 108] on button "Disconnect" at bounding box center [334, 113] width 29 height 29
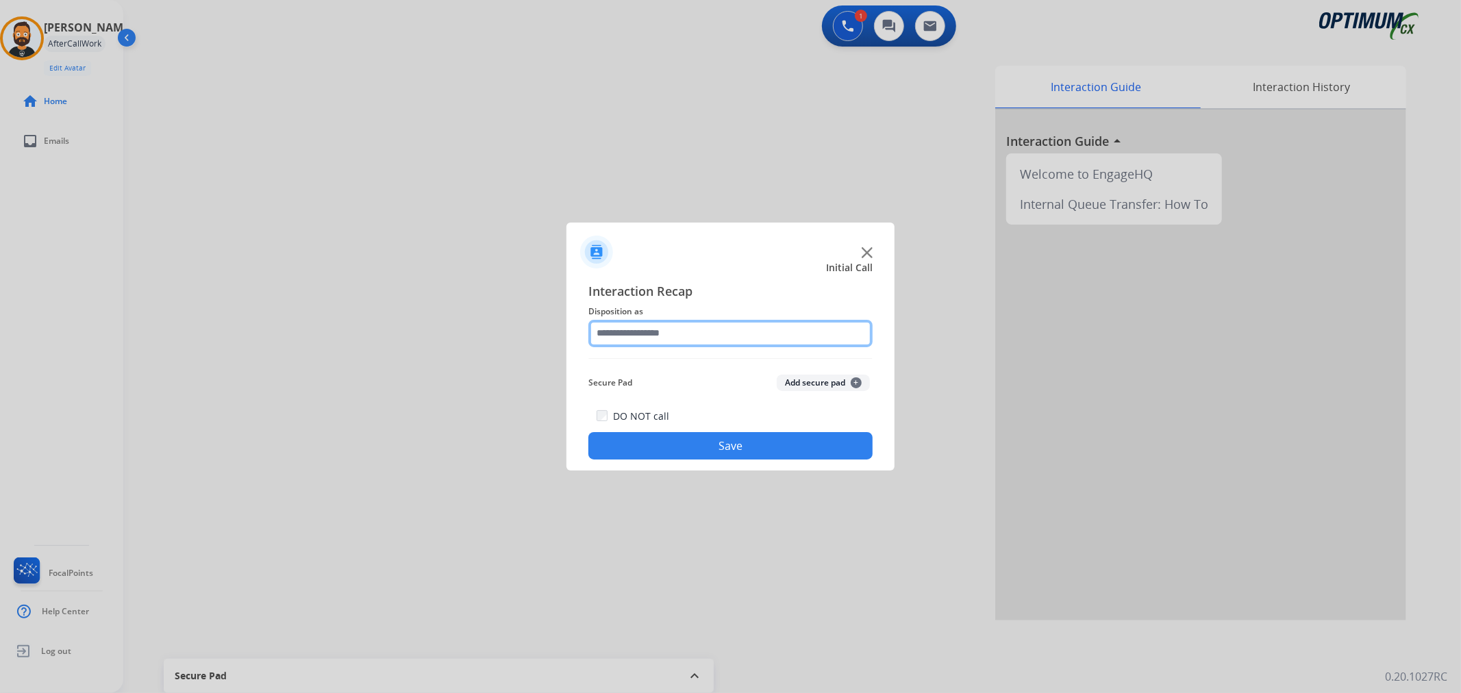
click at [644, 327] on input "text" at bounding box center [730, 333] width 284 height 27
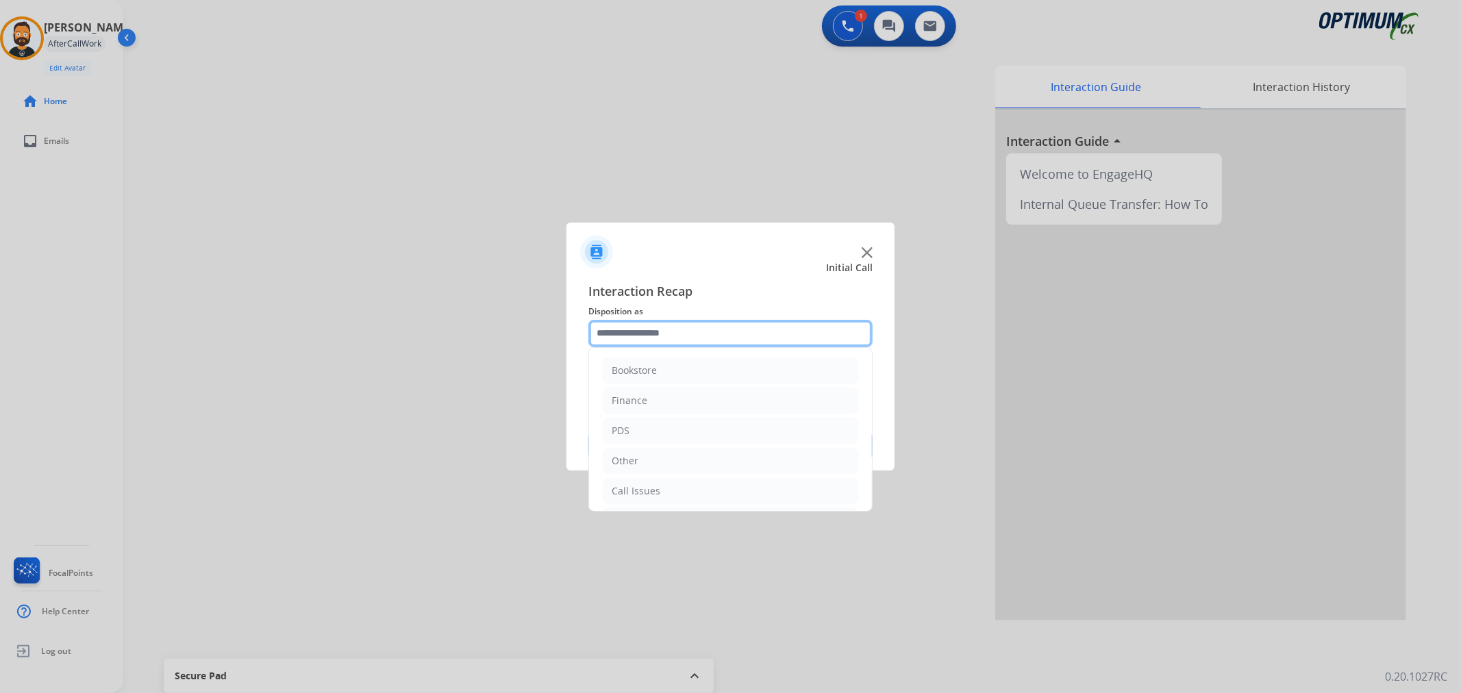
scroll to position [94, 0]
click at [659, 489] on li "Renewal" at bounding box center [730, 488] width 255 height 26
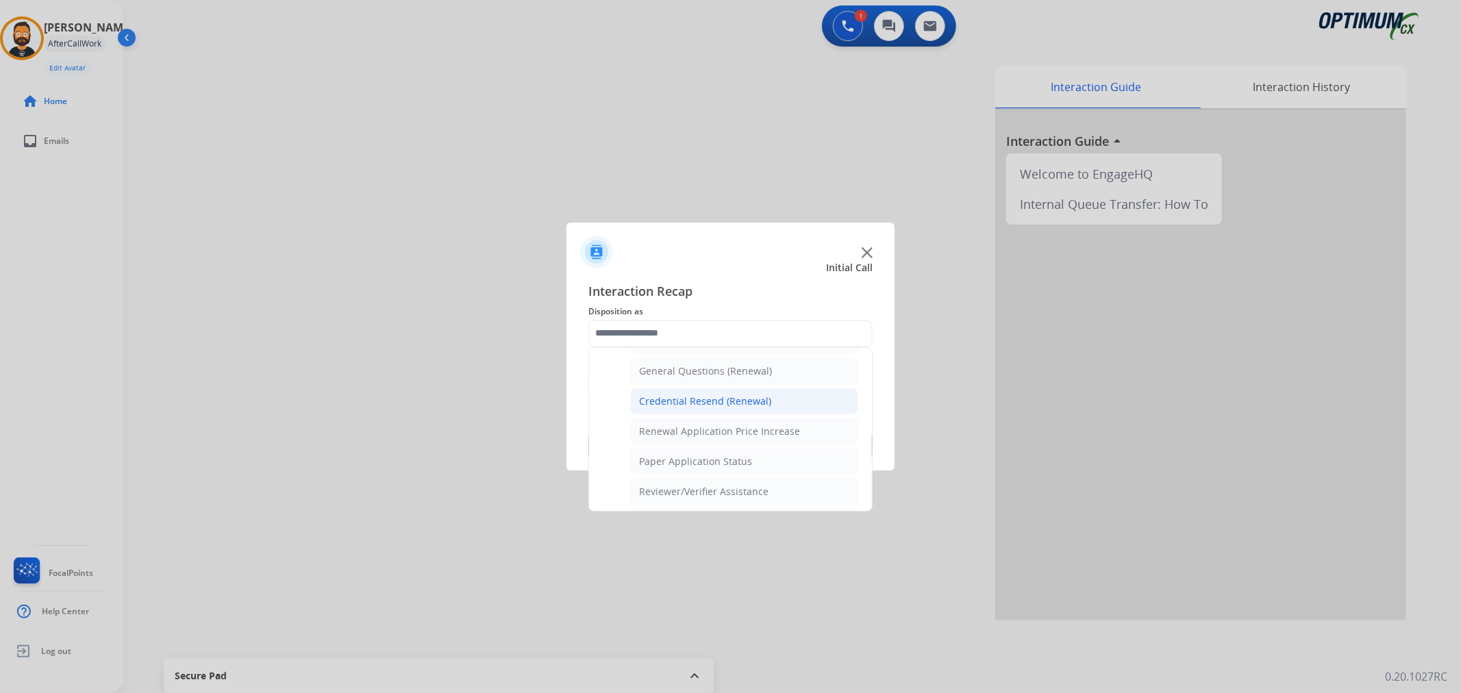
click at [674, 399] on div "Credential Resend (Renewal)" at bounding box center [705, 401] width 132 height 14
type input "**********"
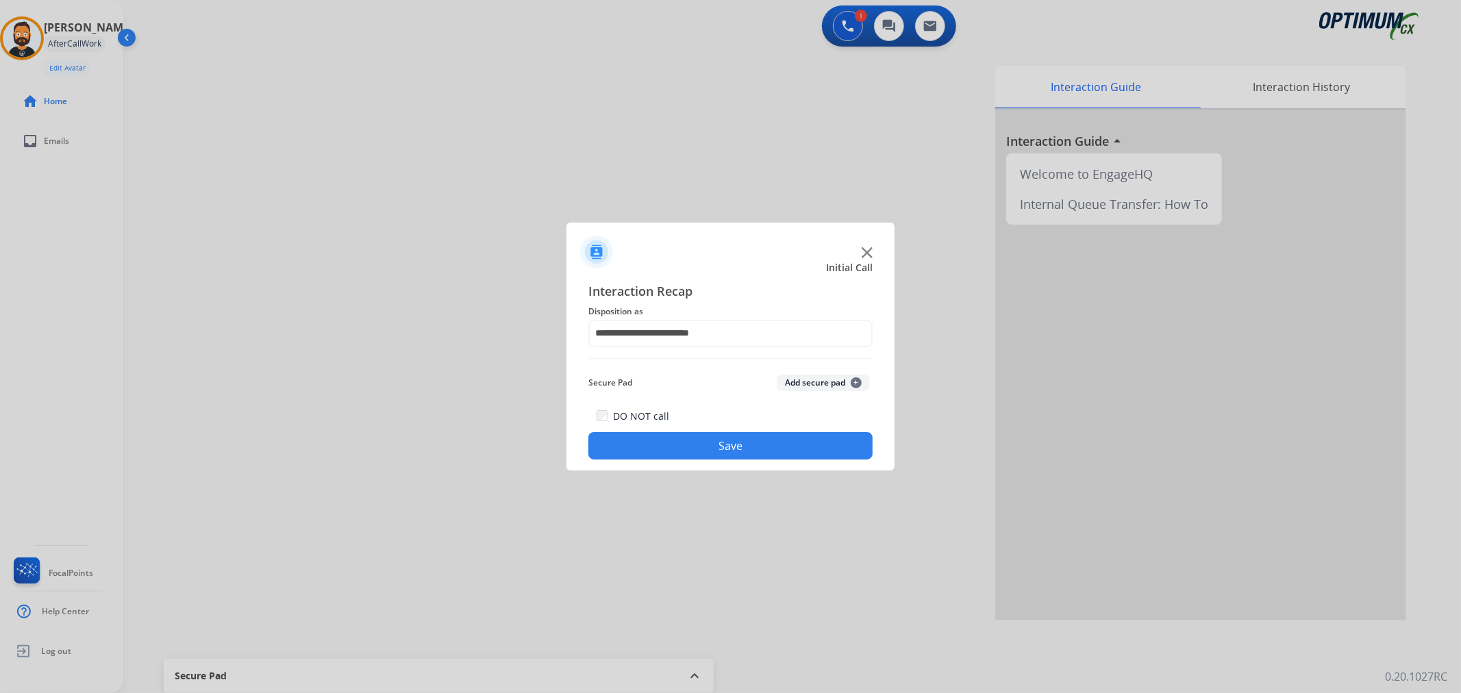
click at [657, 435] on button "Save" at bounding box center [730, 445] width 284 height 27
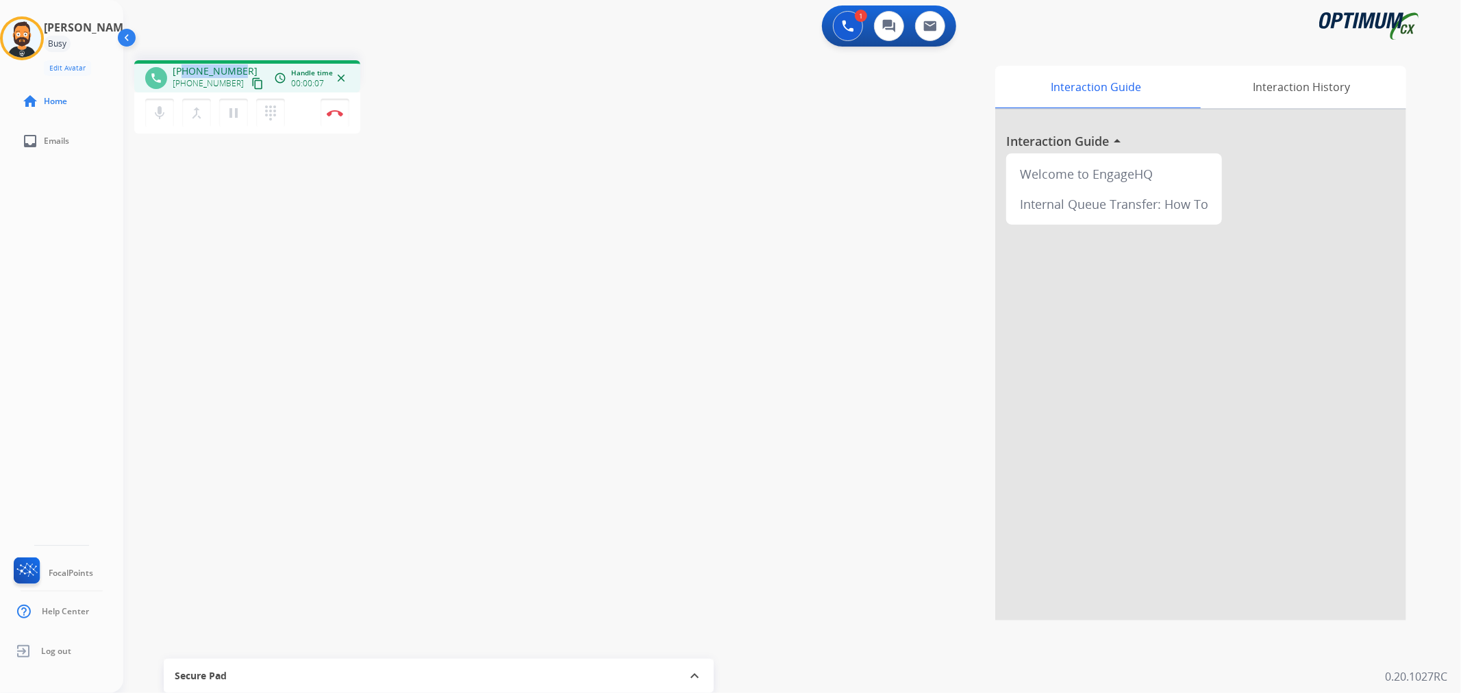
drag, startPoint x: 244, startPoint y: 62, endPoint x: 185, endPoint y: 66, distance: 59.0
click at [185, 66] on div "phone [PHONE_NUMBER] [PHONE_NUMBER] content_copy access_time Call metrics Queue…" at bounding box center [247, 76] width 226 height 32
click at [233, 114] on mat-icon "pause" at bounding box center [233, 113] width 16 height 16
click at [231, 110] on mat-icon "play_arrow" at bounding box center [233, 113] width 16 height 16
click at [336, 118] on button "Disconnect" at bounding box center [334, 113] width 29 height 29
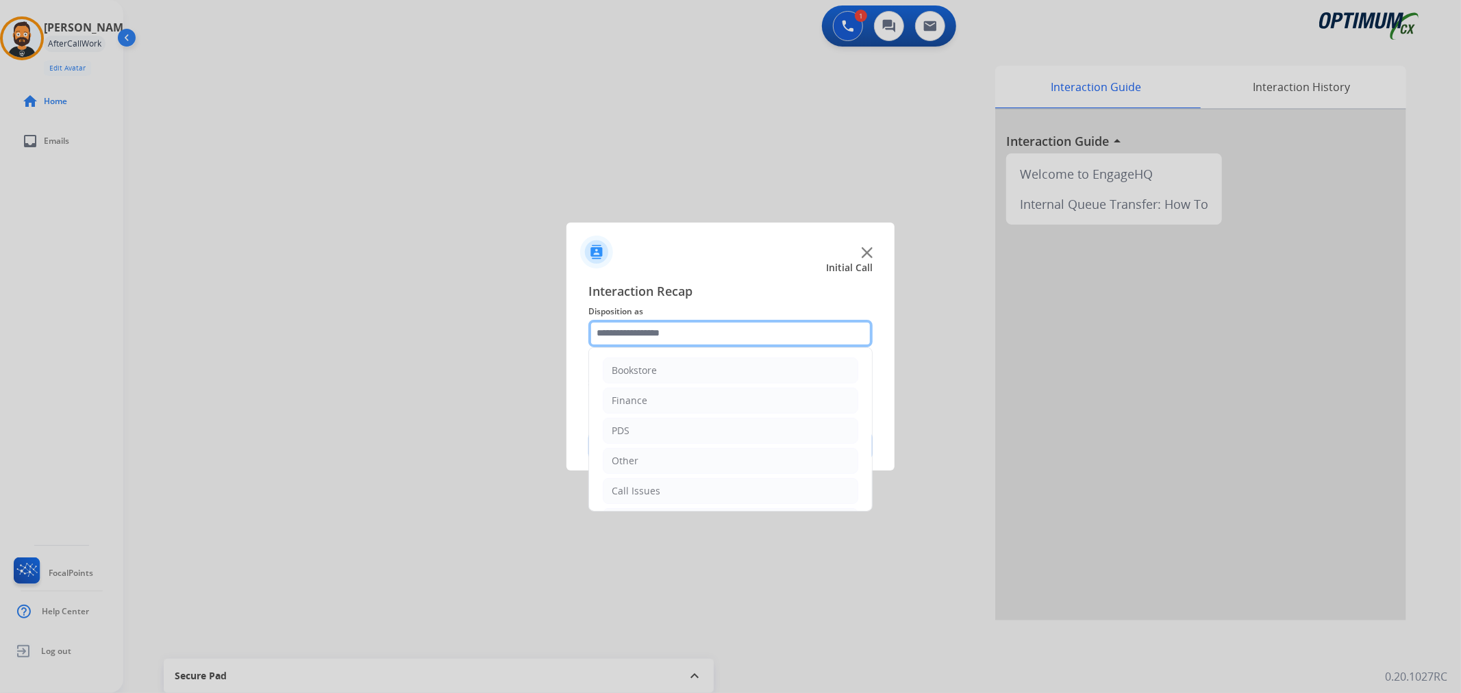
click at [668, 329] on input "text" at bounding box center [730, 333] width 284 height 27
click at [646, 431] on div "Initial Application" at bounding box center [651, 428] width 81 height 14
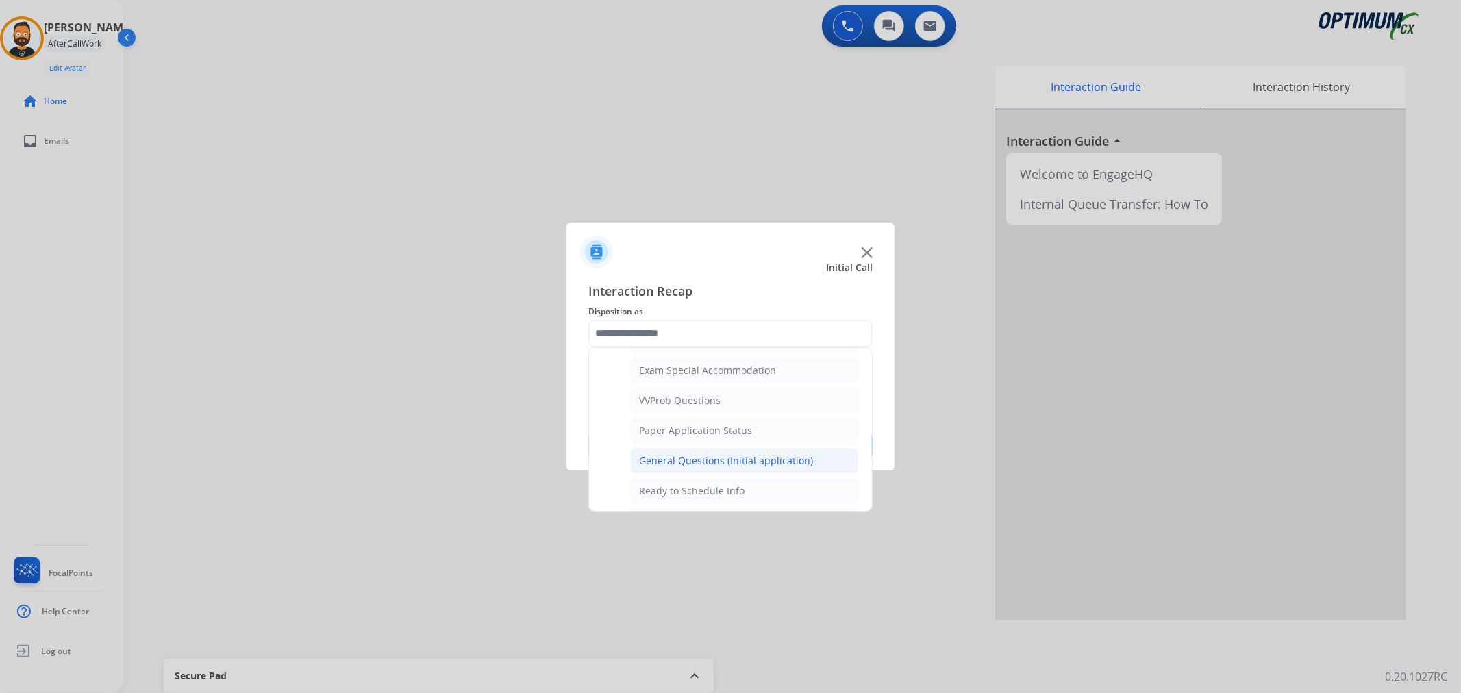
click at [676, 461] on div "General Questions (Initial application)" at bounding box center [726, 461] width 174 height 14
type input "**********"
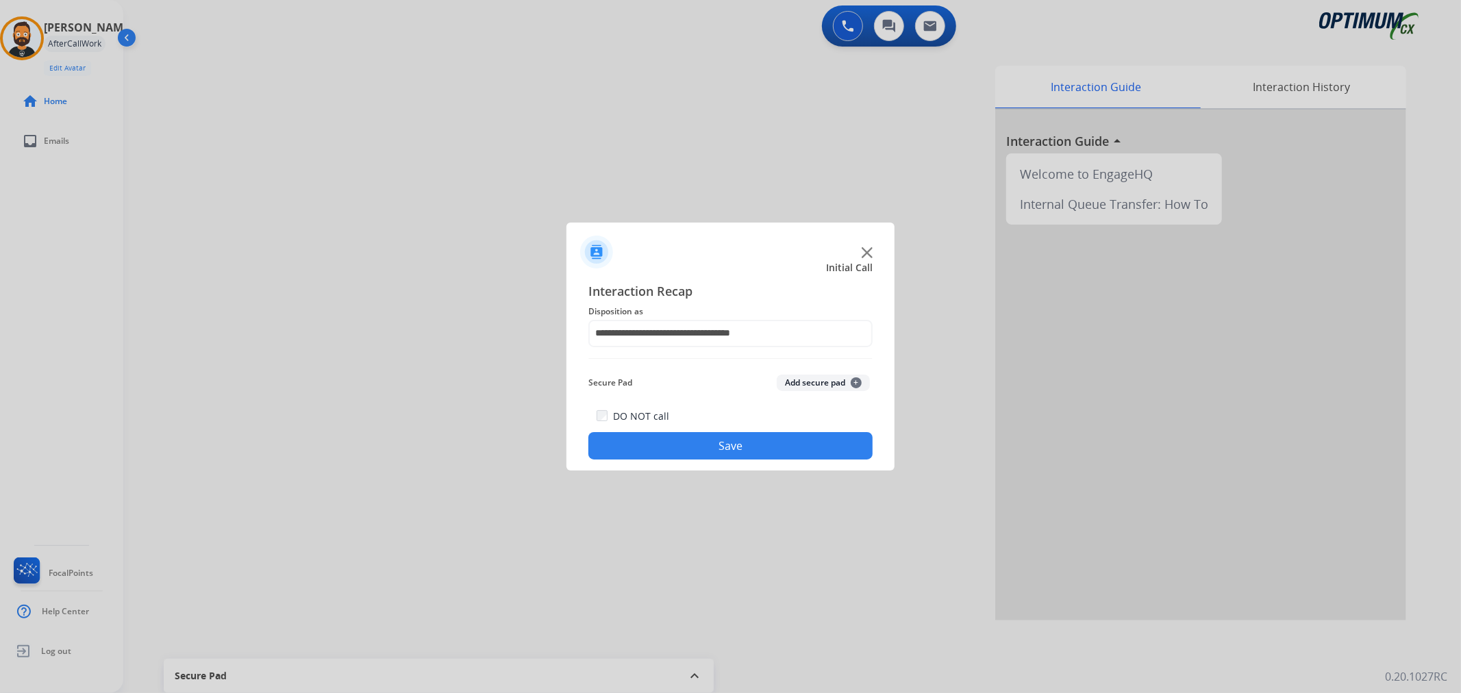
click at [672, 442] on button "Save" at bounding box center [730, 445] width 284 height 27
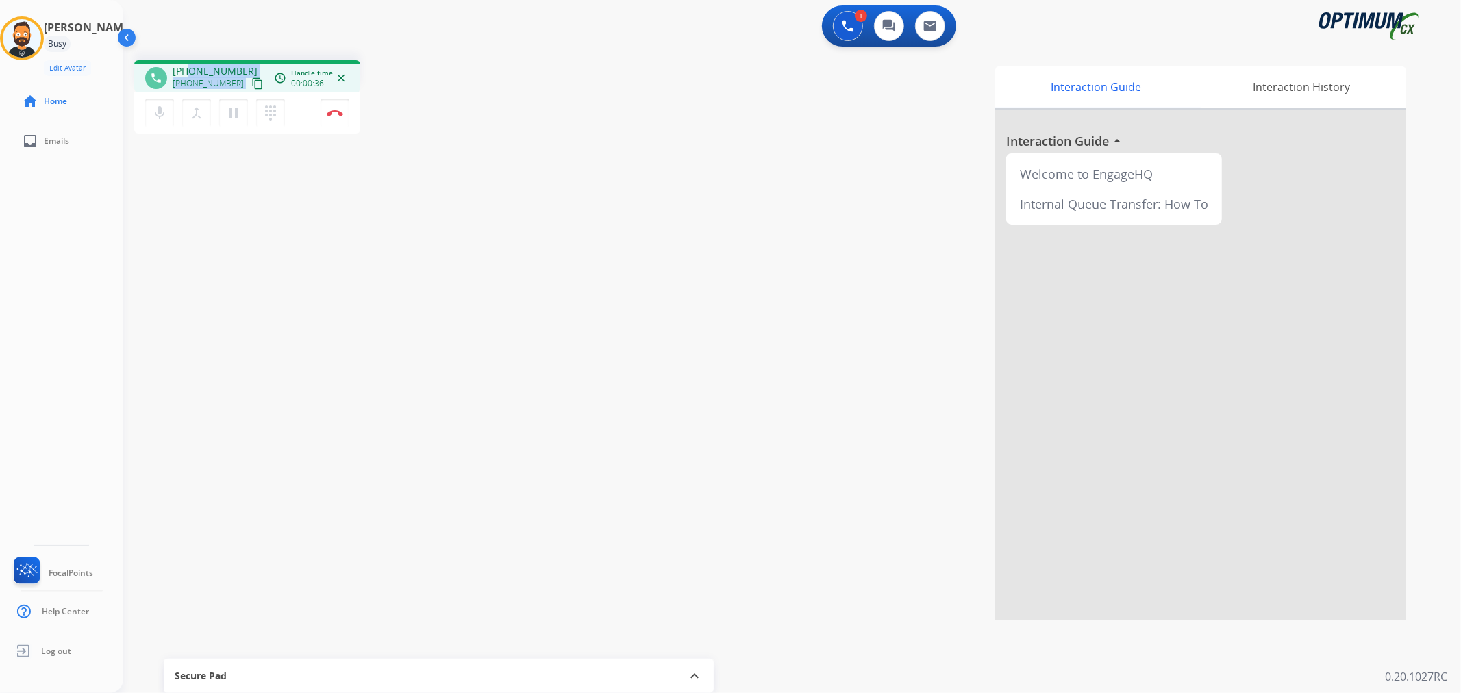
drag, startPoint x: 247, startPoint y: 69, endPoint x: 187, endPoint y: 64, distance: 60.4
click at [187, 64] on div "[PHONE_NUMBER] [PHONE_NUMBER] content_copy" at bounding box center [219, 77] width 93 height 27
drag, startPoint x: 181, startPoint y: 70, endPoint x: 241, endPoint y: 64, distance: 60.5
click at [241, 64] on div "[PHONE_NUMBER] [PHONE_NUMBER] content_copy" at bounding box center [219, 77] width 93 height 27
click at [339, 107] on button "Disconnect" at bounding box center [334, 113] width 29 height 29
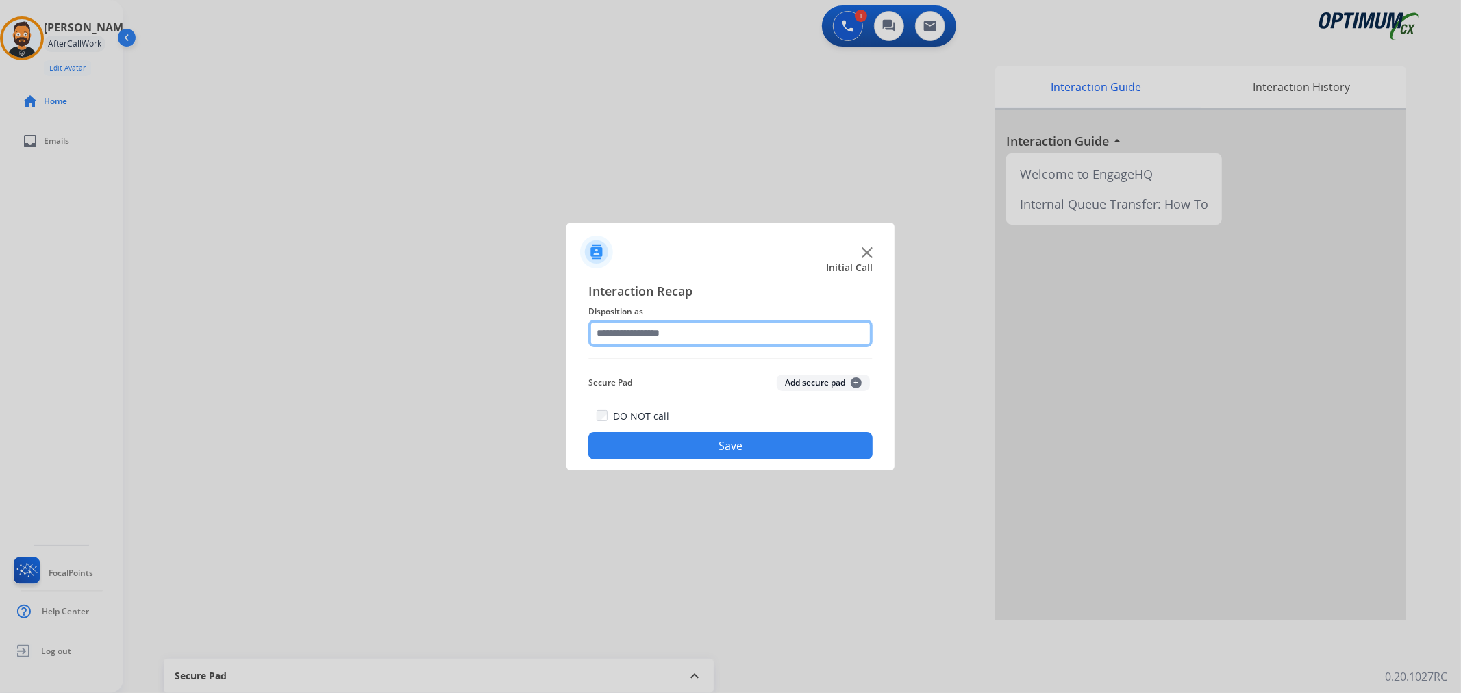
click at [641, 343] on input "text" at bounding box center [730, 333] width 284 height 27
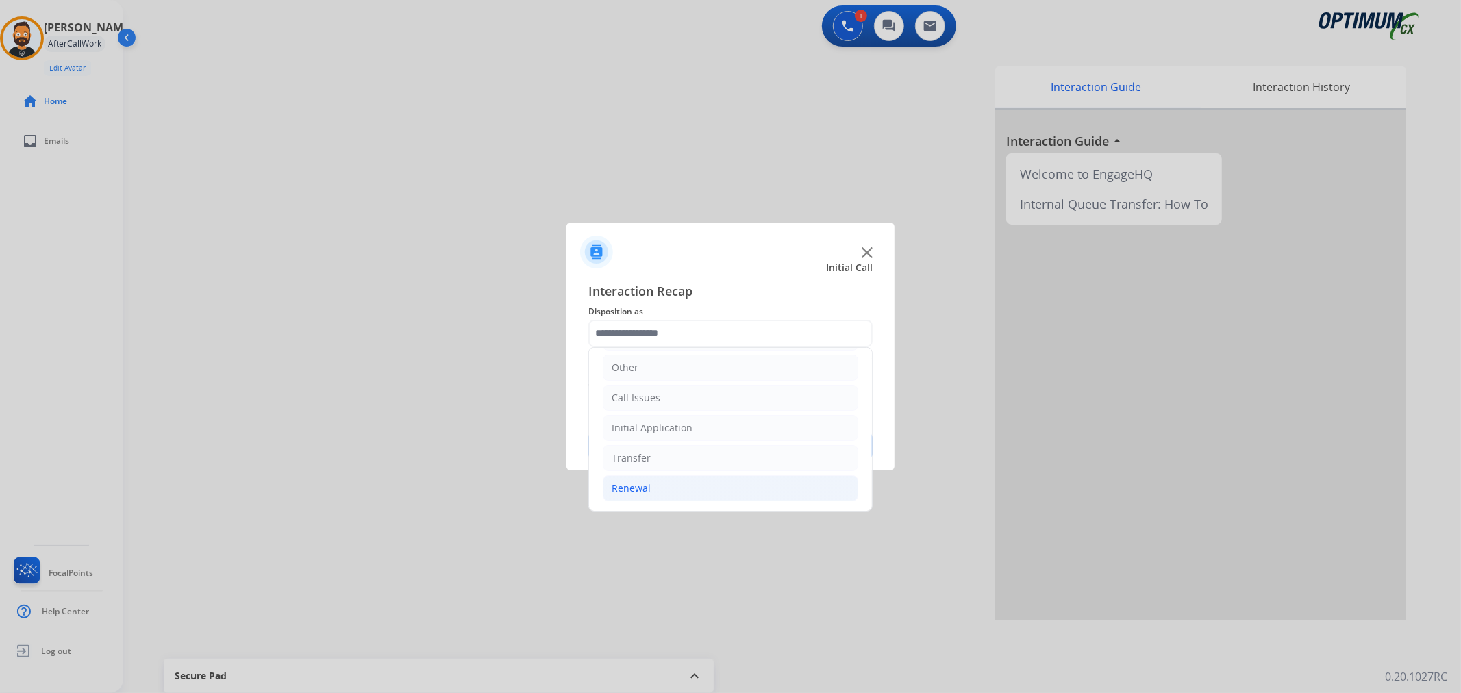
click at [646, 490] on div "Renewal" at bounding box center [630, 488] width 39 height 14
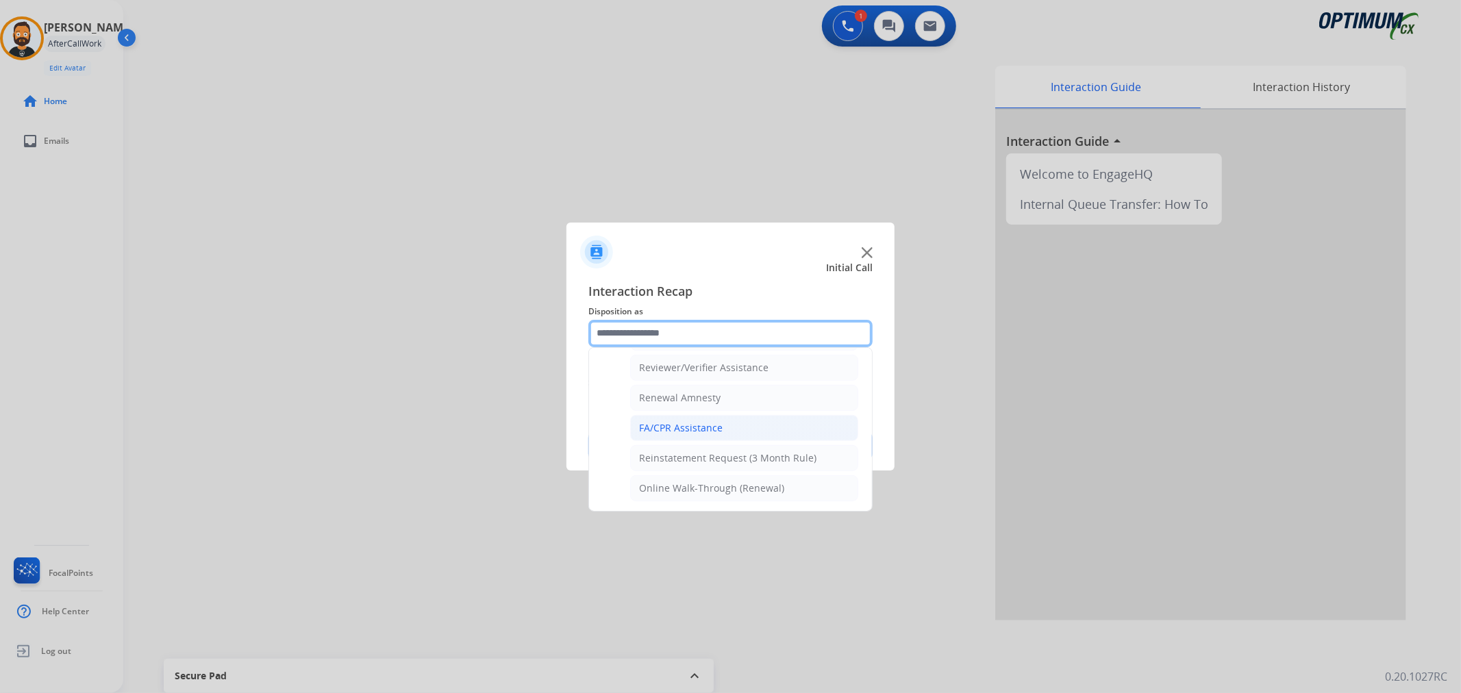
scroll to position [405, 0]
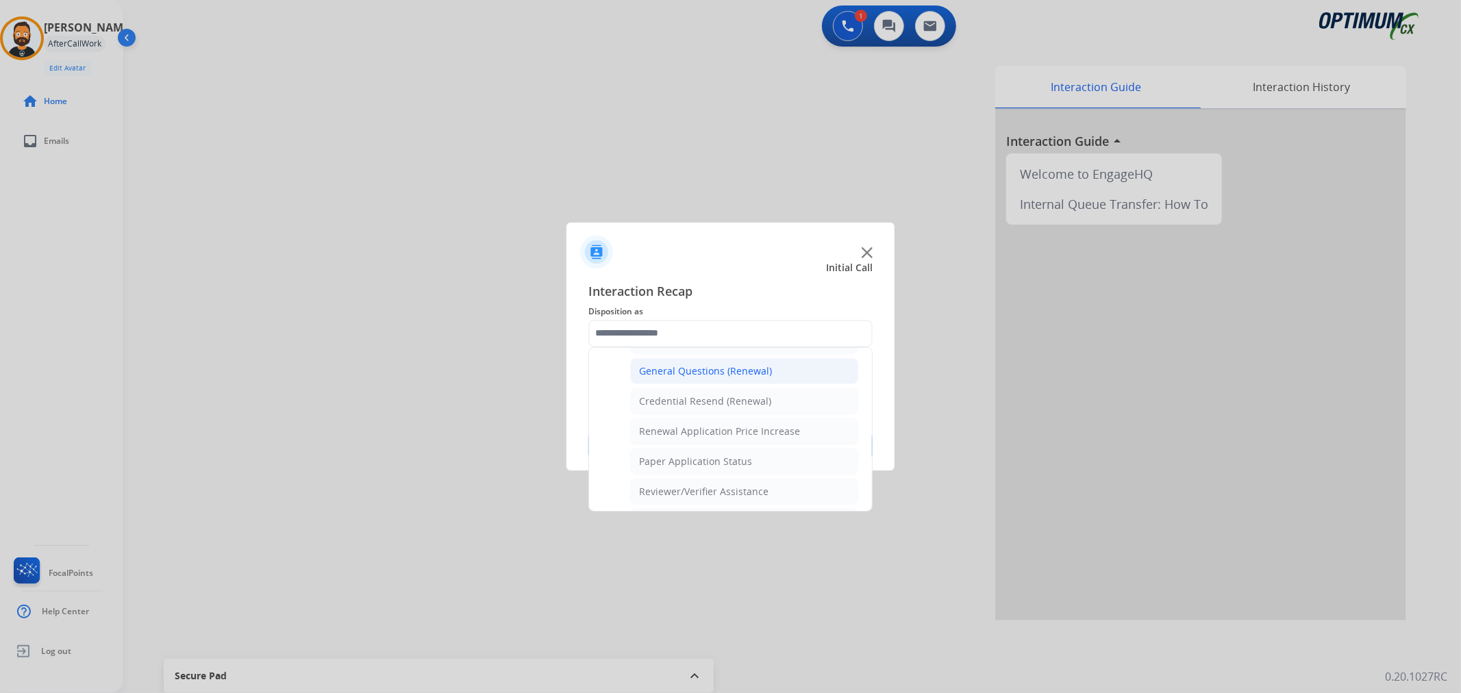
click at [685, 374] on div "General Questions (Renewal)" at bounding box center [705, 371] width 133 height 14
type input "**********"
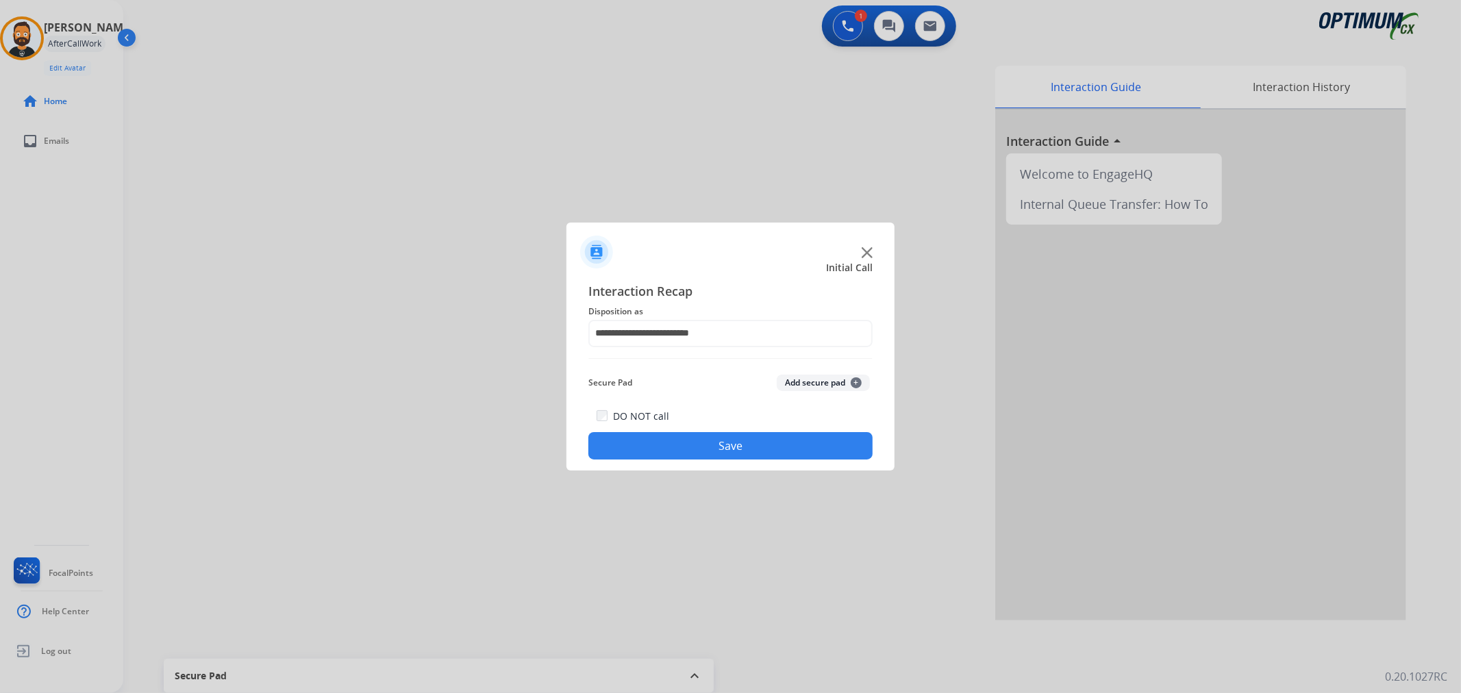
click at [674, 439] on button "Save" at bounding box center [730, 445] width 284 height 27
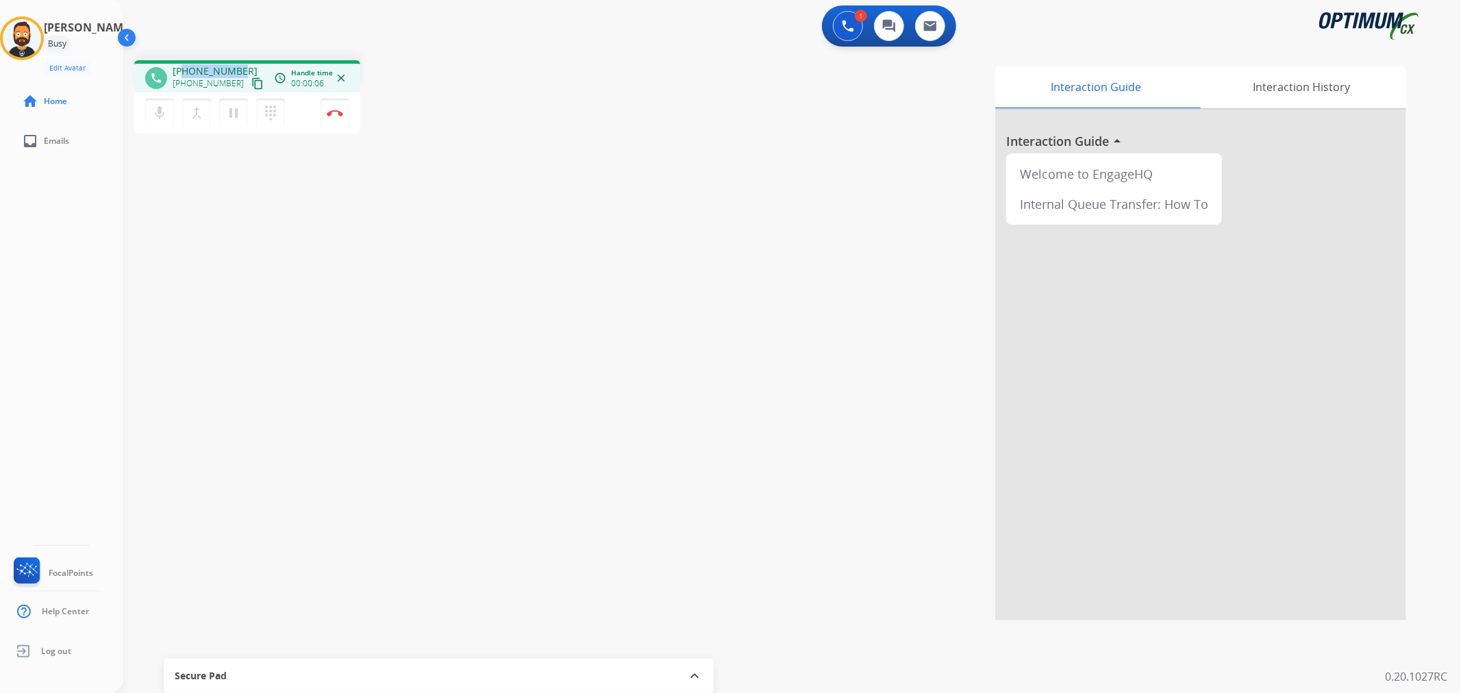
drag, startPoint x: 242, startPoint y: 66, endPoint x: 183, endPoint y: 66, distance: 58.9
click at [183, 66] on div "[PHONE_NUMBER] [PHONE_NUMBER] content_copy" at bounding box center [219, 77] width 93 height 27
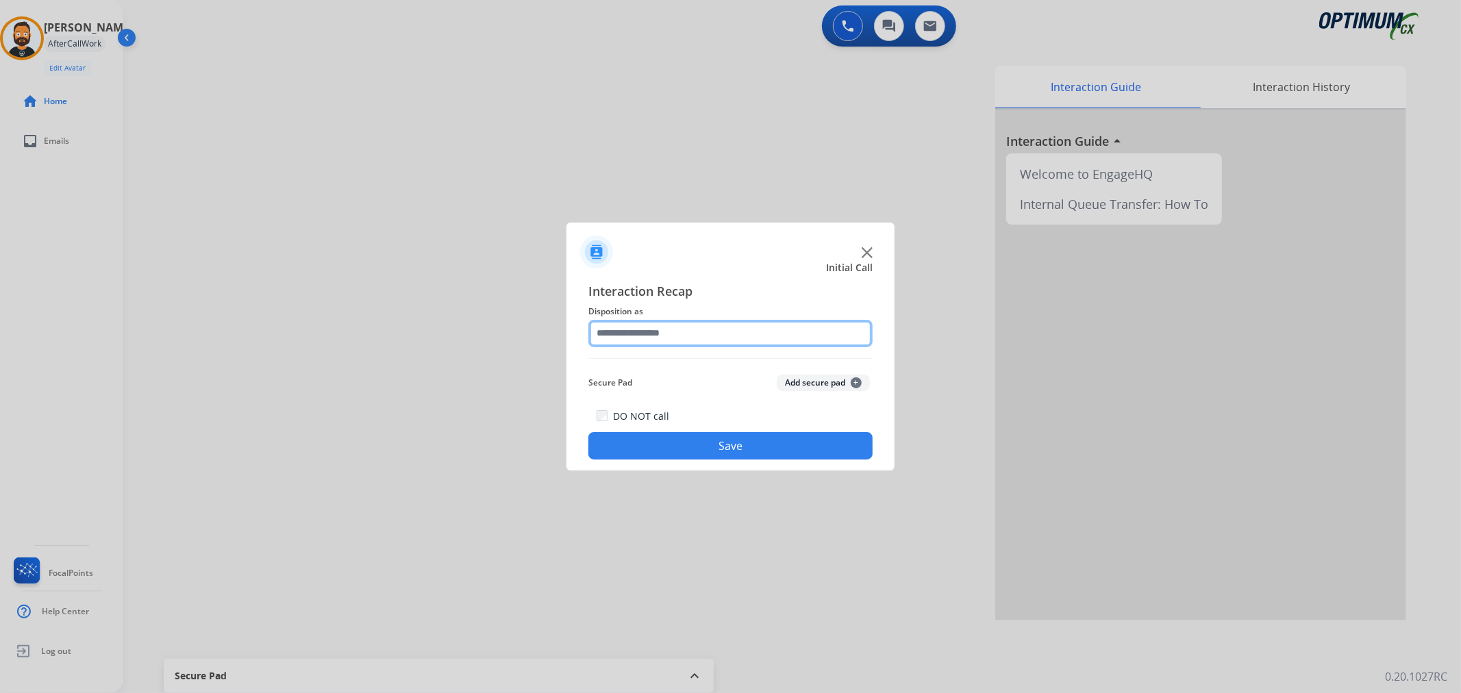
click at [646, 336] on input "text" at bounding box center [730, 333] width 284 height 27
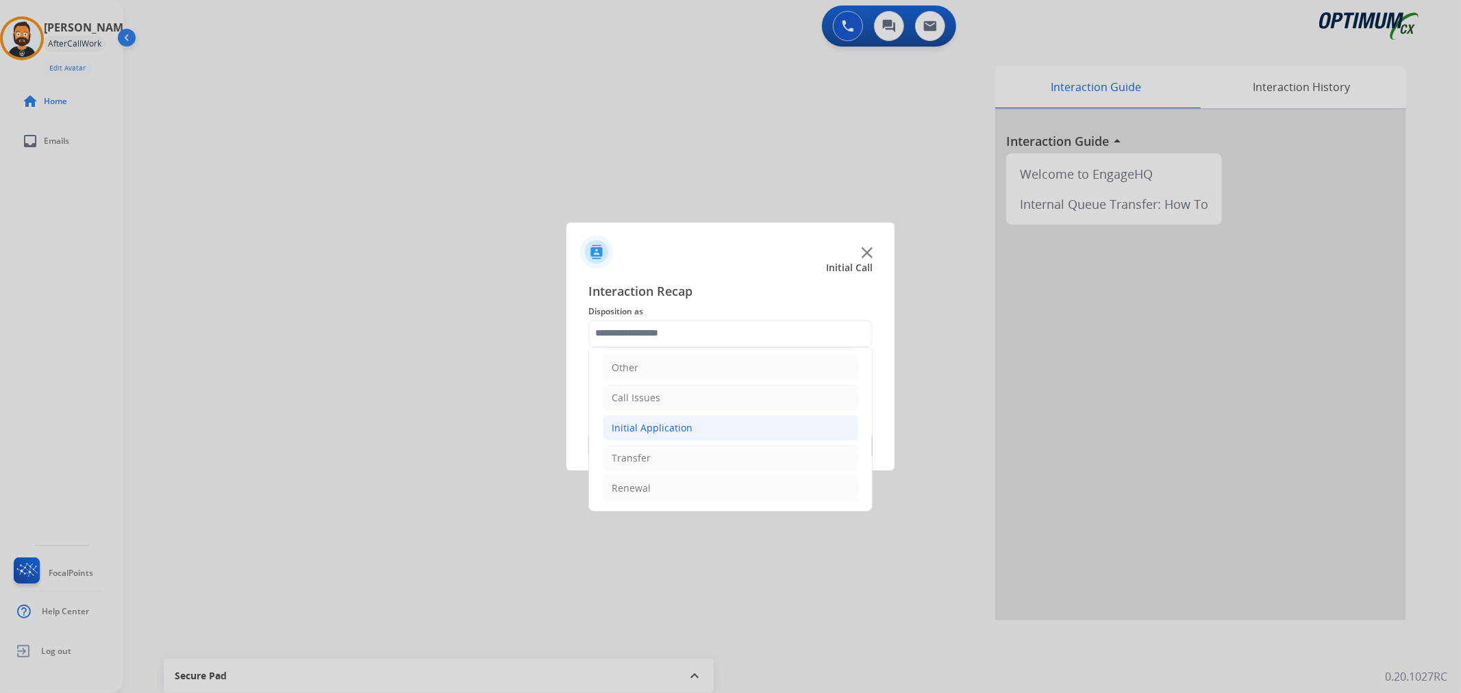
click at [675, 421] on div "Initial Application" at bounding box center [651, 428] width 81 height 14
click at [720, 361] on div "Ready to Schedule Info" at bounding box center [691, 368] width 105 height 14
type input "**********"
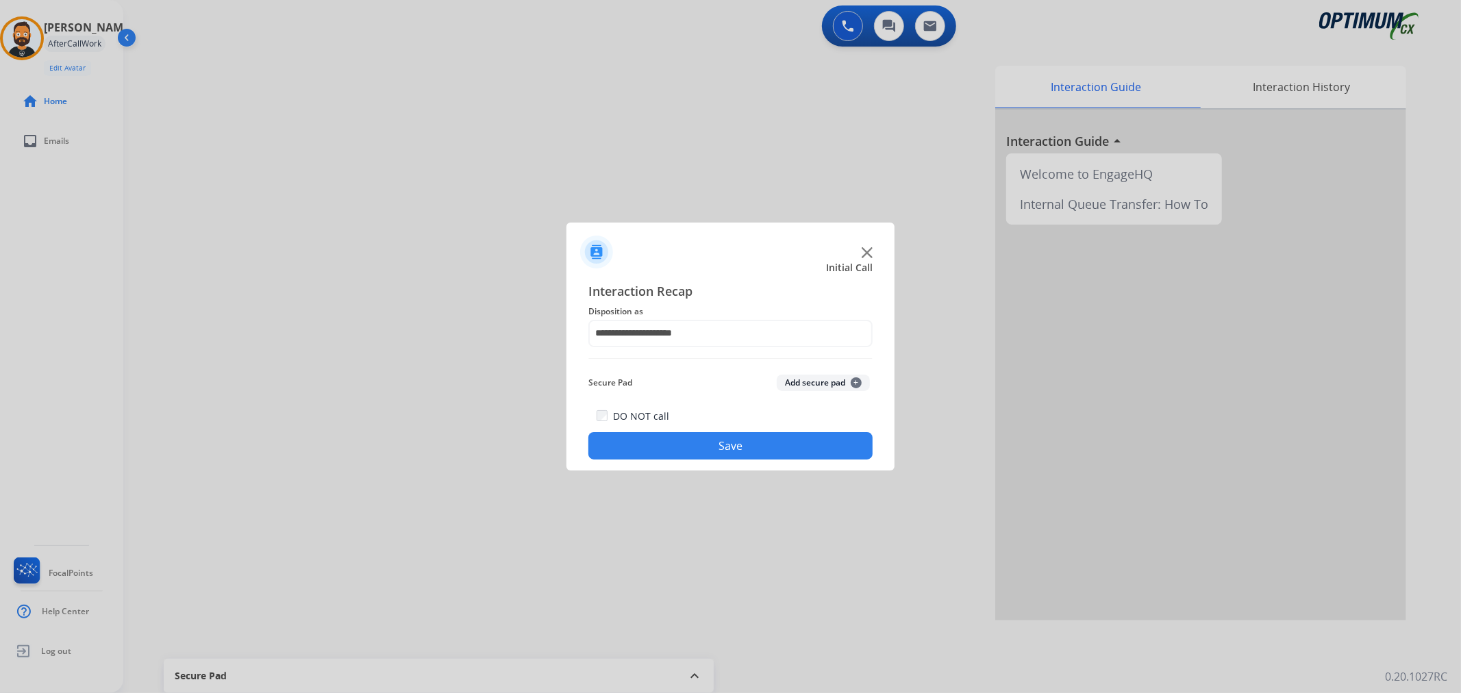
click at [733, 446] on button "Save" at bounding box center [730, 445] width 284 height 27
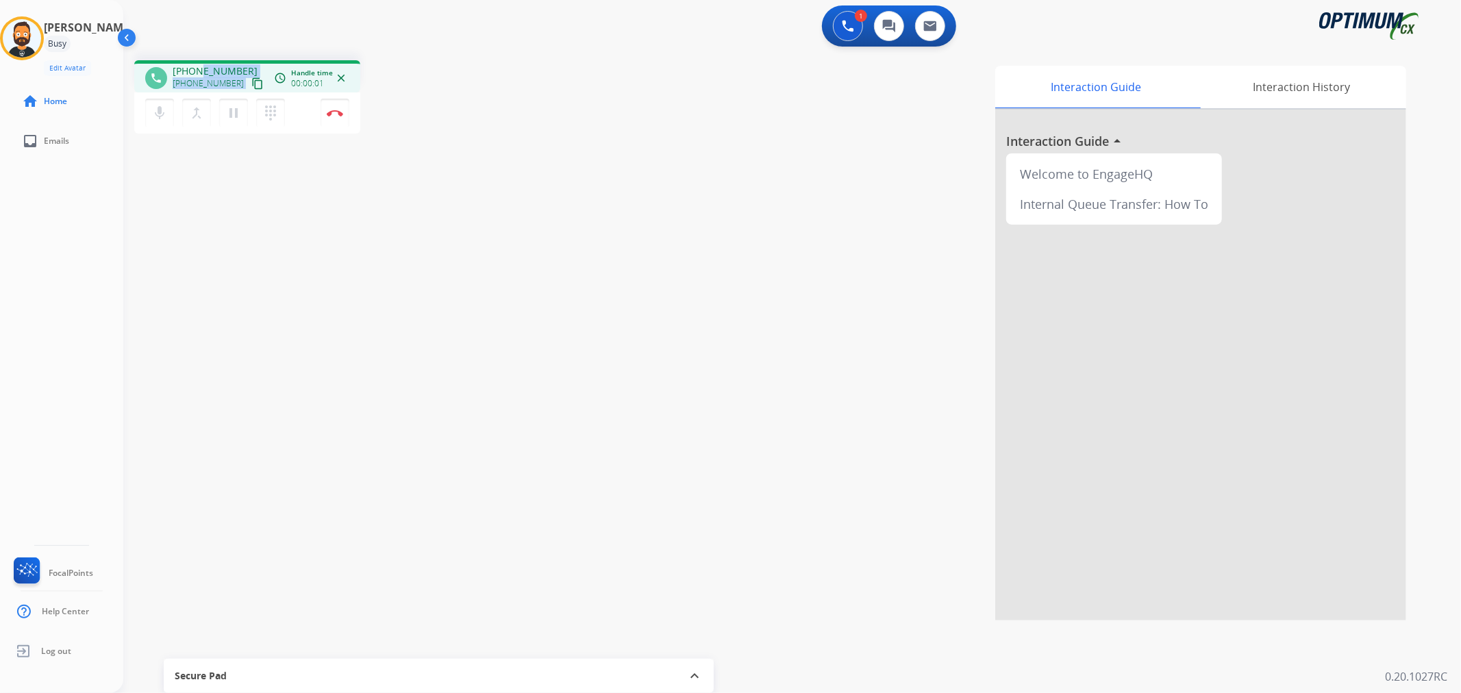
drag, startPoint x: 242, startPoint y: 71, endPoint x: 200, endPoint y: 60, distance: 43.7
click at [200, 60] on div "phone [PHONE_NUMBER] [PHONE_NUMBER] content_copy access_time Call metrics Queue…" at bounding box center [247, 76] width 226 height 32
click at [200, 41] on div "1 Voice Interactions 0 Chat Interactions 0 Email Interactions" at bounding box center [784, 27] width 1288 height 44
drag, startPoint x: 241, startPoint y: 62, endPoint x: 186, endPoint y: 67, distance: 55.7
click at [186, 67] on div "phone [PHONE_NUMBER] [PHONE_NUMBER] content_copy access_time Call metrics Queue…" at bounding box center [247, 76] width 226 height 32
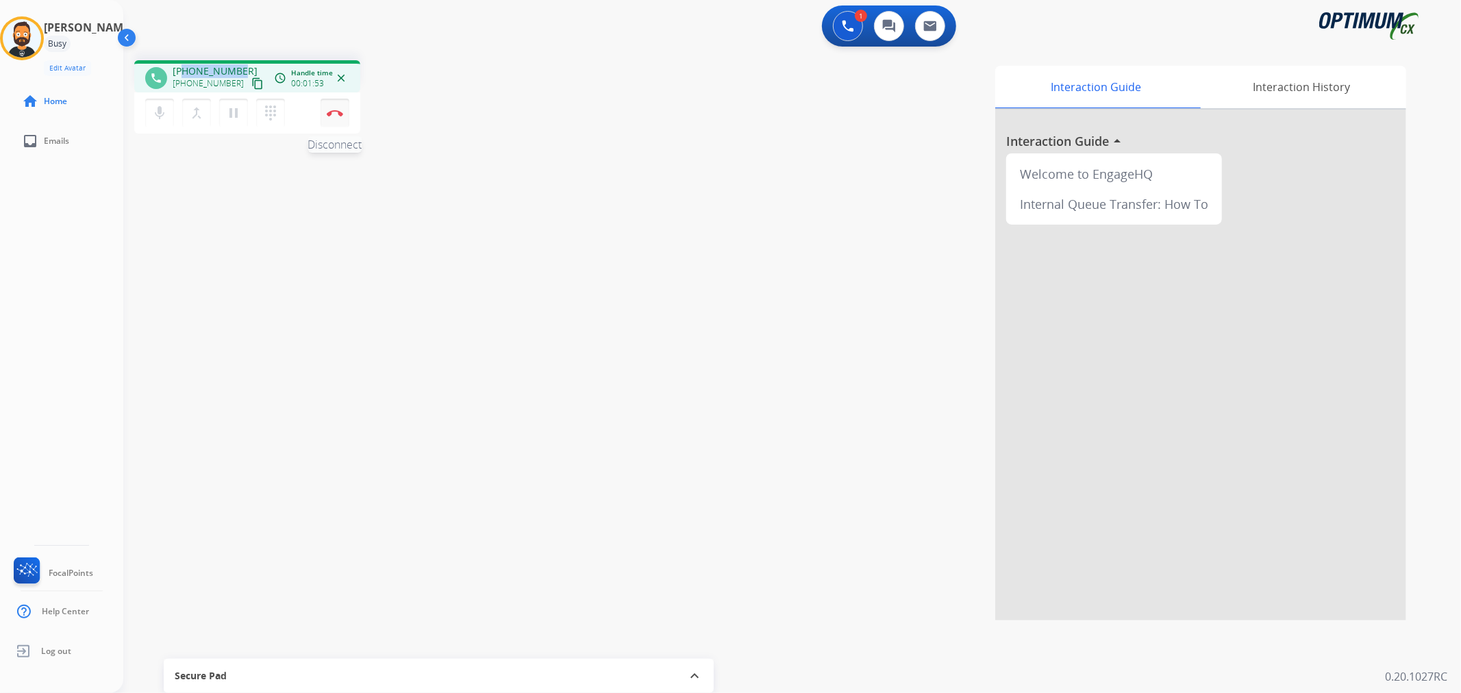
click at [340, 114] on img at bounding box center [335, 113] width 16 height 7
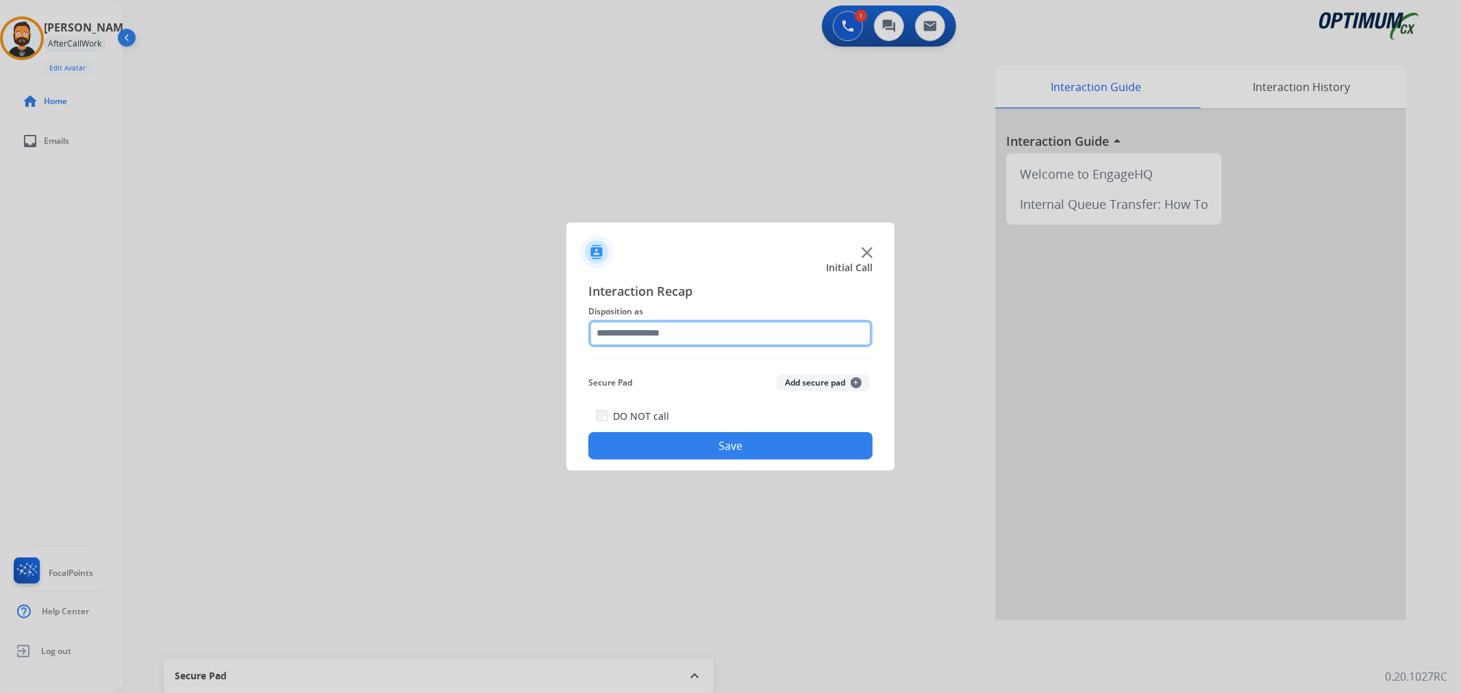
click at [646, 345] on input "text" at bounding box center [730, 333] width 284 height 27
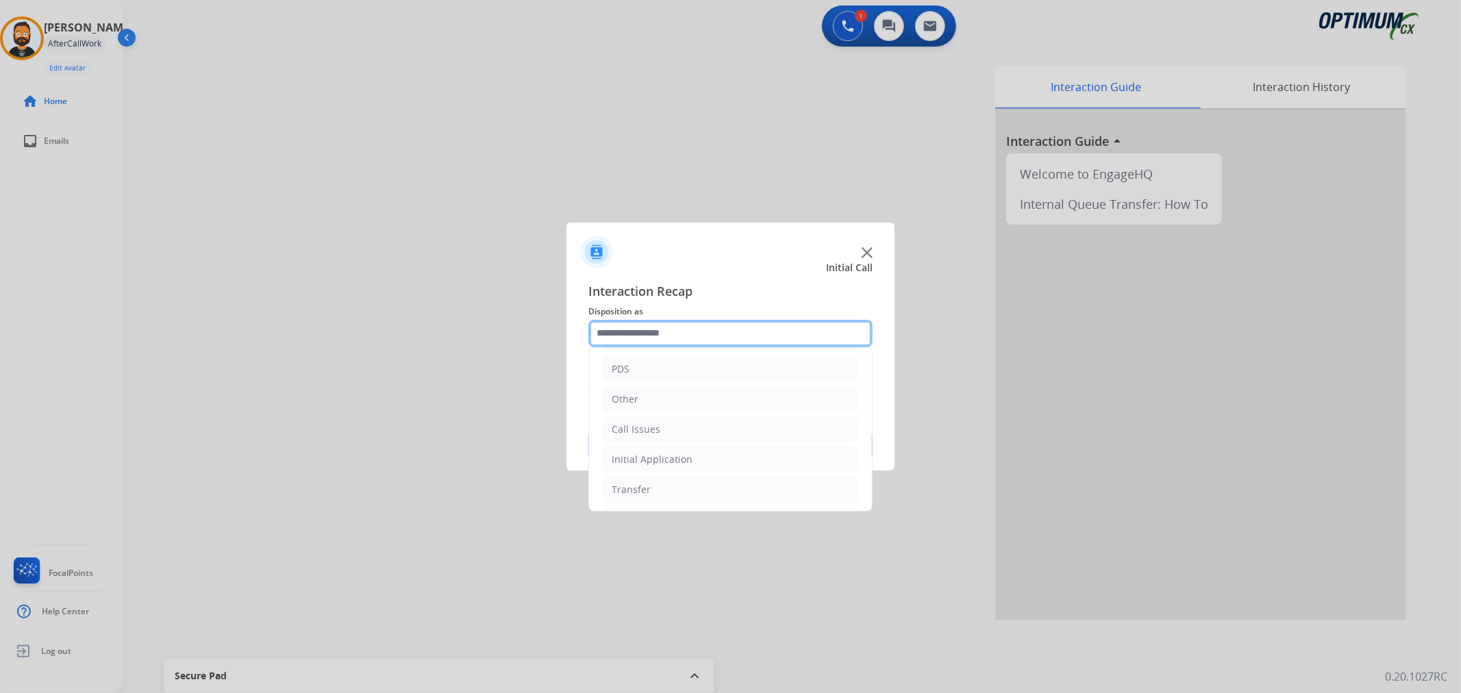
scroll to position [94, 0]
click at [677, 367] on li "Other" at bounding box center [730, 368] width 255 height 26
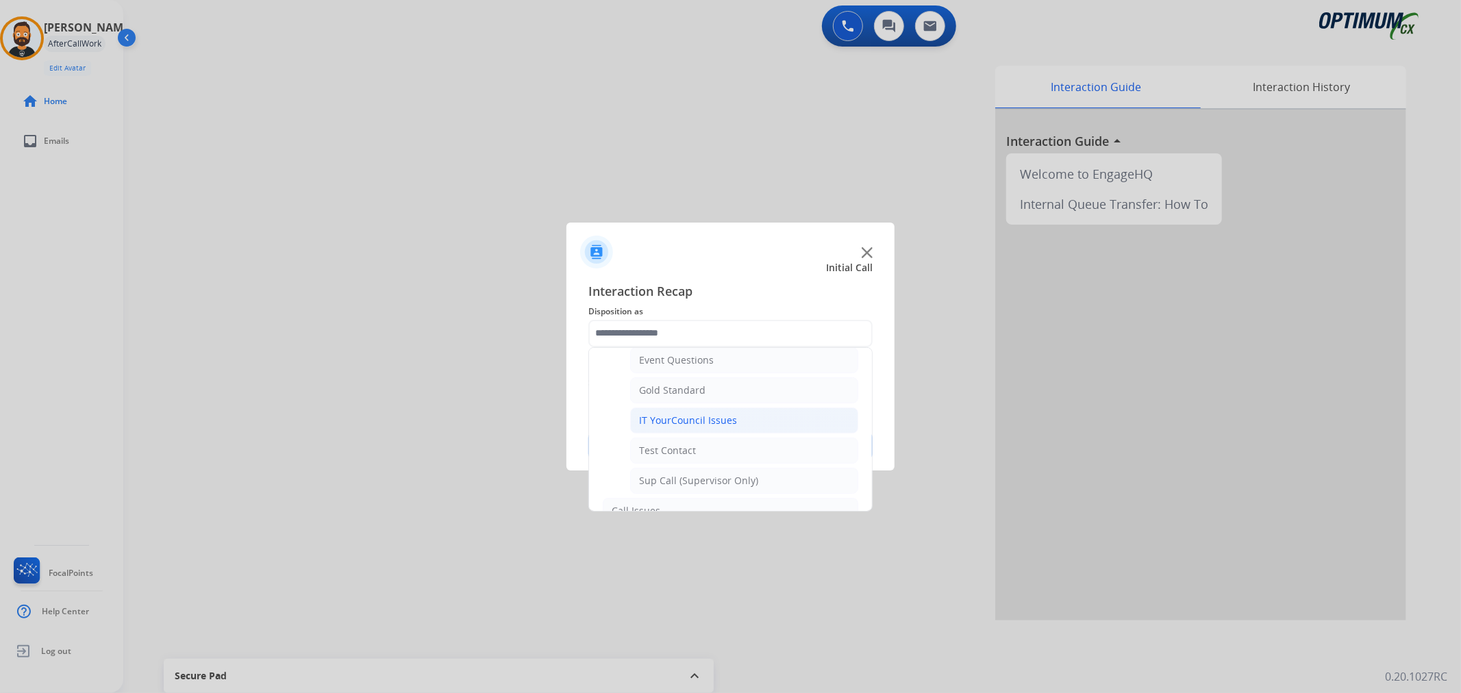
click at [683, 418] on div "IT YourCouncil Issues" at bounding box center [688, 421] width 98 height 14
type input "**********"
click at [683, 418] on div "DO NOT call Save" at bounding box center [730, 433] width 284 height 52
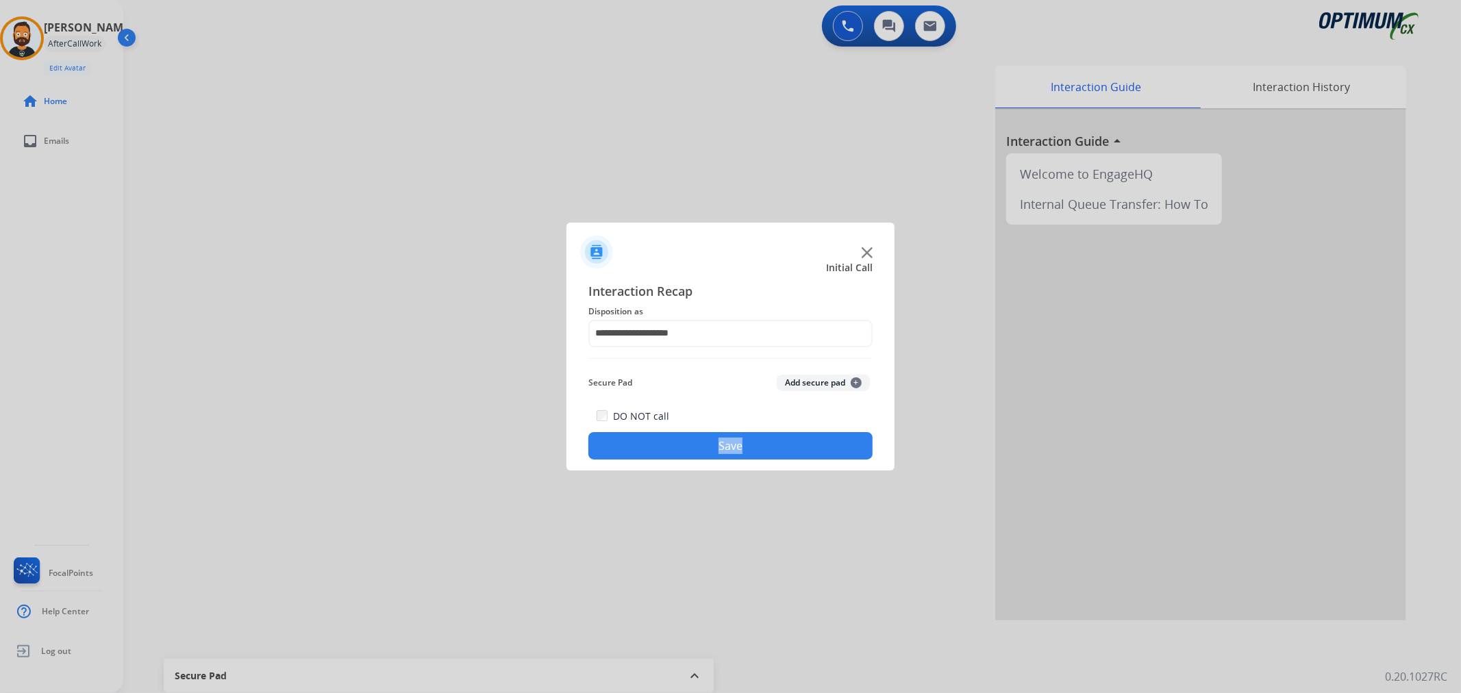
click at [682, 437] on button "Save" at bounding box center [730, 445] width 284 height 27
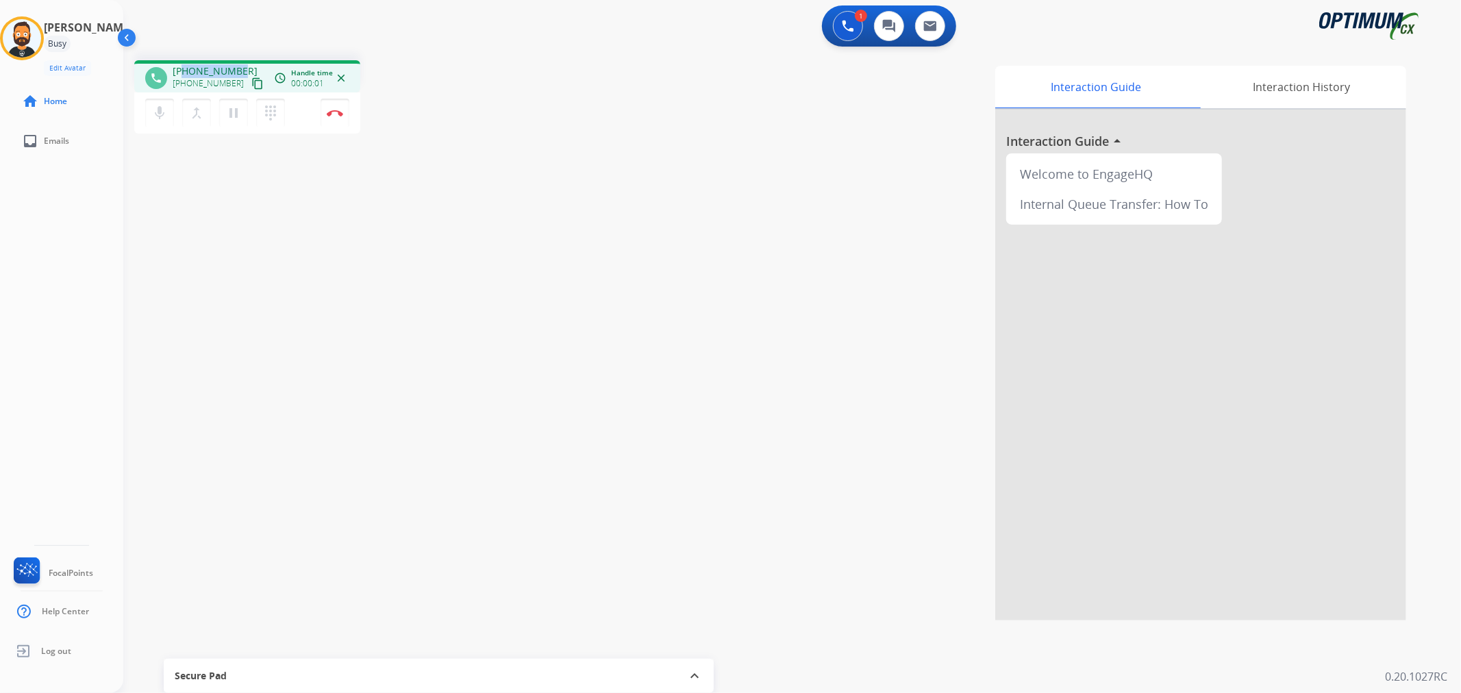
drag, startPoint x: 242, startPoint y: 64, endPoint x: 184, endPoint y: 66, distance: 58.2
click at [184, 66] on div "[PHONE_NUMBER] [PHONE_NUMBER] content_copy" at bounding box center [219, 77] width 93 height 27
click at [331, 114] on img at bounding box center [335, 113] width 16 height 7
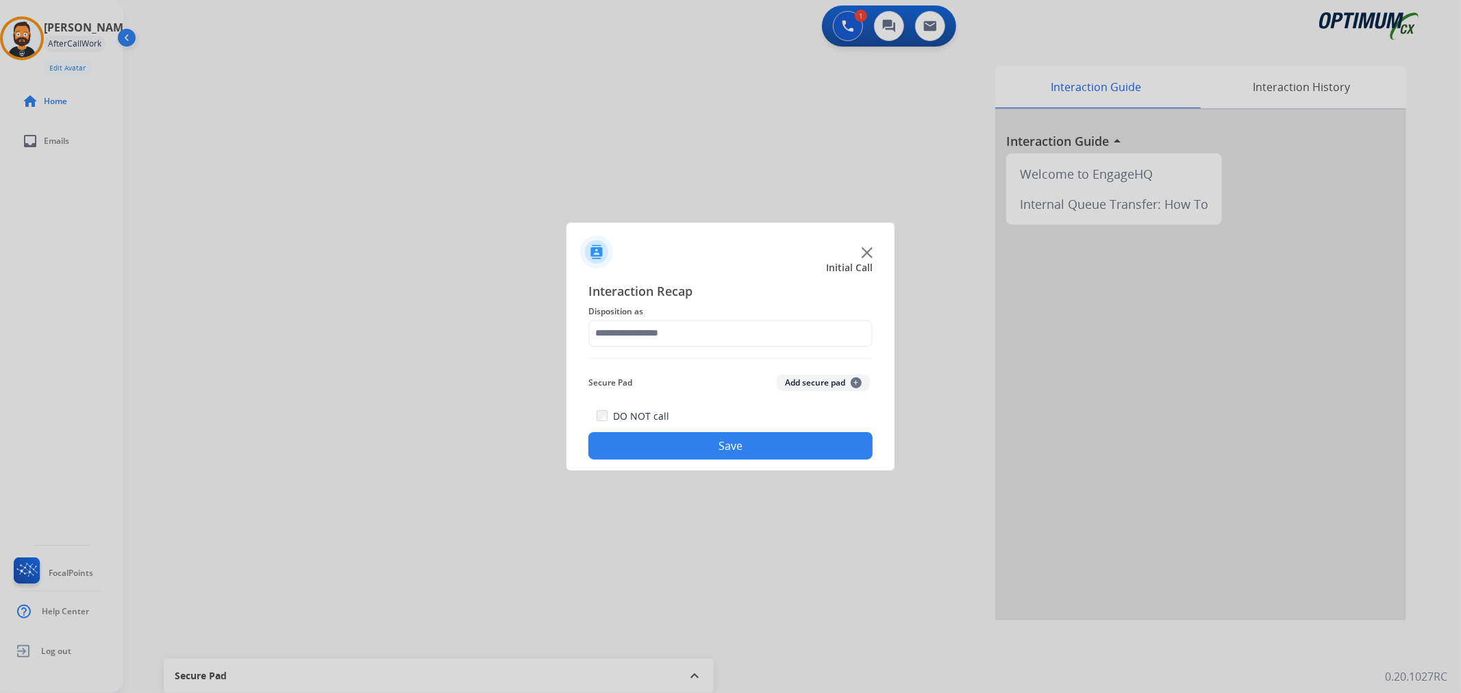
click at [654, 346] on div "Interaction Recap Disposition as Secure Pad Add secure pad + DO NOT call Save" at bounding box center [730, 370] width 284 height 179
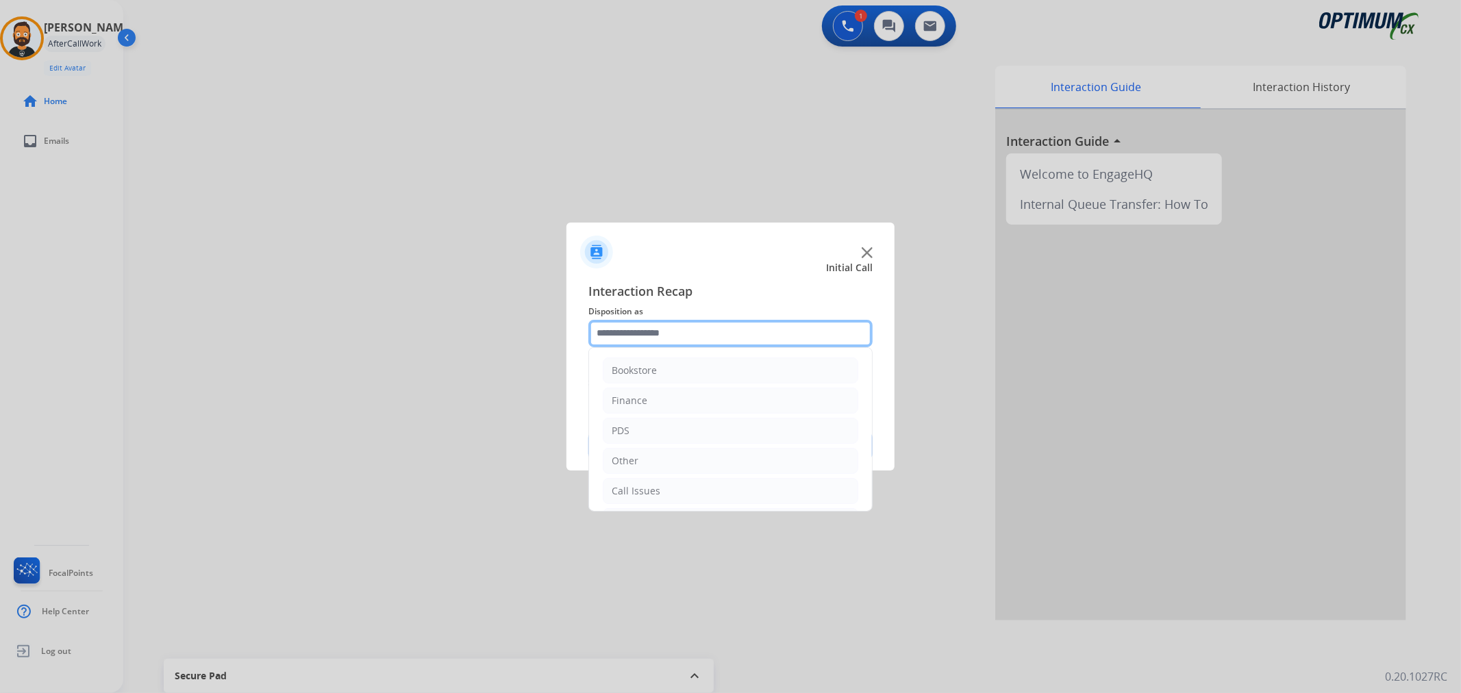
click at [646, 326] on input "text" at bounding box center [730, 333] width 284 height 27
click at [670, 421] on div "Initial Application" at bounding box center [651, 428] width 81 height 14
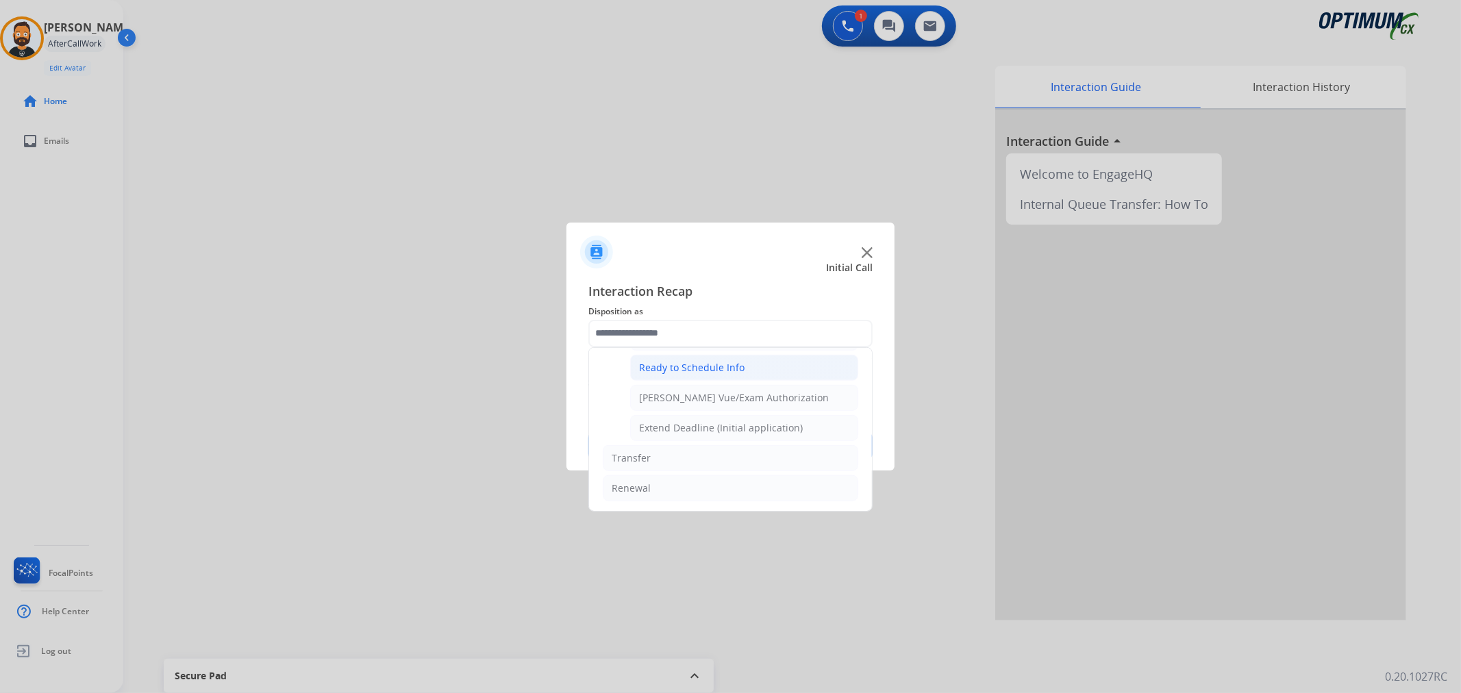
click at [731, 366] on div "Ready to Schedule Info" at bounding box center [691, 368] width 105 height 14
type input "**********"
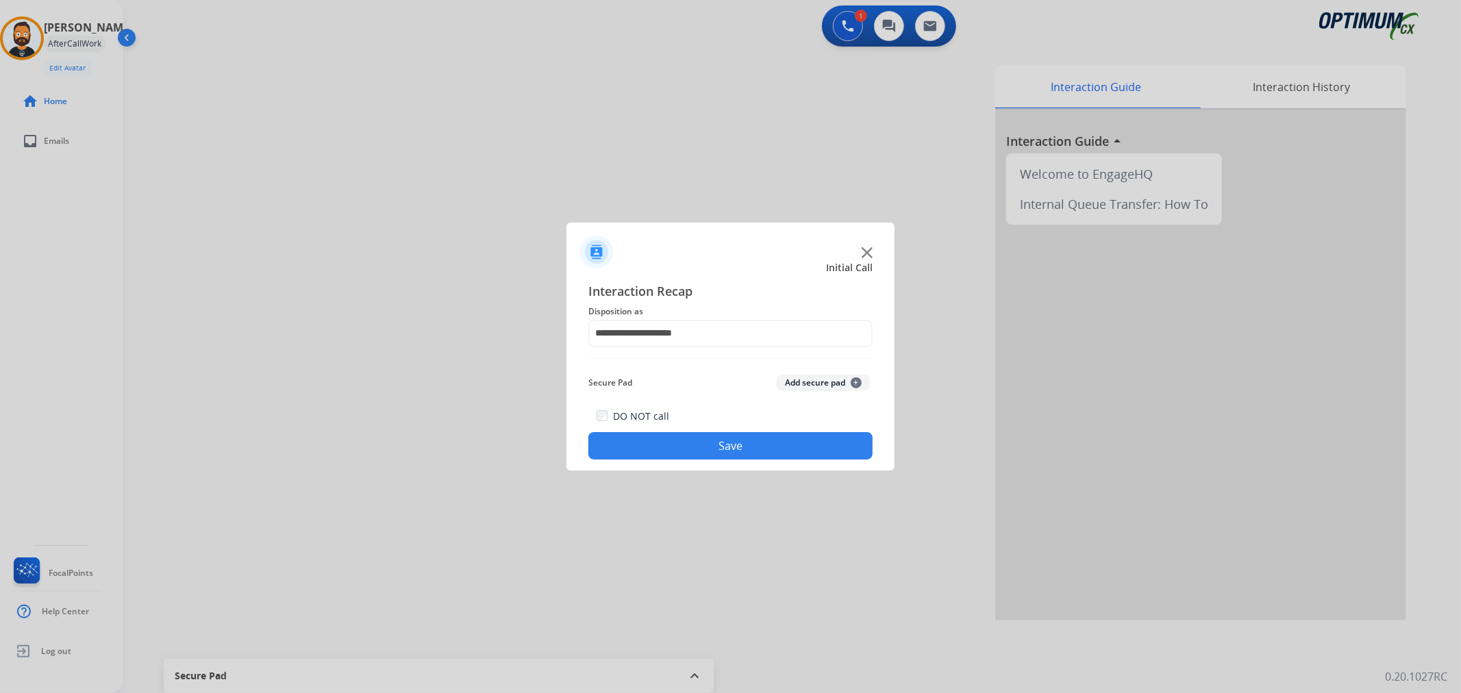
click at [718, 450] on button "Save" at bounding box center [730, 445] width 284 height 27
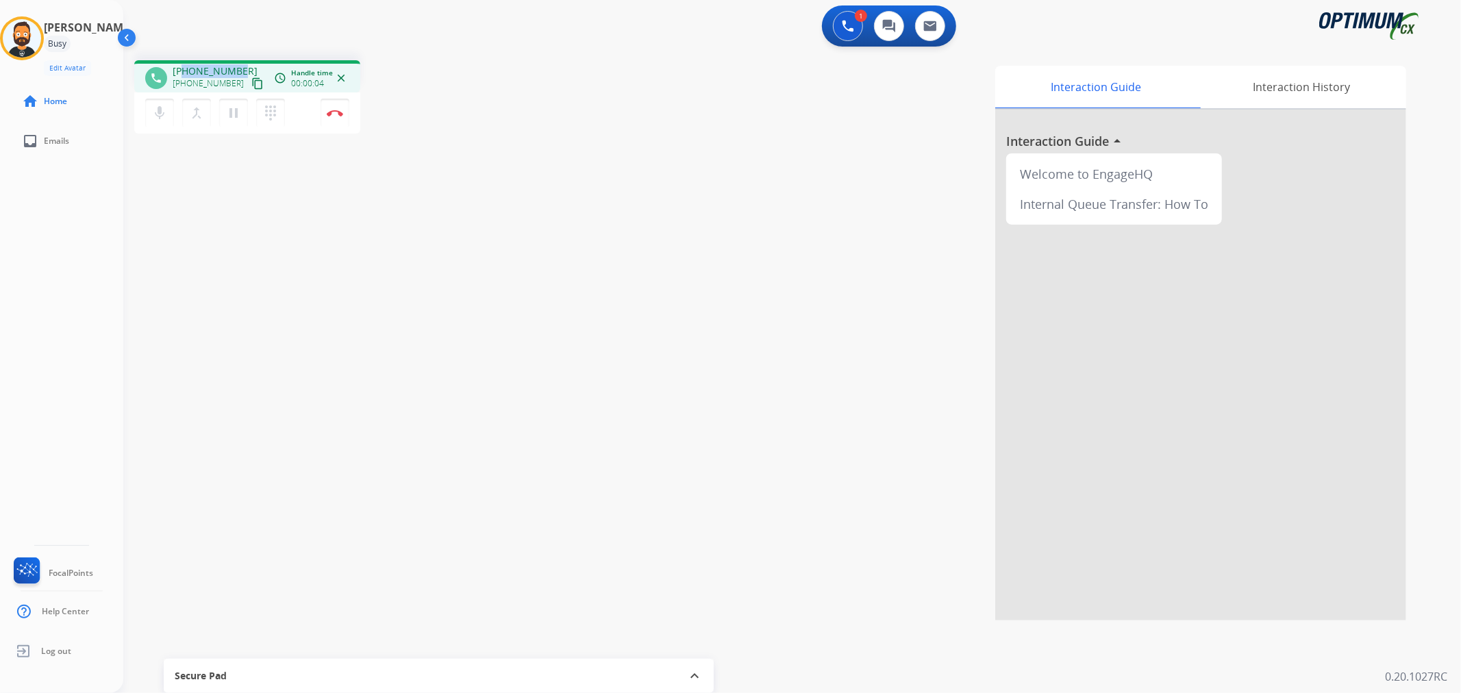
drag, startPoint x: 226, startPoint y: 62, endPoint x: 184, endPoint y: 66, distance: 42.7
click at [185, 66] on div "phone [PHONE_NUMBER] [PHONE_NUMBER] content_copy access_time Call metrics Queue…" at bounding box center [247, 76] width 226 height 32
click at [340, 113] on img at bounding box center [335, 113] width 16 height 7
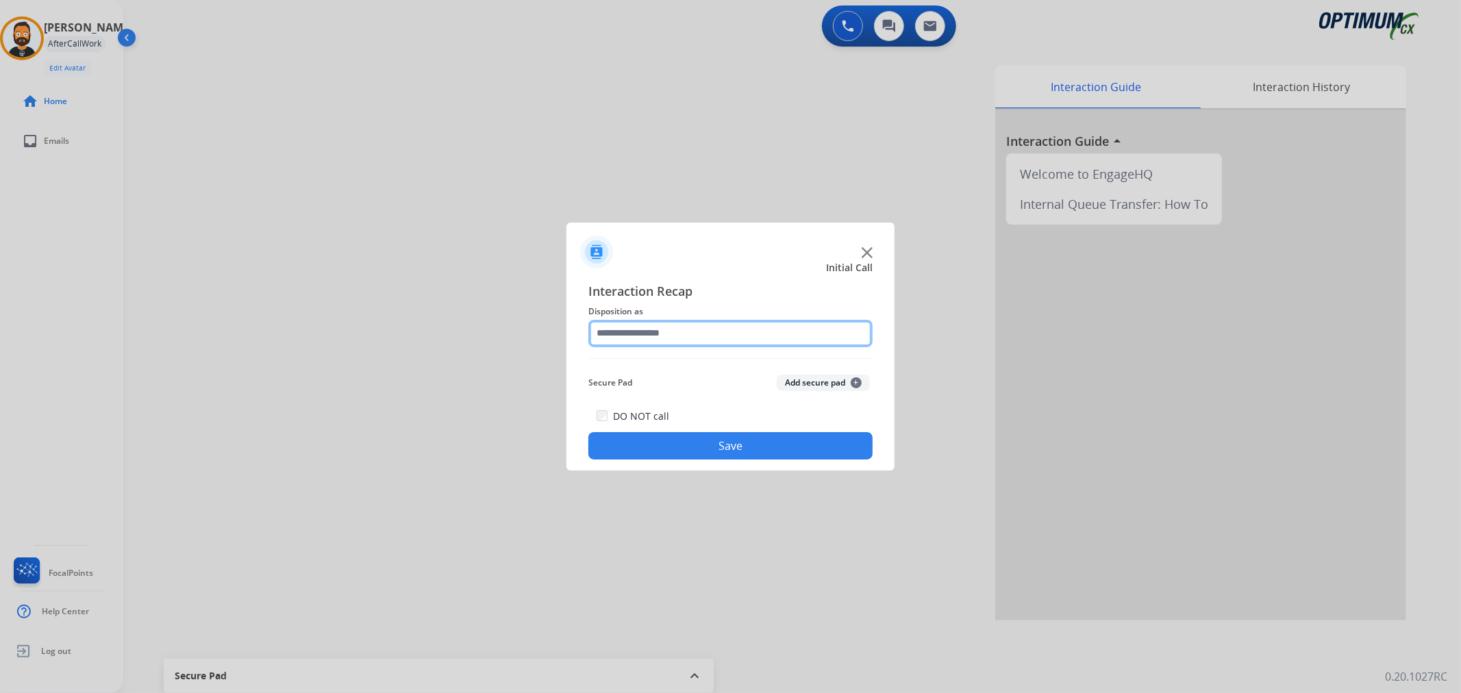
click at [675, 334] on input "text" at bounding box center [730, 333] width 284 height 27
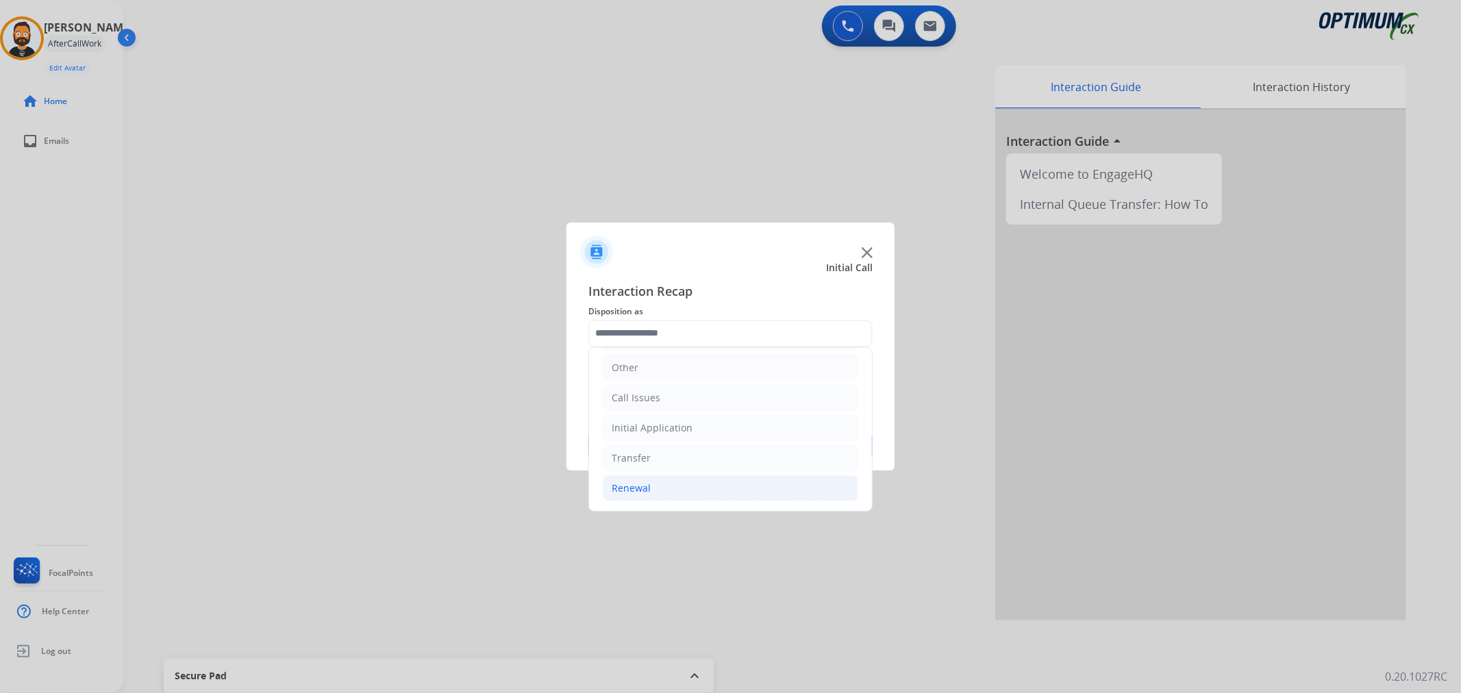
click at [655, 485] on li "Renewal" at bounding box center [730, 488] width 255 height 26
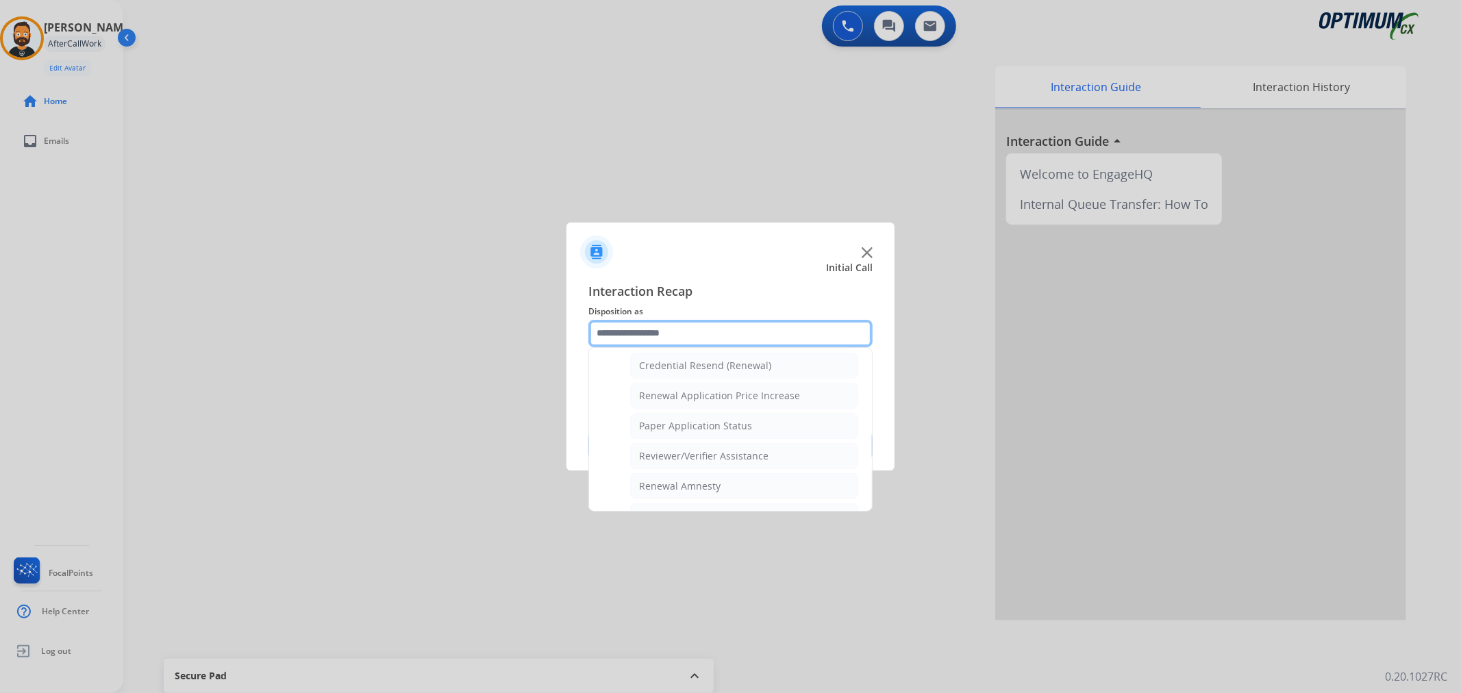
scroll to position [405, 0]
click at [690, 377] on div "General Questions (Renewal)" at bounding box center [705, 371] width 133 height 14
type input "**********"
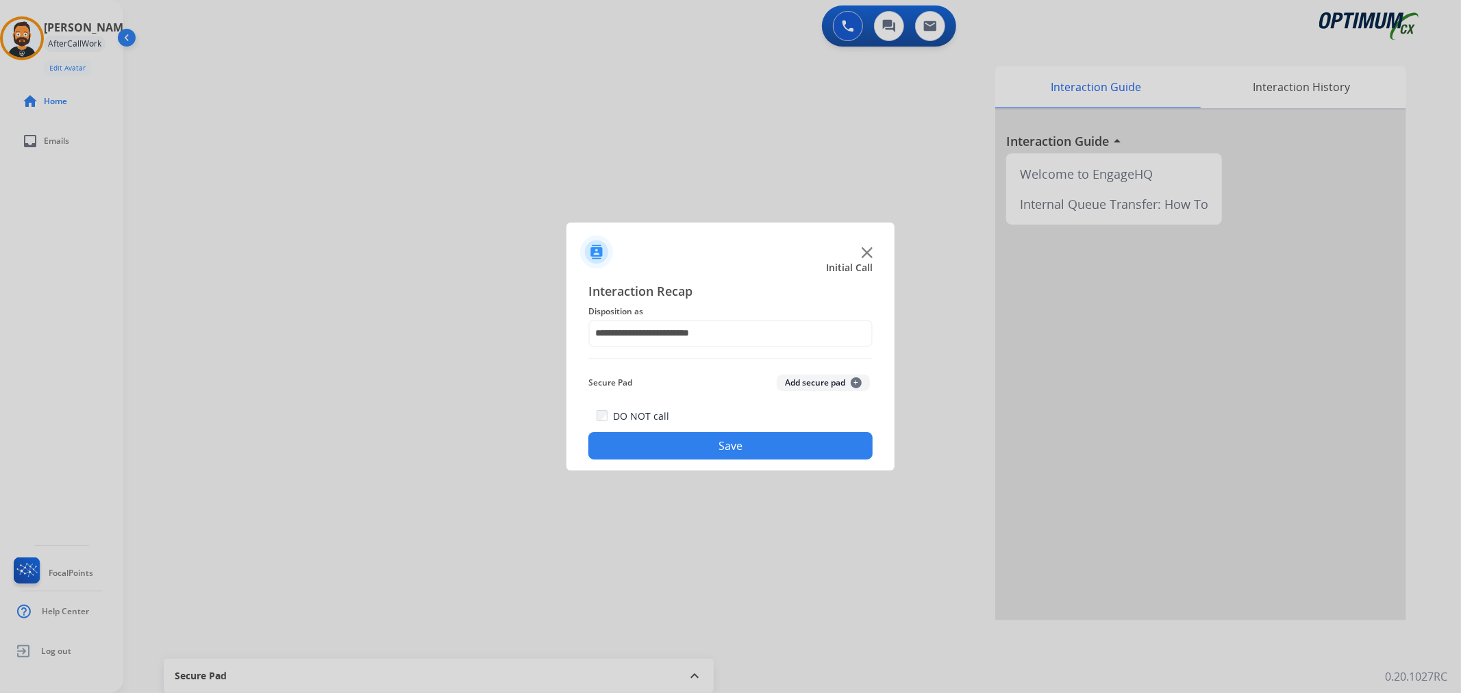
click at [700, 443] on button "Save" at bounding box center [730, 445] width 284 height 27
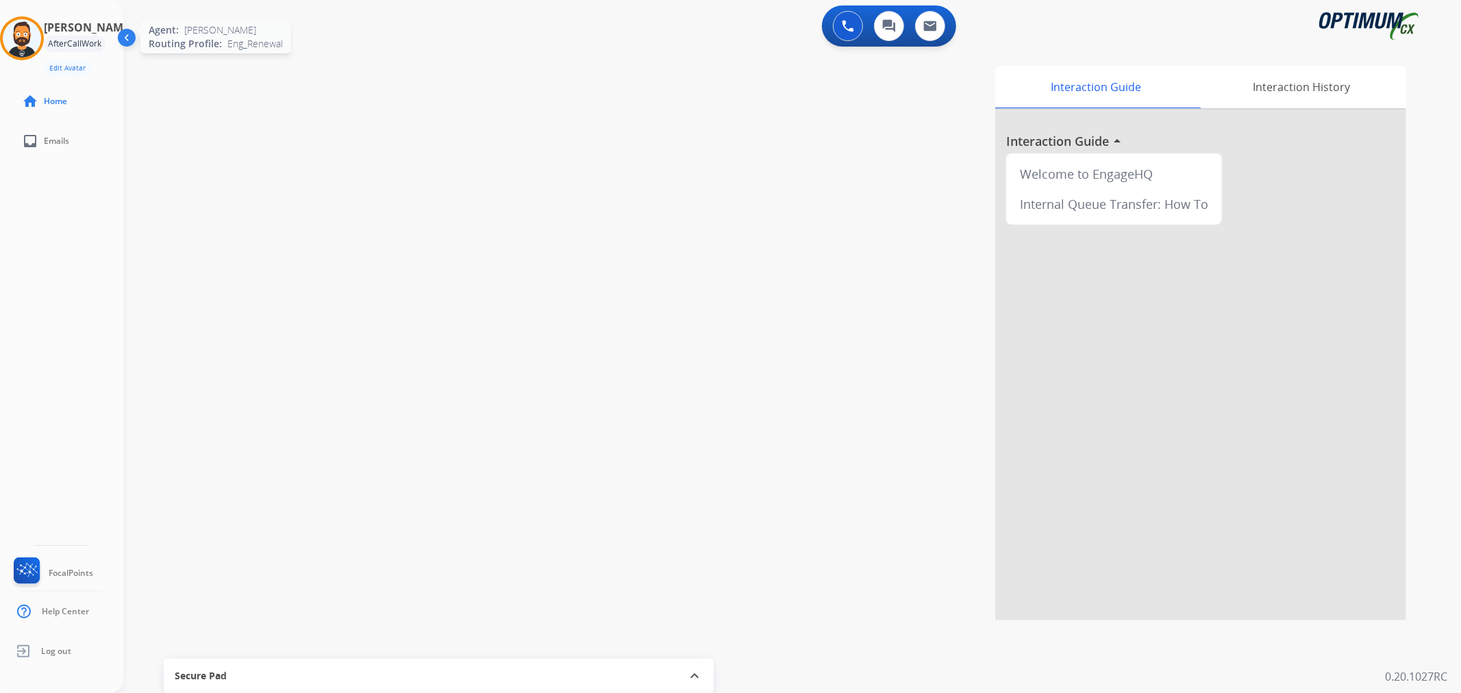
click at [27, 26] on img at bounding box center [22, 38] width 38 height 38
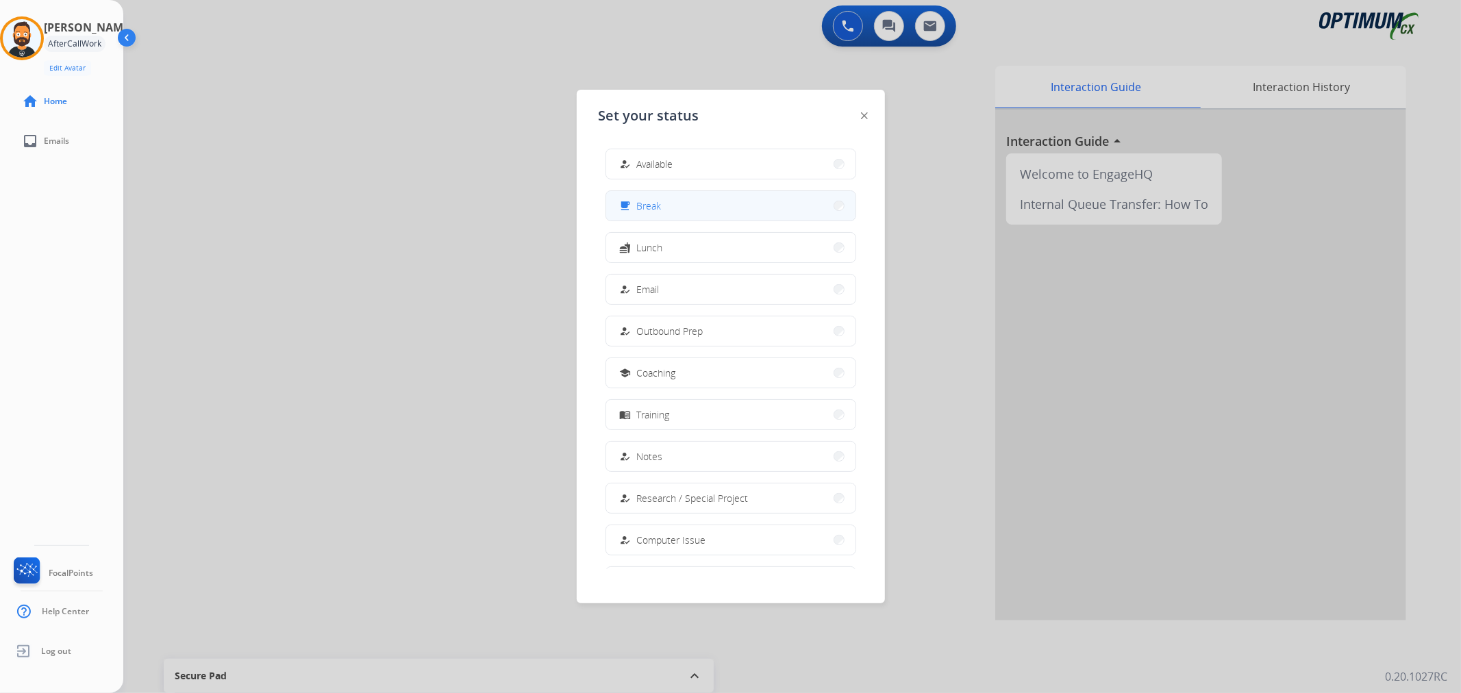
click at [709, 210] on button "free_breakfast Break" at bounding box center [730, 205] width 249 height 29
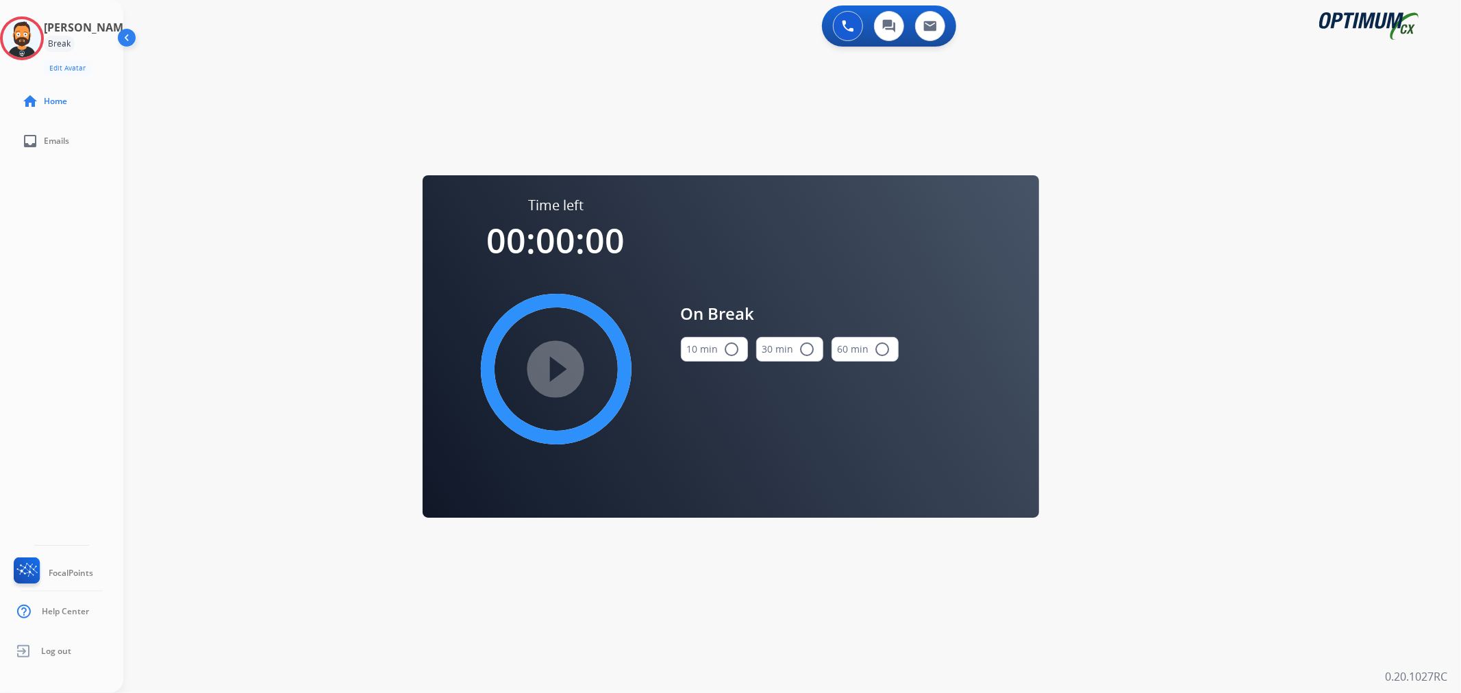
click at [716, 348] on button "10 min radio_button_unchecked" at bounding box center [714, 349] width 67 height 25
click at [559, 361] on mat-icon "play_circle_filled" at bounding box center [556, 369] width 16 height 16
click at [35, 45] on icon at bounding box center [22, 38] width 45 height 45
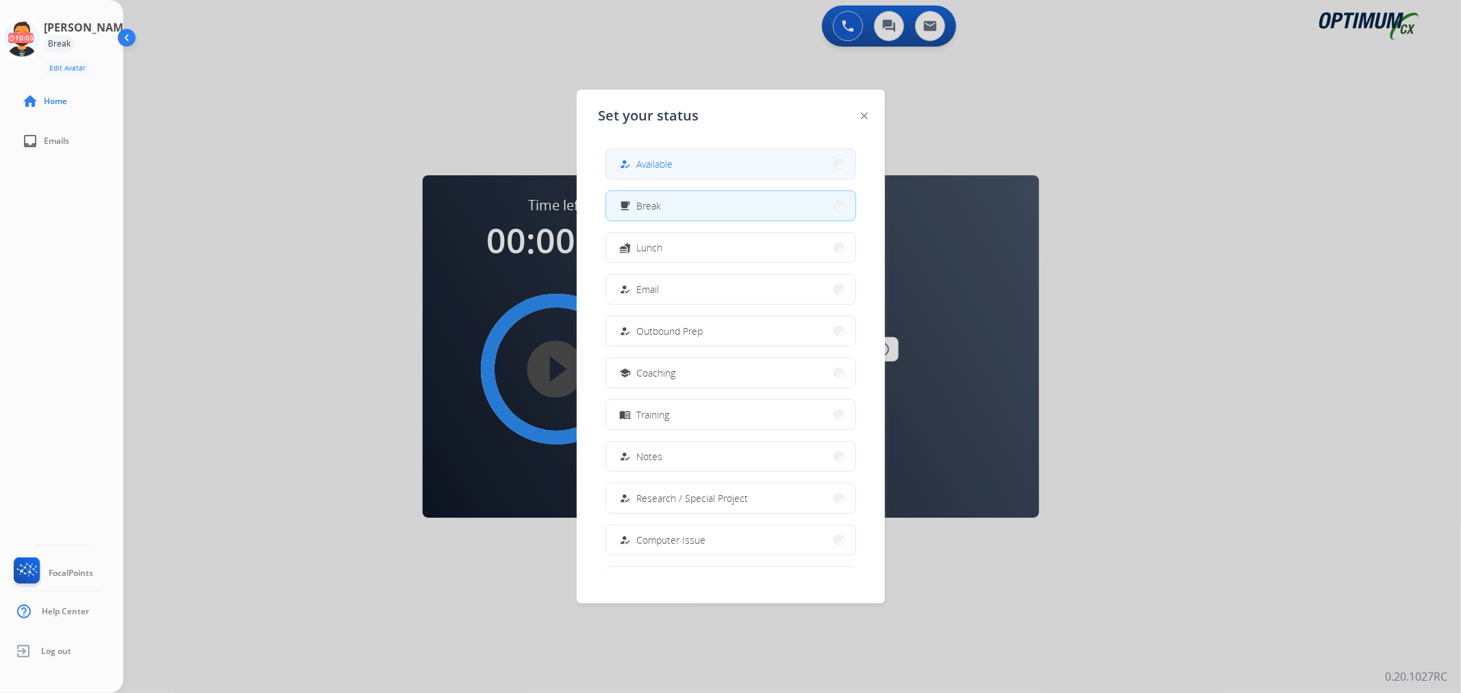
click at [621, 165] on button "how_to_reg Available" at bounding box center [730, 163] width 249 height 29
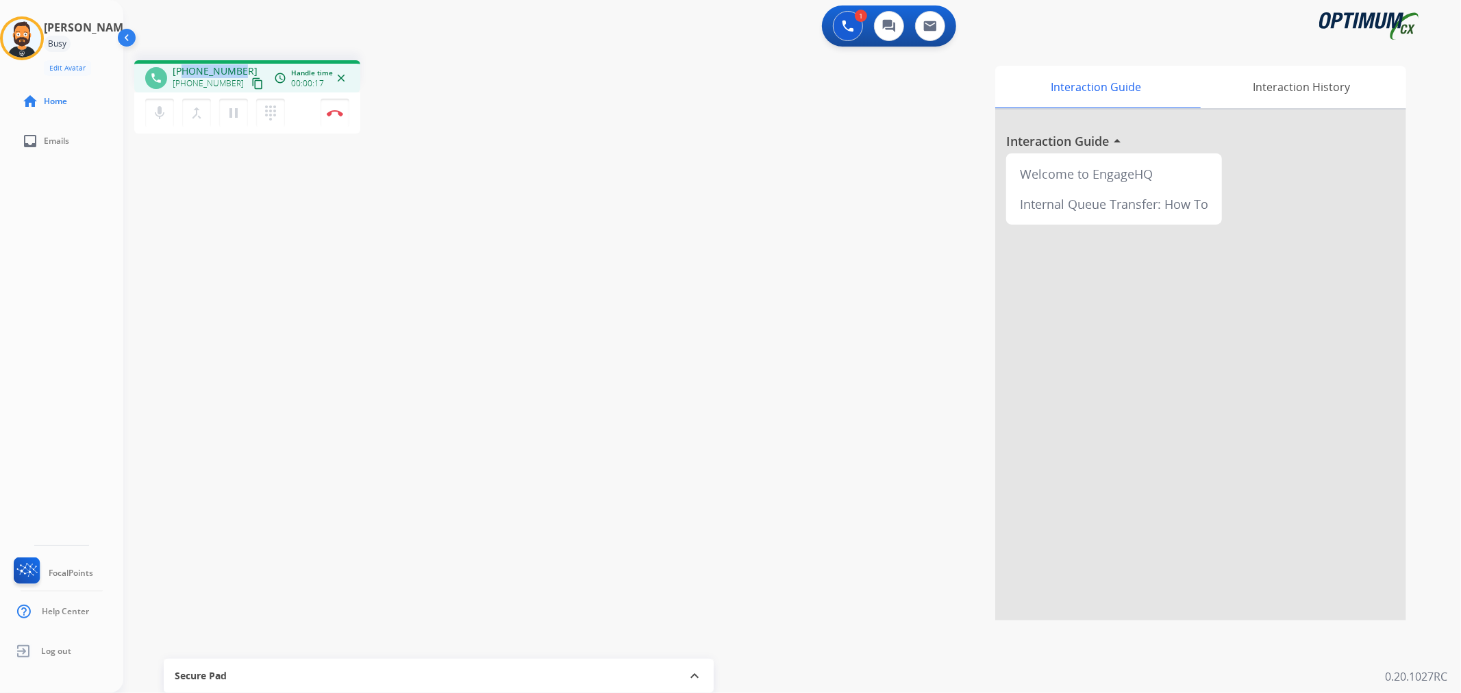
drag, startPoint x: 238, startPoint y: 68, endPoint x: 183, endPoint y: 66, distance: 55.5
click at [183, 66] on div "[PHONE_NUMBER] [PHONE_NUMBER] content_copy" at bounding box center [219, 77] width 93 height 27
click at [331, 110] on img at bounding box center [335, 113] width 16 height 7
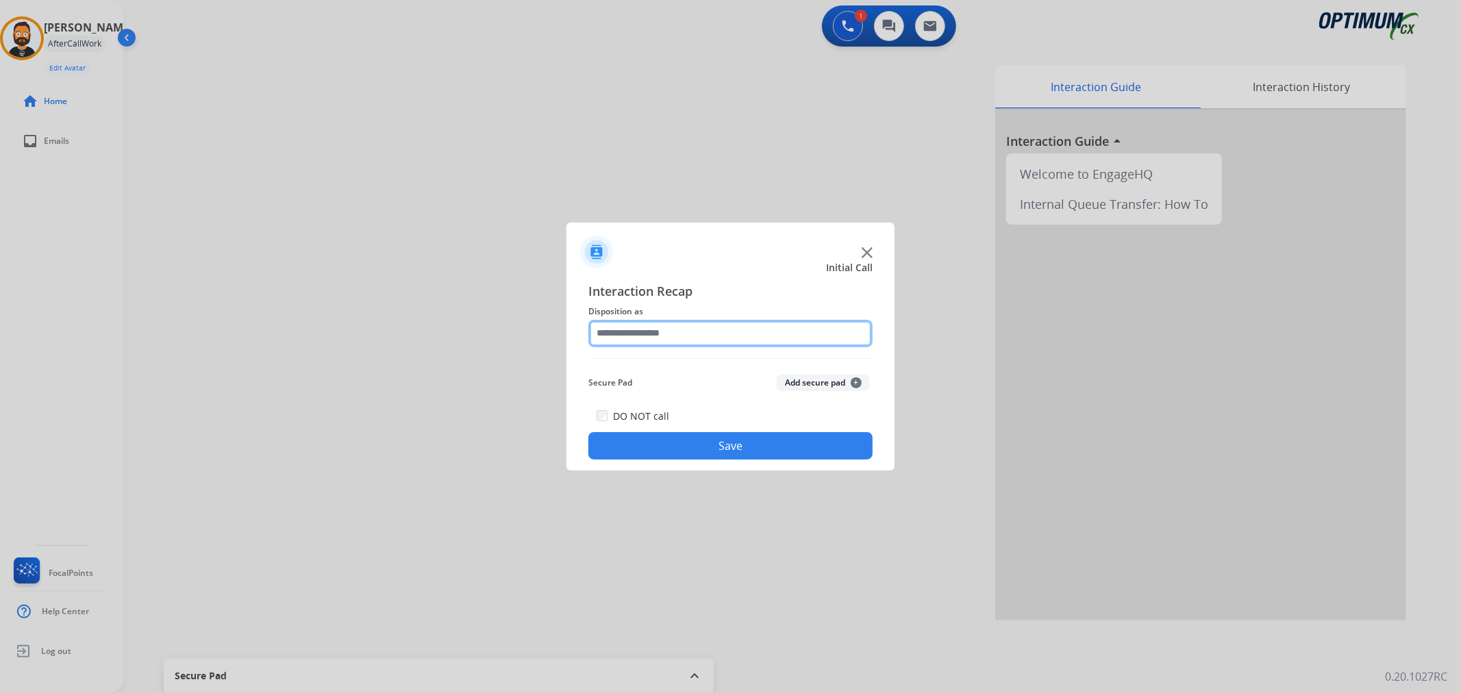
click at [733, 327] on input "text" at bounding box center [730, 333] width 284 height 27
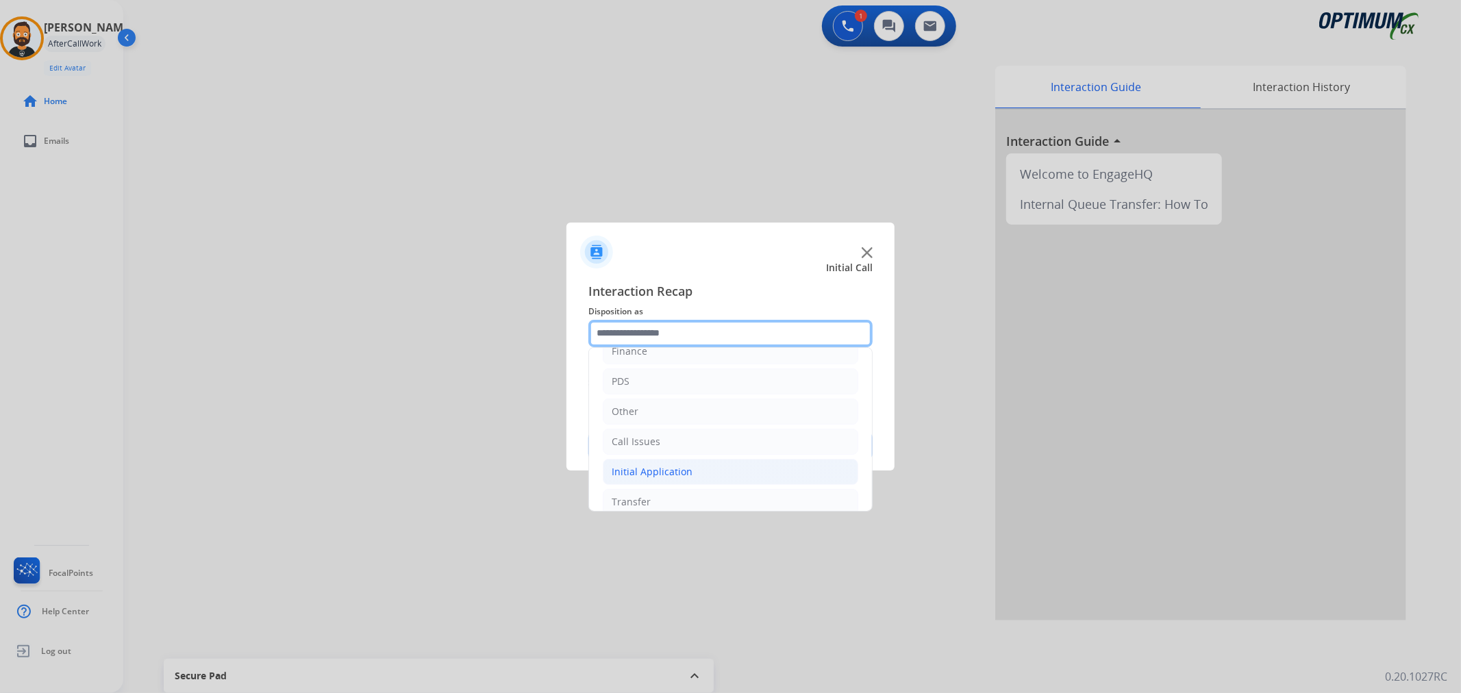
scroll to position [94, 0]
click at [668, 485] on li "Renewal" at bounding box center [730, 488] width 255 height 26
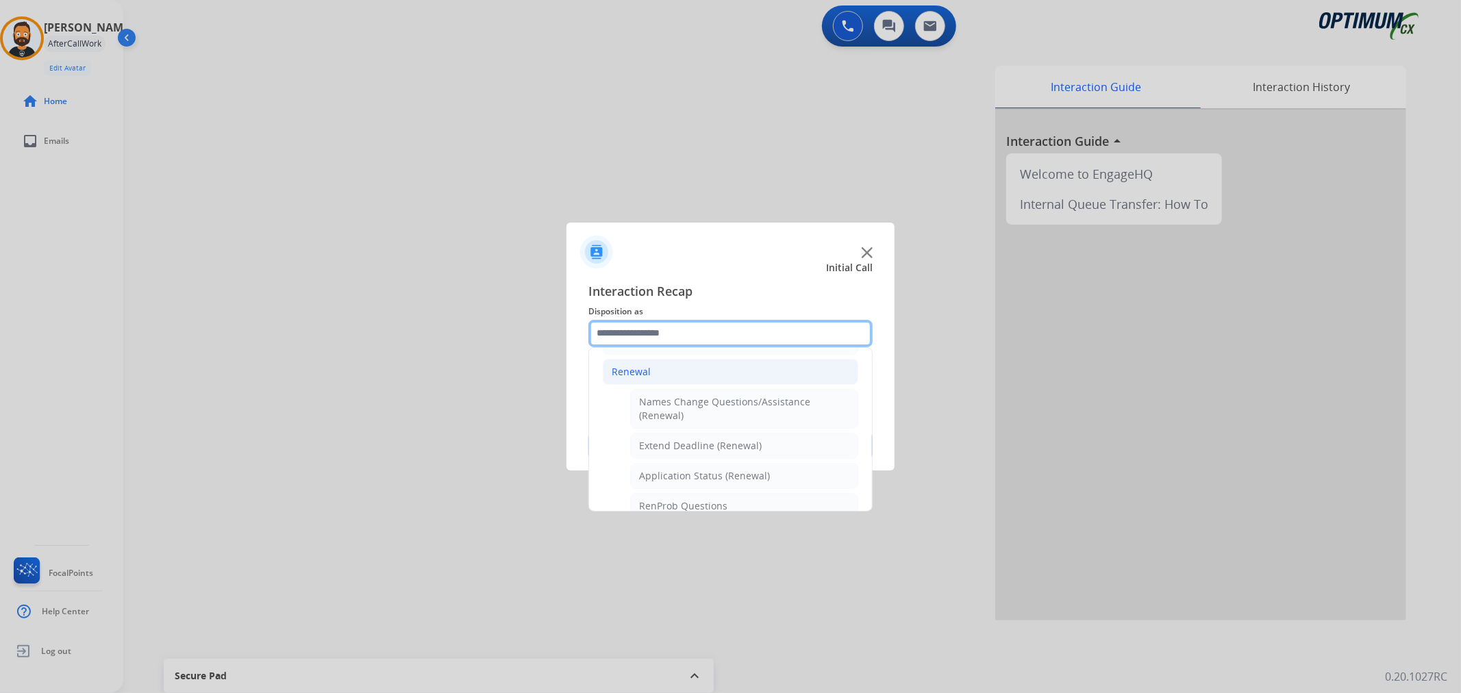
scroll to position [347, 0]
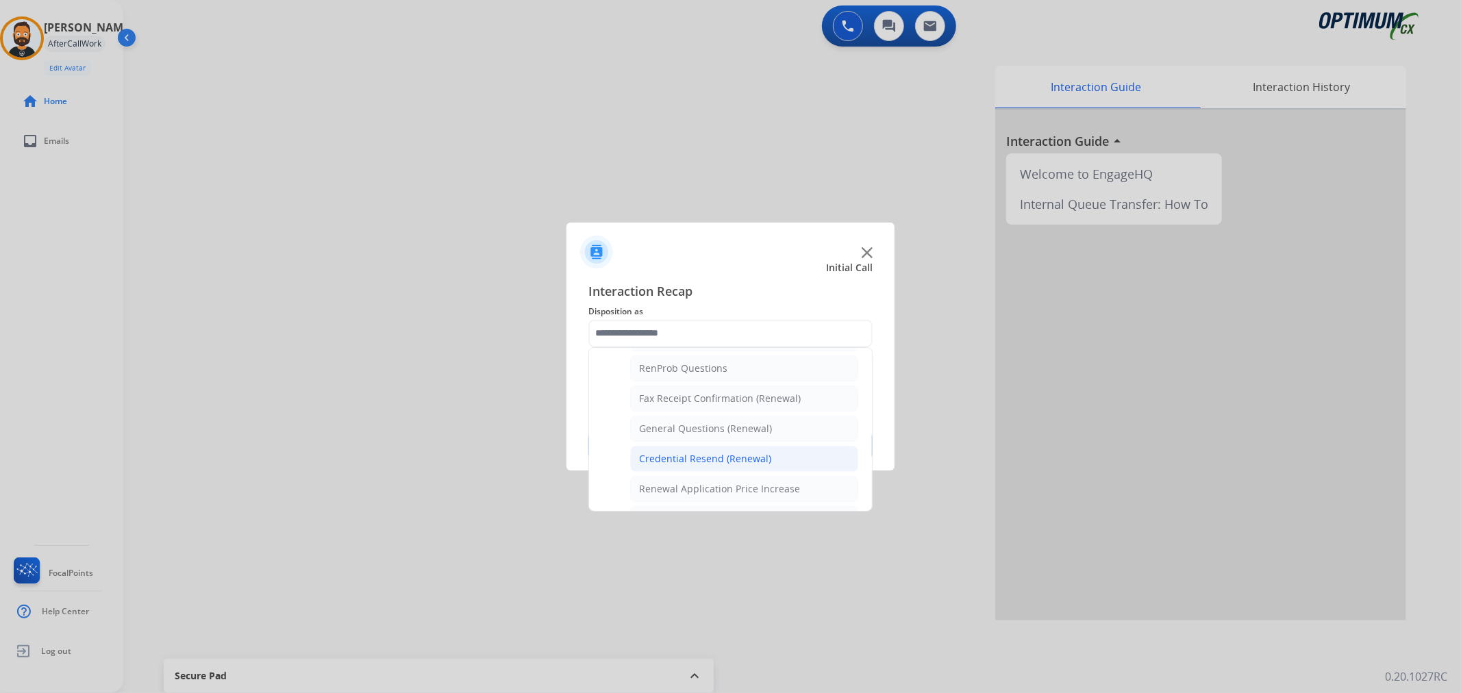
click at [685, 460] on div "Credential Resend (Renewal)" at bounding box center [705, 459] width 132 height 14
type input "**********"
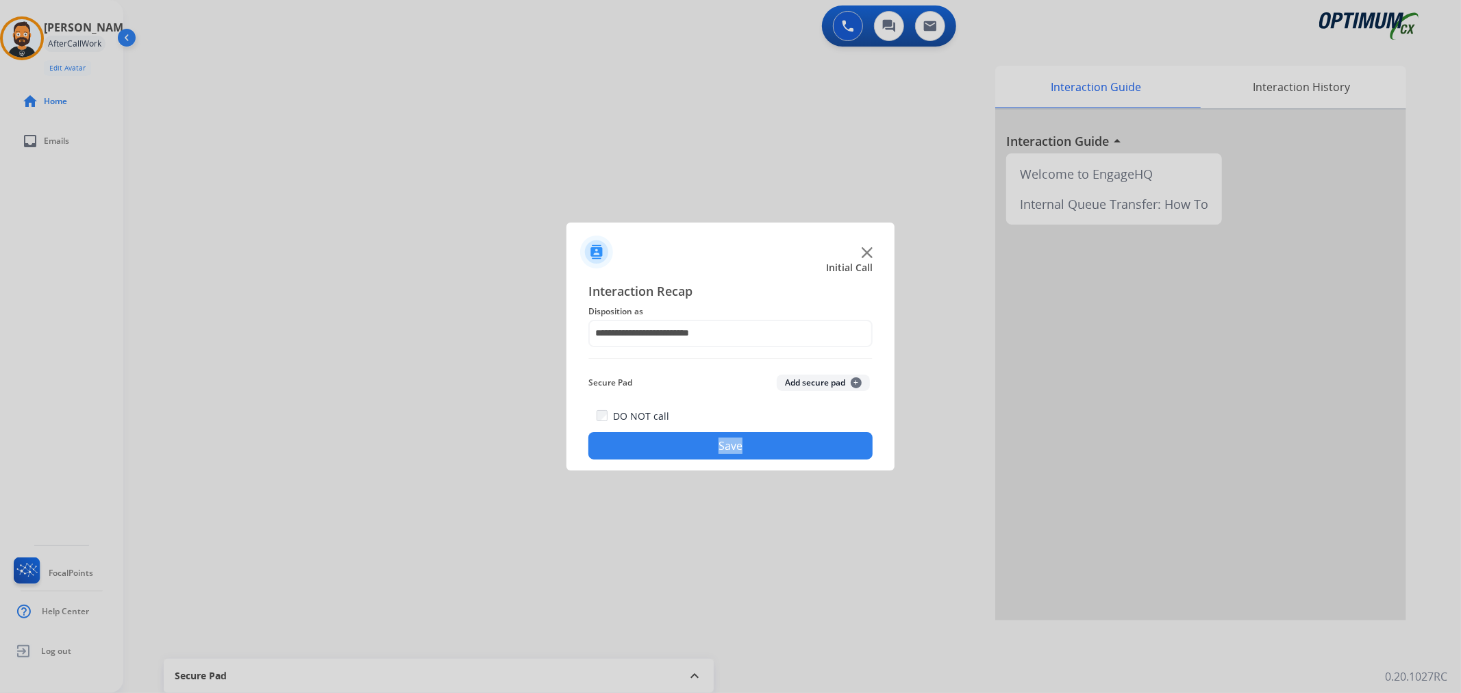
click at [685, 460] on div "**********" at bounding box center [730, 370] width 328 height 201
click at [687, 443] on button "Save" at bounding box center [730, 445] width 284 height 27
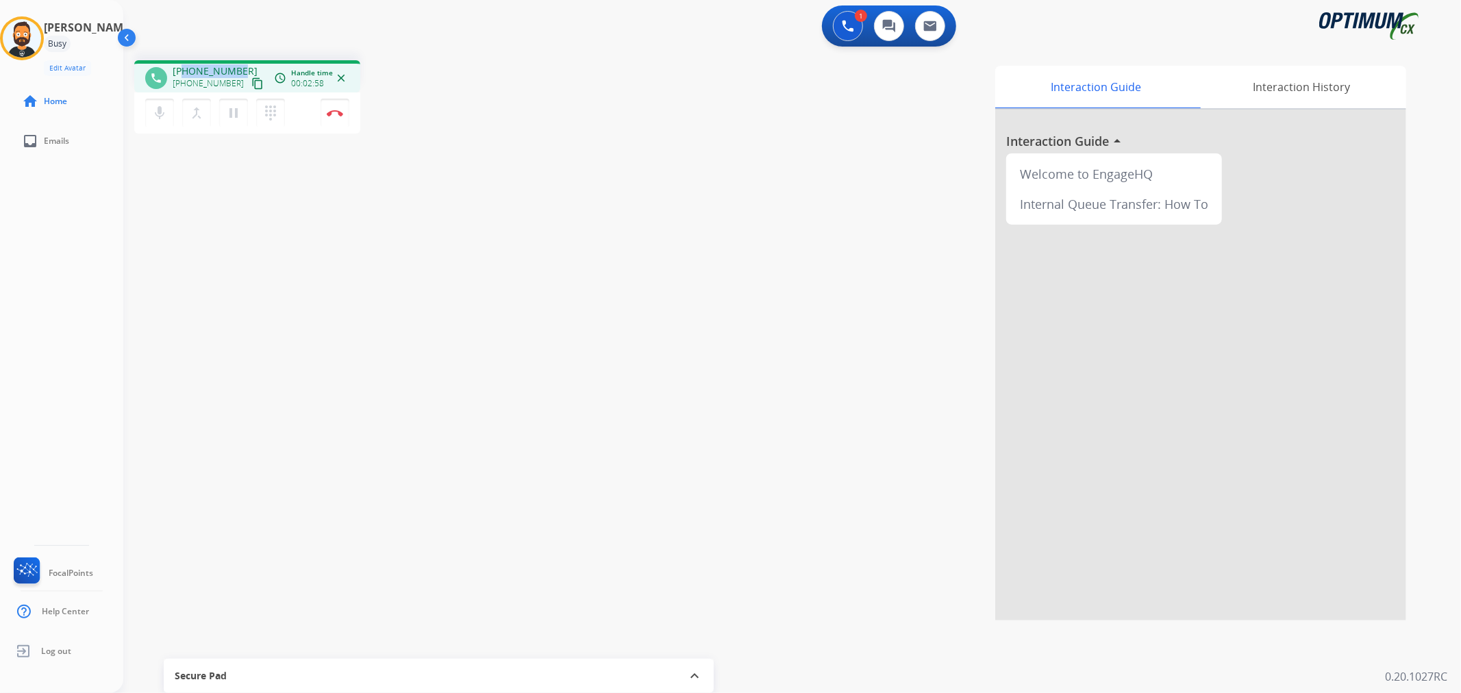
drag, startPoint x: 243, startPoint y: 67, endPoint x: 183, endPoint y: 69, distance: 60.3
click at [183, 69] on div "[PHONE_NUMBER] [PHONE_NUMBER] content_copy" at bounding box center [219, 77] width 93 height 27
click at [336, 110] on img at bounding box center [335, 113] width 16 height 7
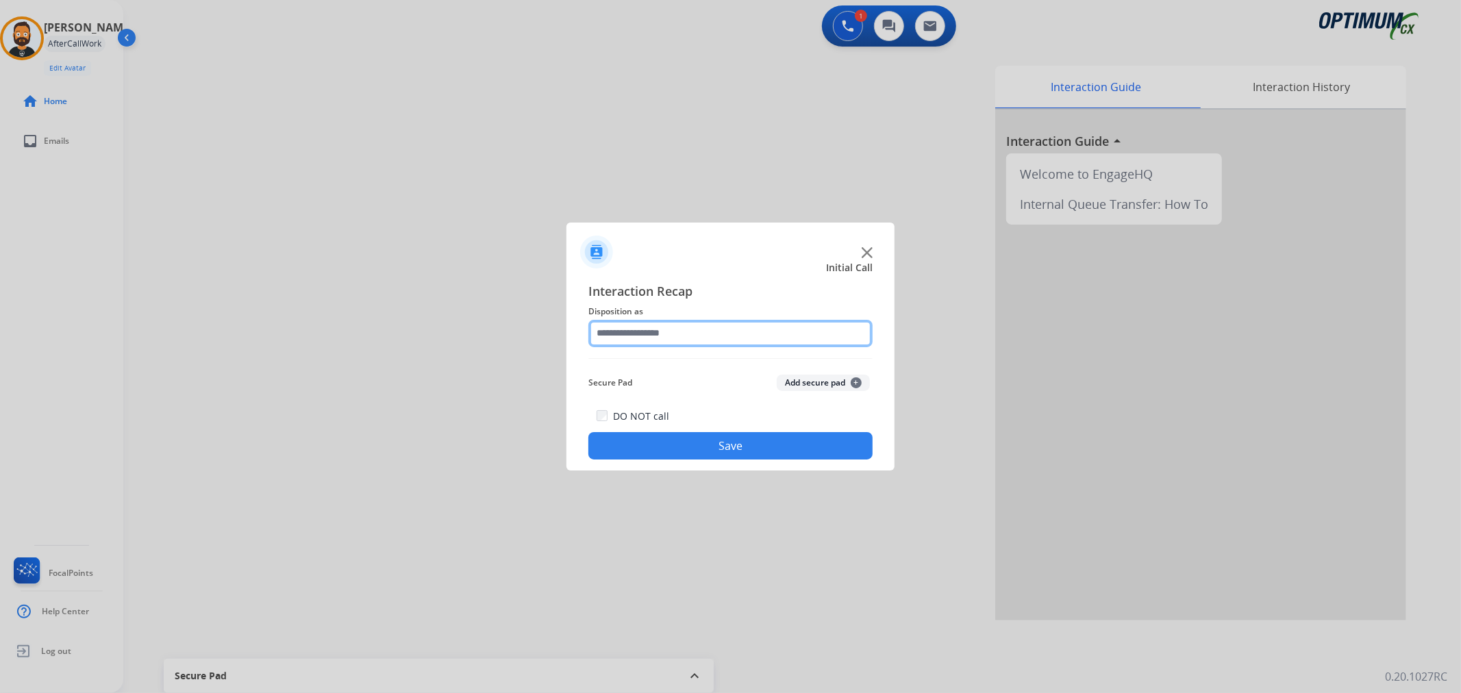
click at [668, 337] on input "text" at bounding box center [730, 333] width 284 height 27
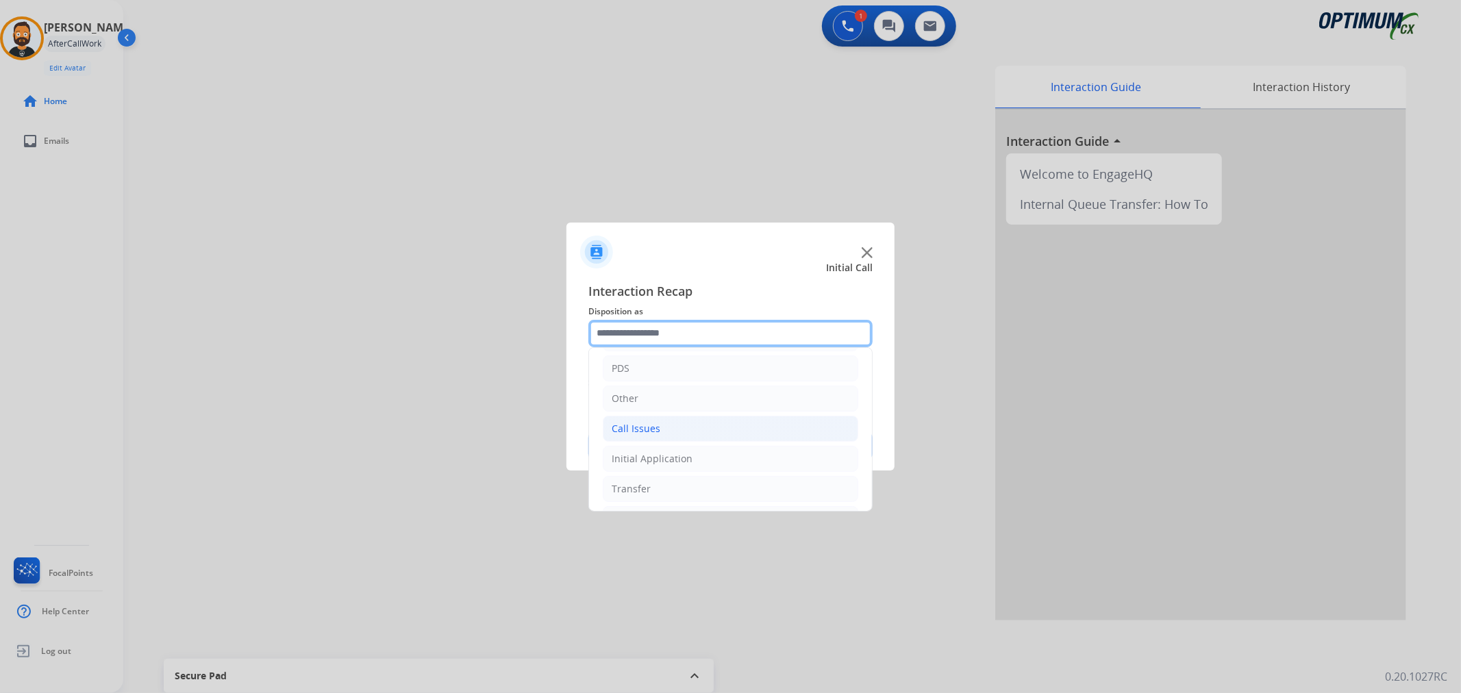
scroll to position [94, 0]
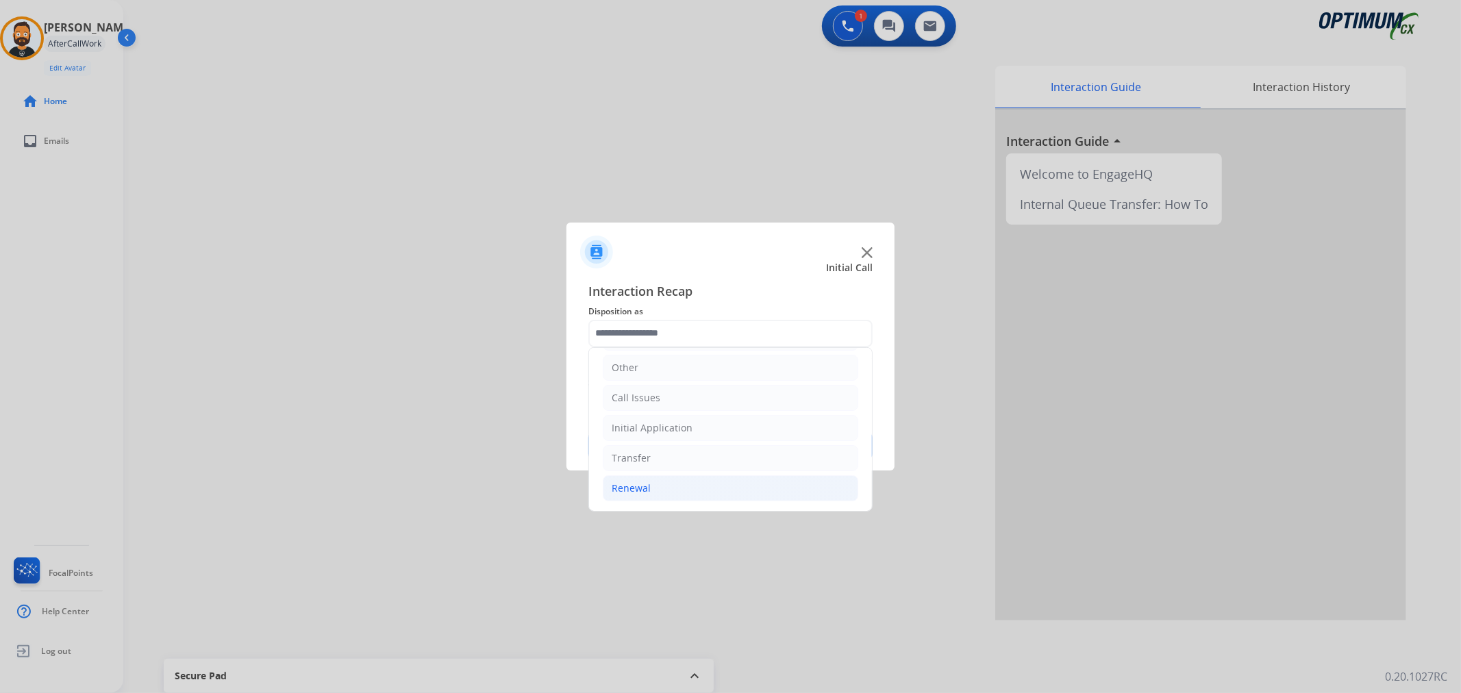
click at [666, 496] on li "Renewal" at bounding box center [730, 488] width 255 height 26
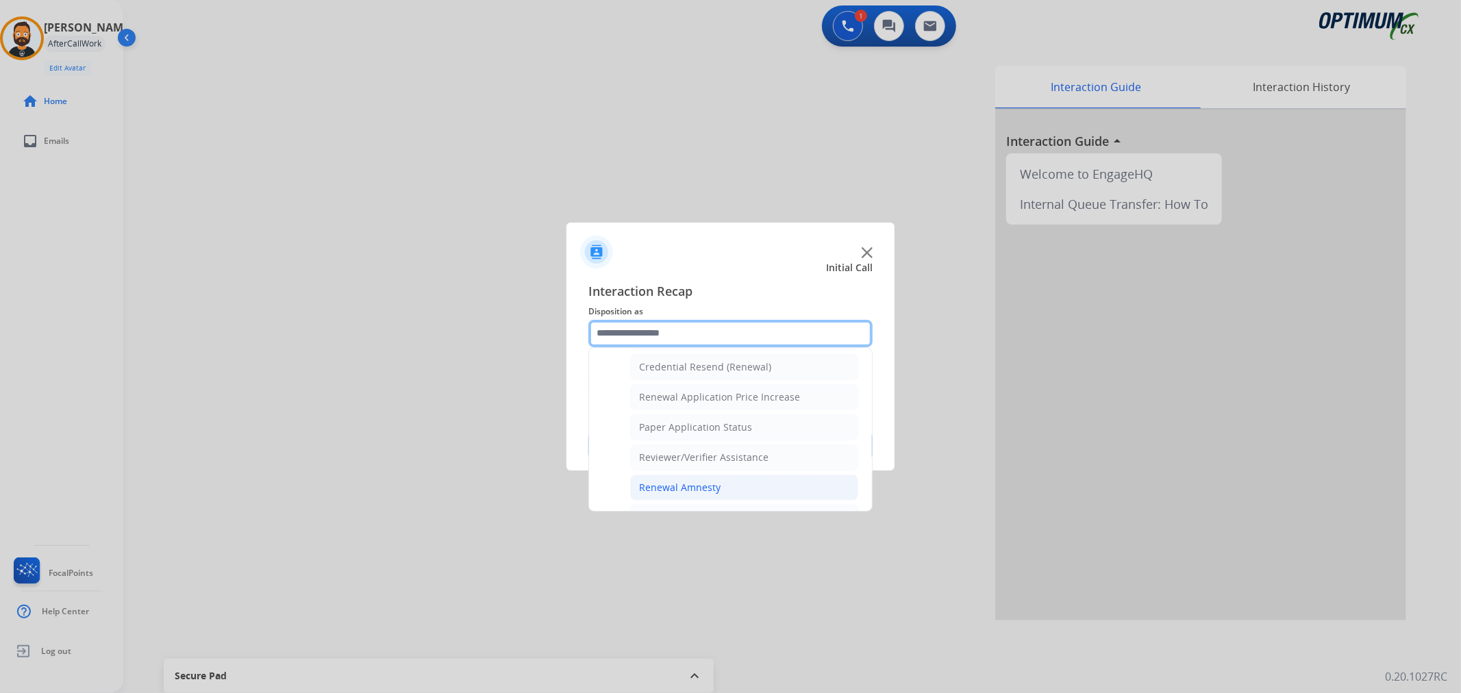
scroll to position [405, 0]
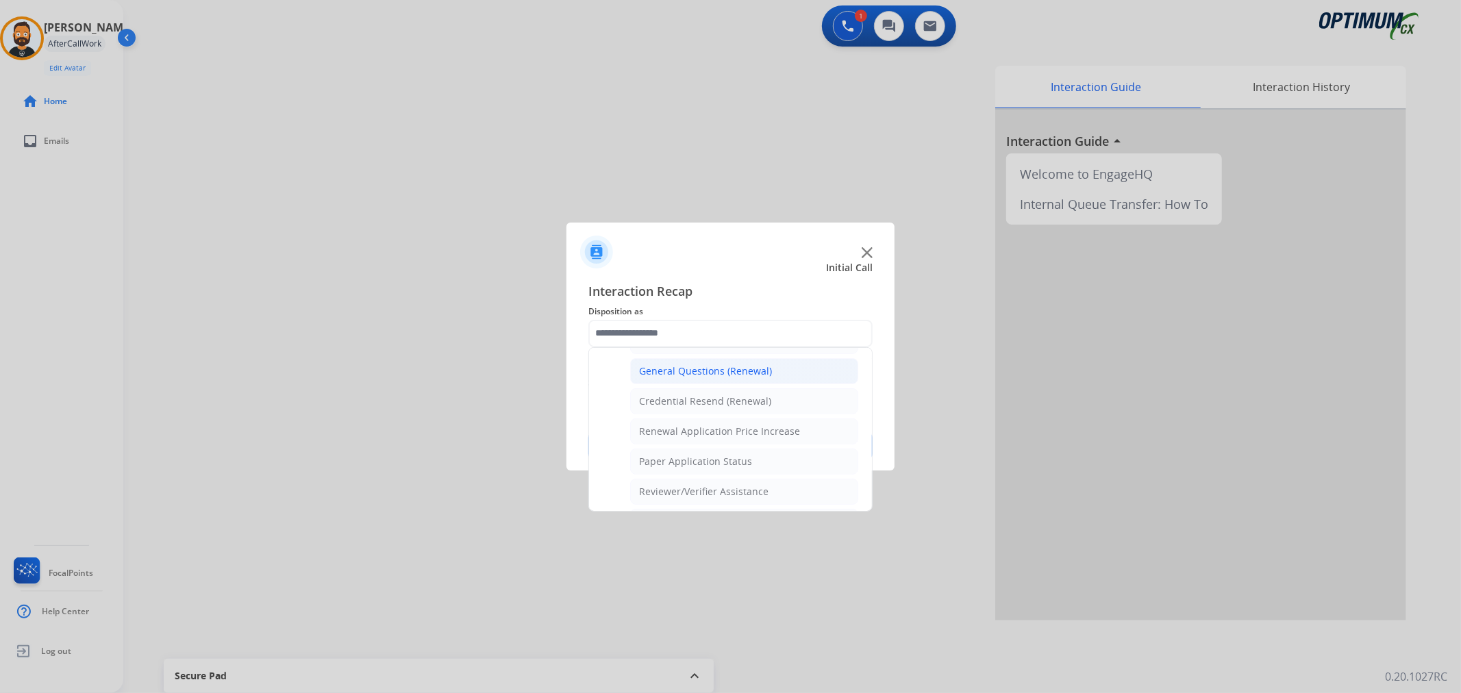
click at [704, 374] on div "General Questions (Renewal)" at bounding box center [705, 371] width 133 height 14
type input "**********"
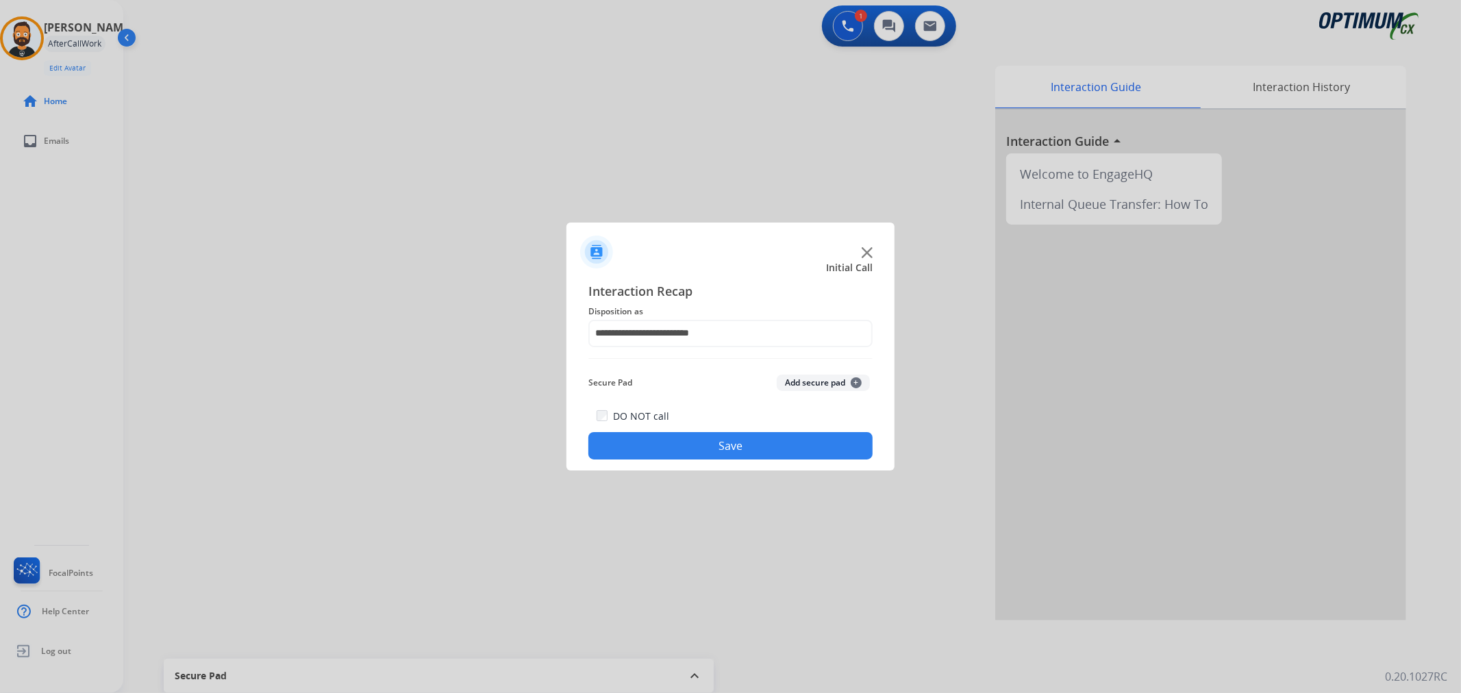
click at [695, 437] on button "Save" at bounding box center [730, 445] width 284 height 27
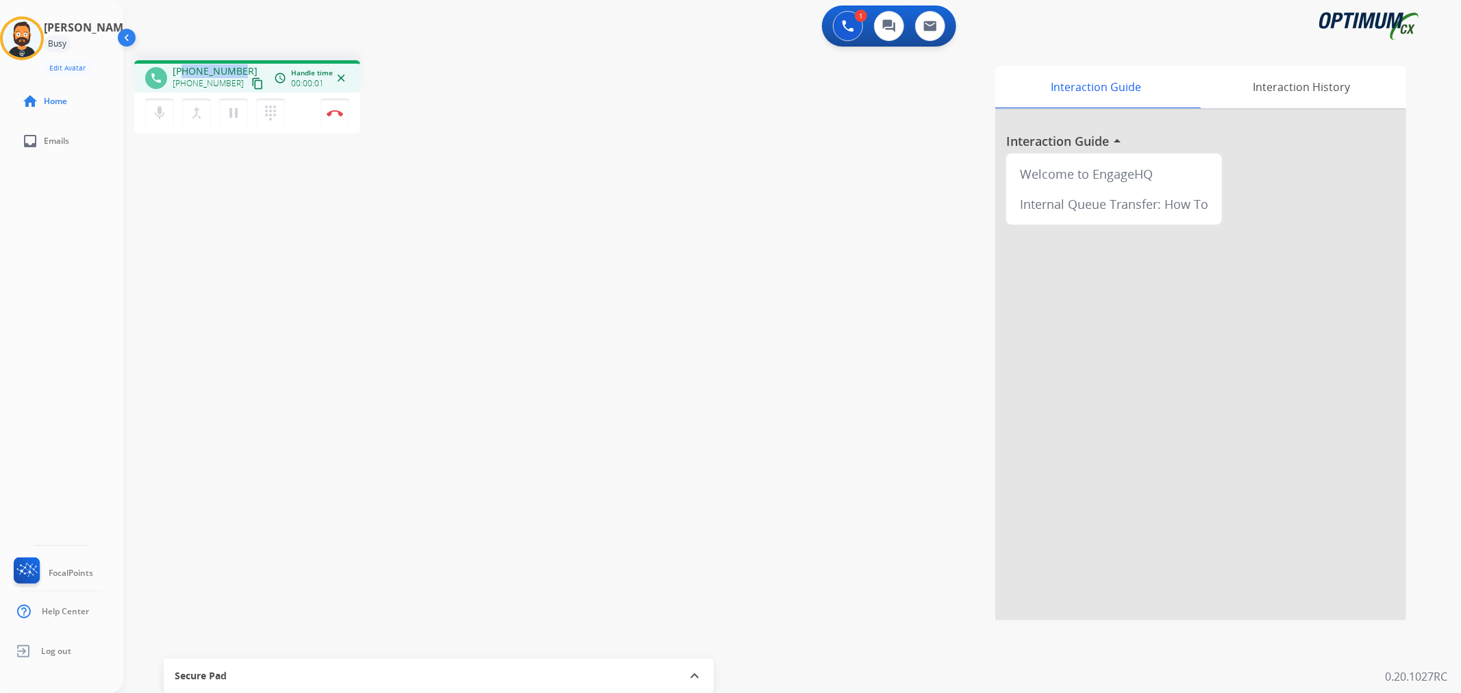
drag, startPoint x: 240, startPoint y: 68, endPoint x: 181, endPoint y: 69, distance: 58.9
click at [181, 69] on div "[PHONE_NUMBER] [PHONE_NUMBER] content_copy" at bounding box center [219, 77] width 93 height 27
click at [336, 110] on img at bounding box center [335, 113] width 16 height 7
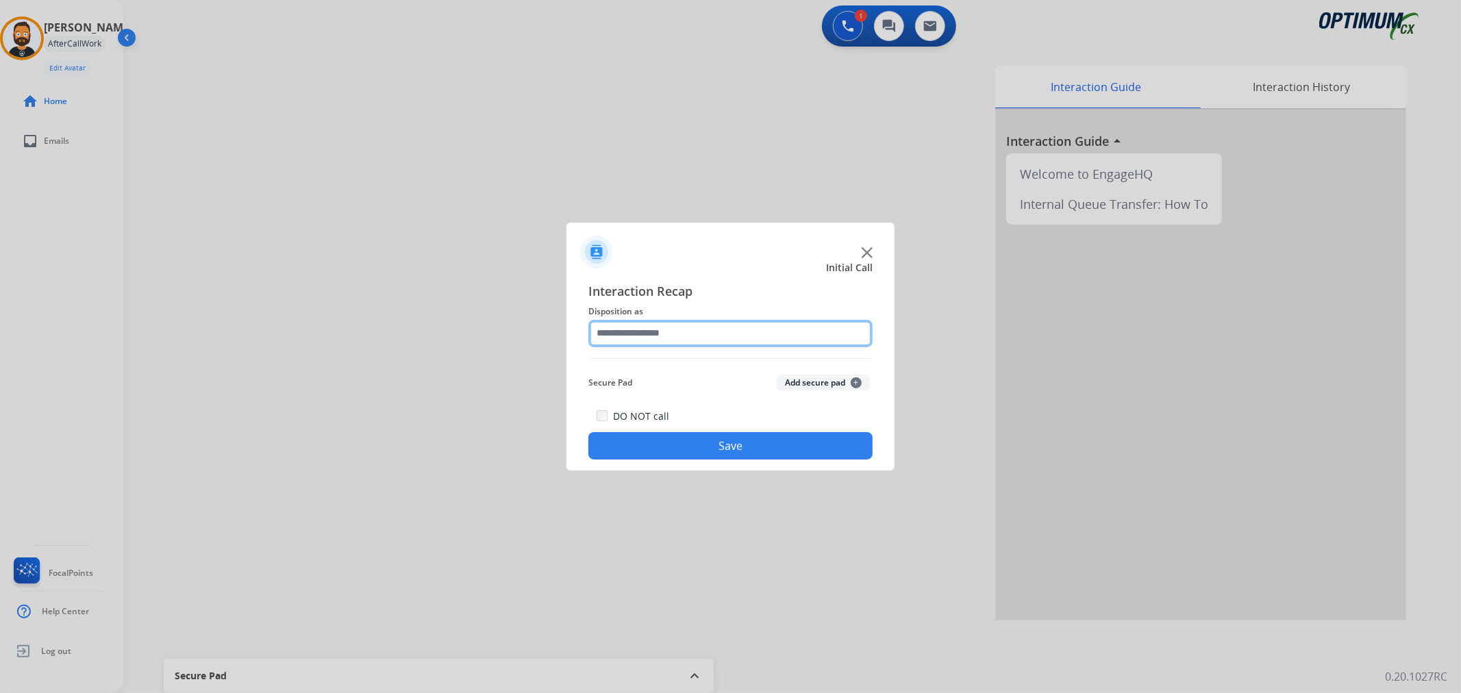
click at [629, 346] on input "text" at bounding box center [730, 333] width 284 height 27
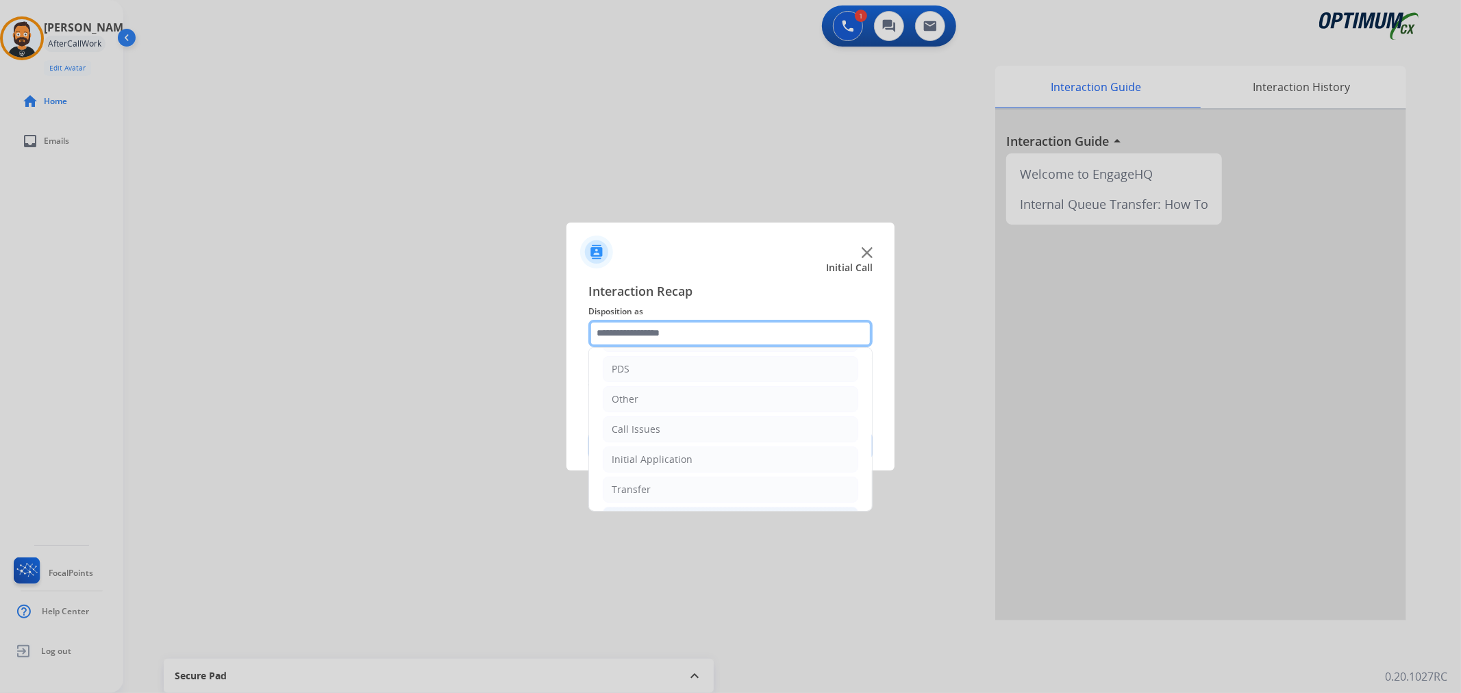
scroll to position [94, 0]
click at [663, 422] on div "Initial Application" at bounding box center [651, 428] width 81 height 14
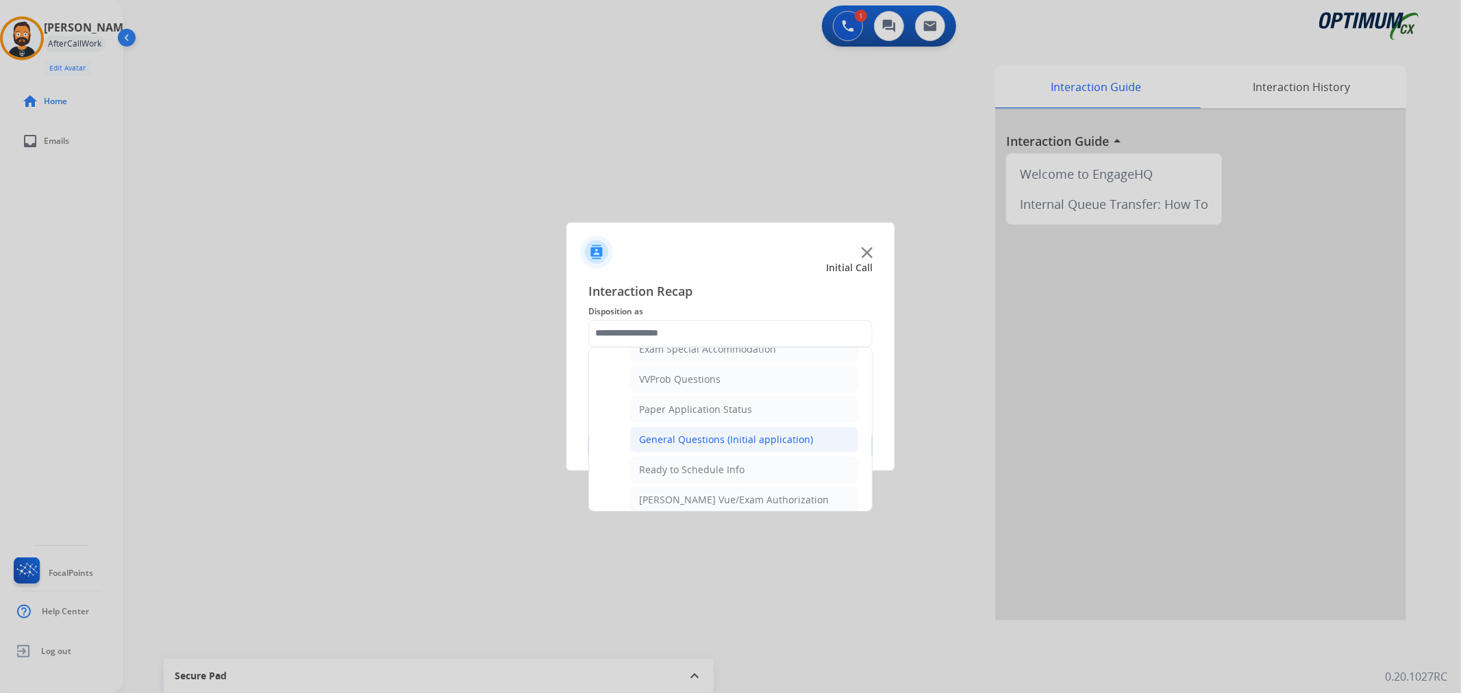
click at [679, 442] on div "General Questions (Initial application)" at bounding box center [726, 440] width 174 height 14
type input "**********"
click at [679, 442] on button "Save" at bounding box center [730, 445] width 284 height 27
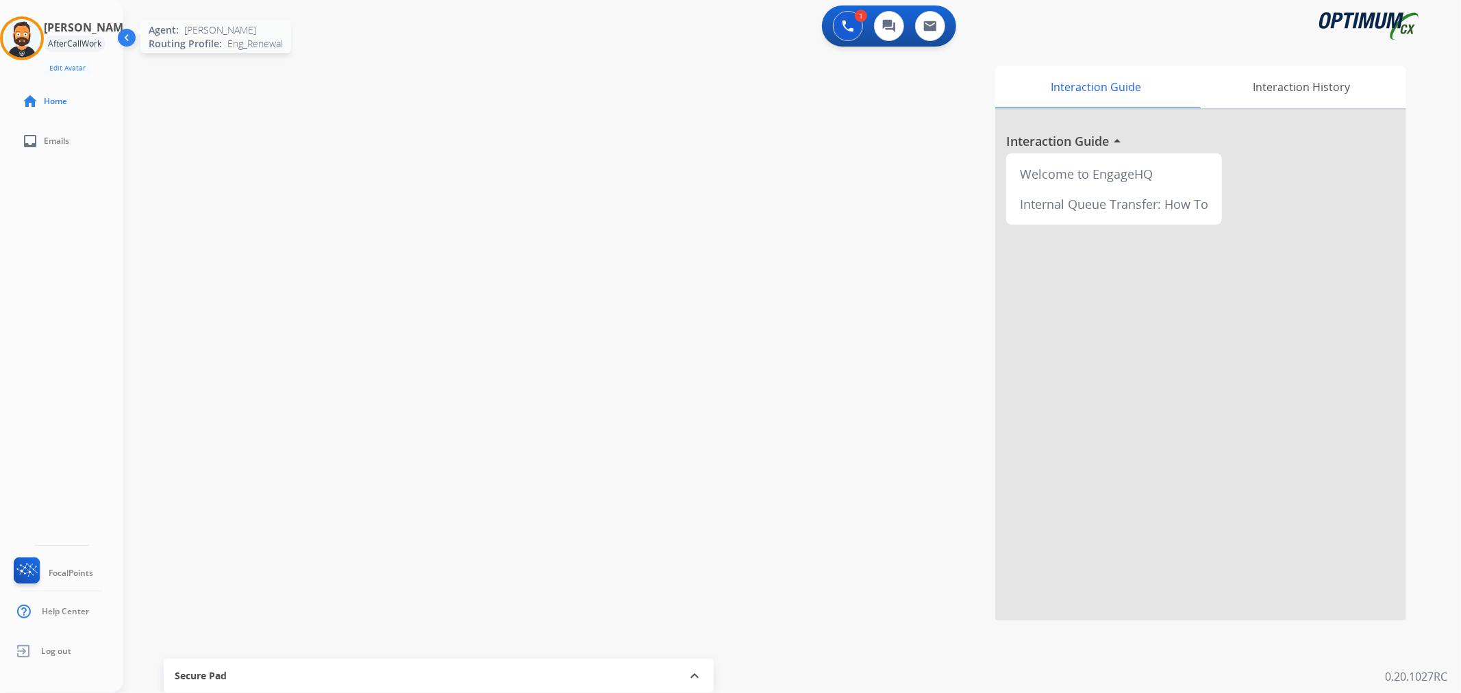
click at [36, 42] on img at bounding box center [22, 38] width 38 height 38
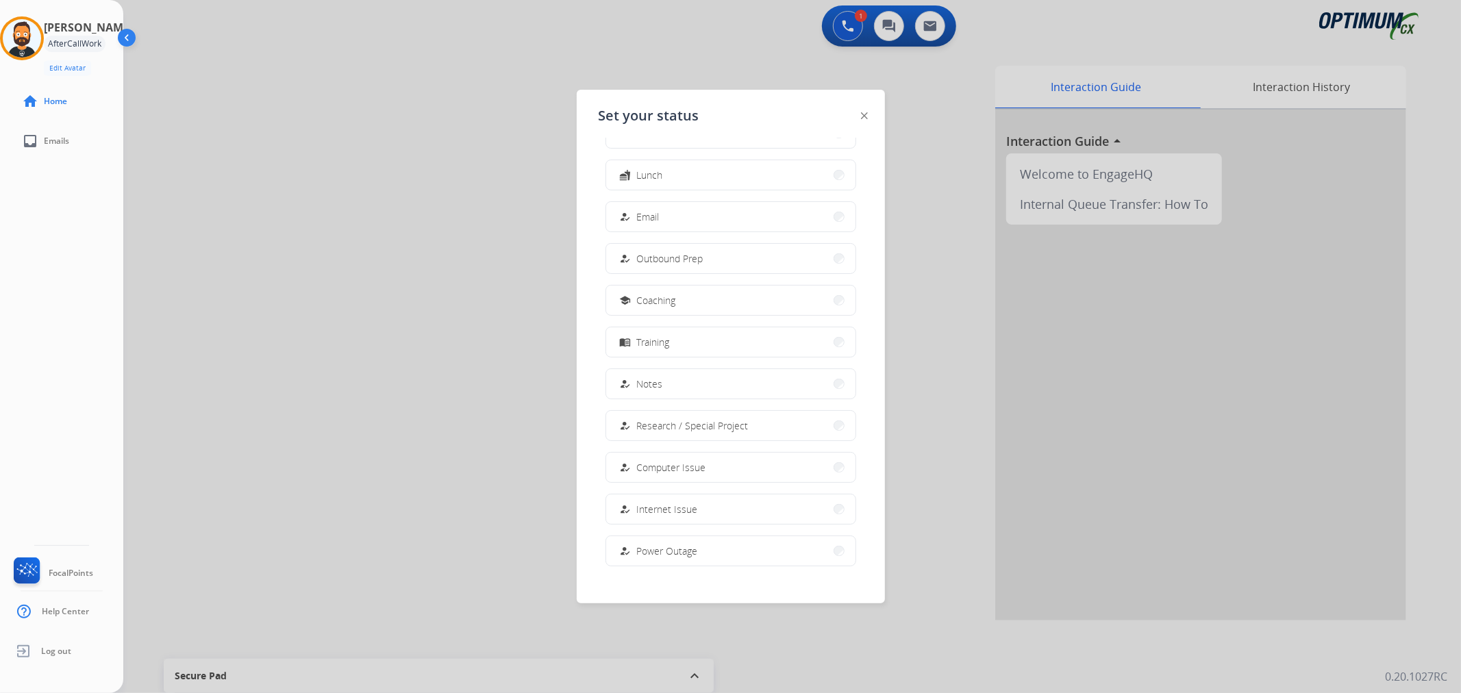
scroll to position [128, 0]
click at [652, 531] on span "Offline" at bounding box center [651, 537] width 29 height 14
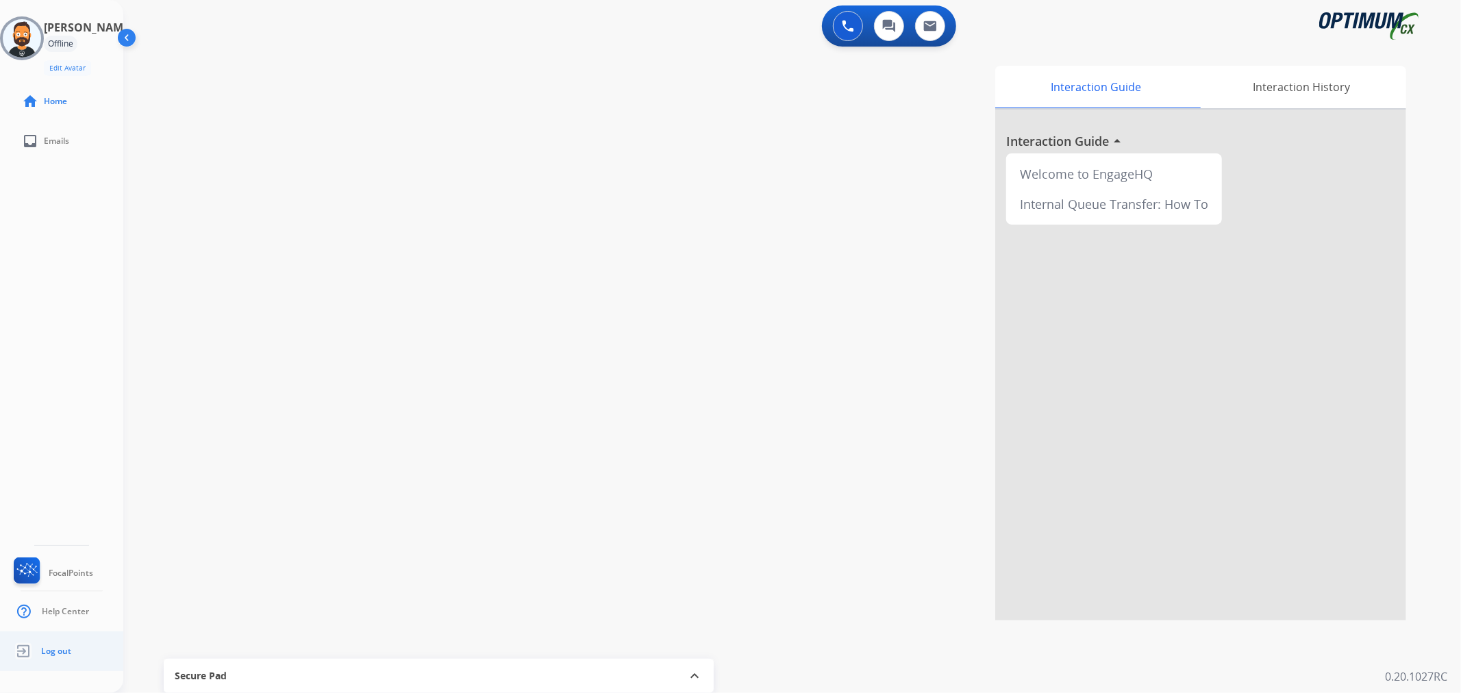
click at [53, 646] on span "Log out" at bounding box center [56, 651] width 30 height 11
